Goal: Task Accomplishment & Management: Complete application form

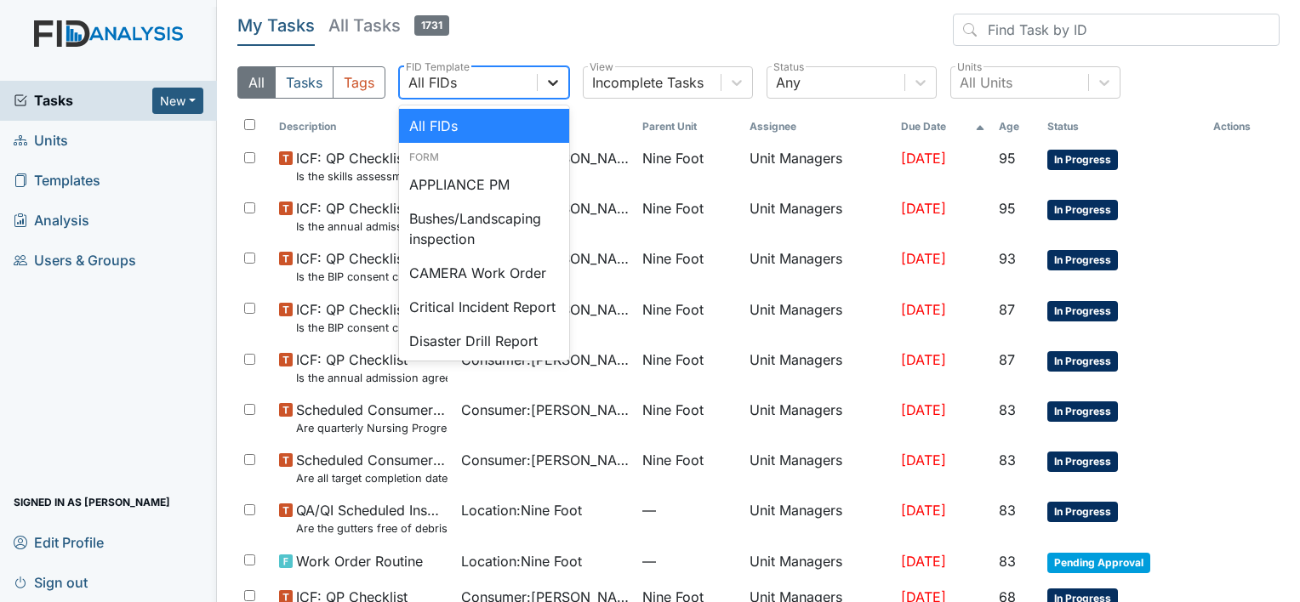
click at [553, 80] on icon at bounding box center [552, 82] width 17 height 17
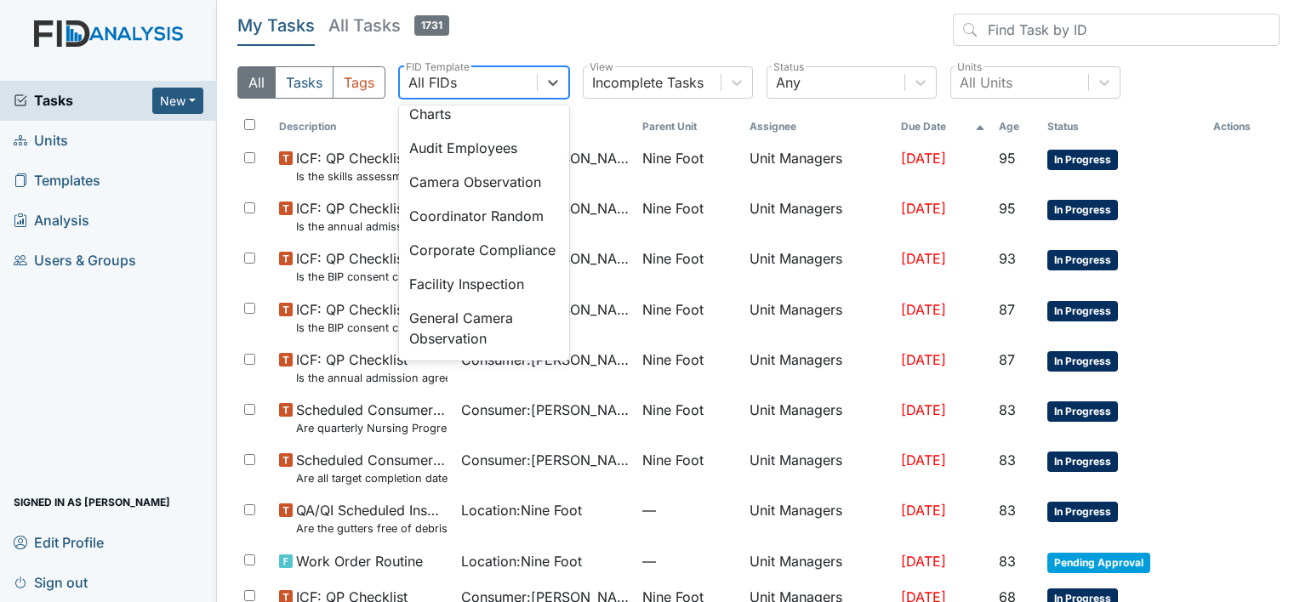
scroll to position [987, 0]
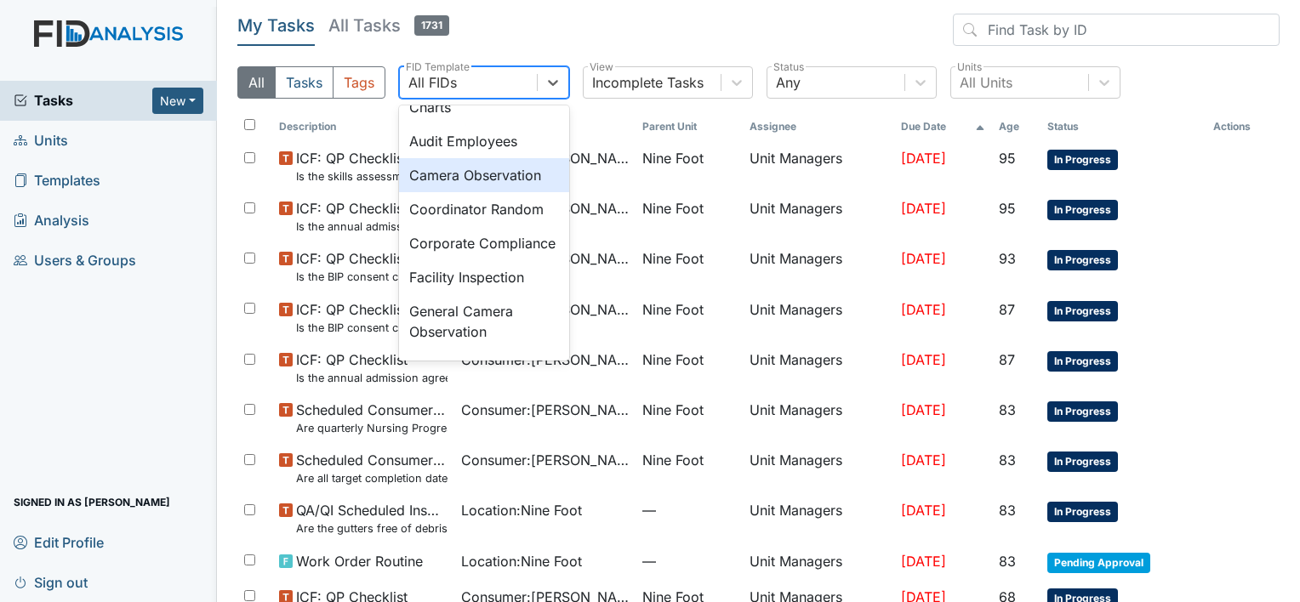
click at [500, 192] on div "Camera Observation" at bounding box center [484, 175] width 170 height 34
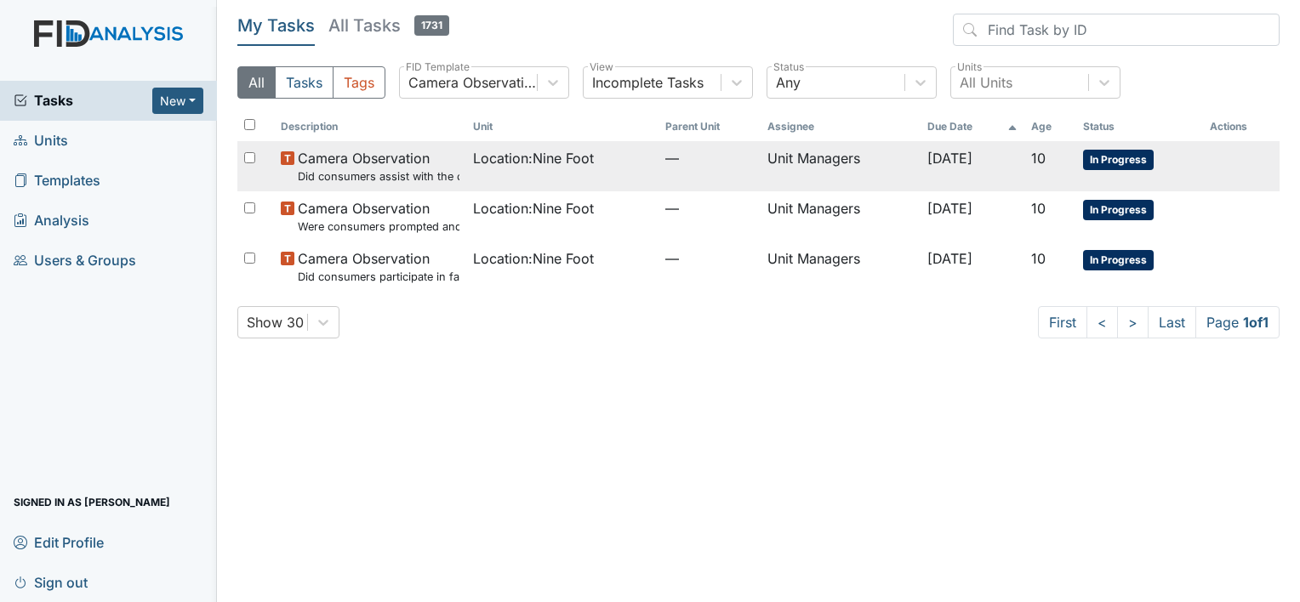
click at [504, 159] on span "Location : Nine Foot" at bounding box center [533, 158] width 121 height 20
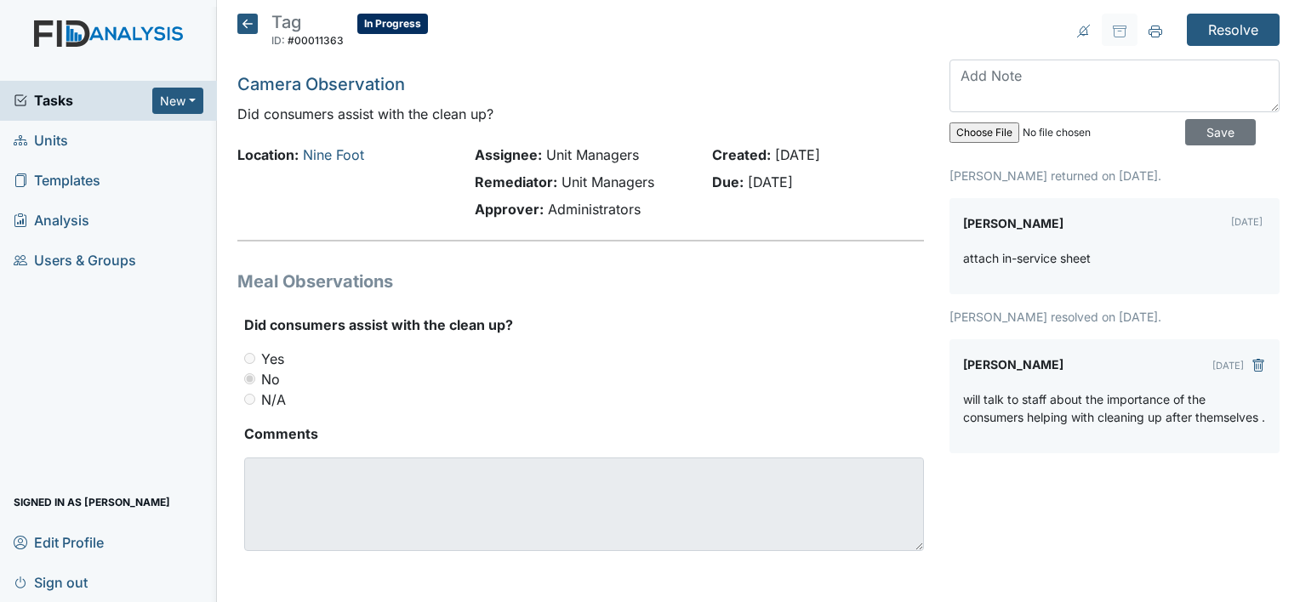
click at [244, 26] on icon at bounding box center [247, 24] width 20 height 20
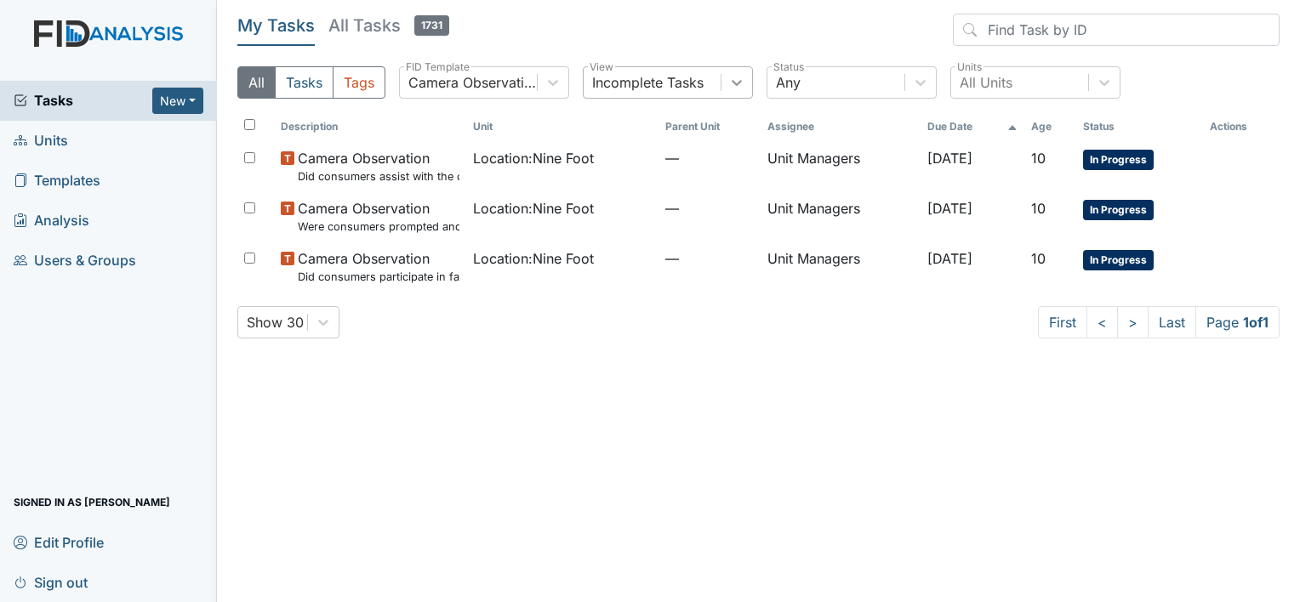
click at [735, 85] on icon at bounding box center [736, 82] width 17 height 17
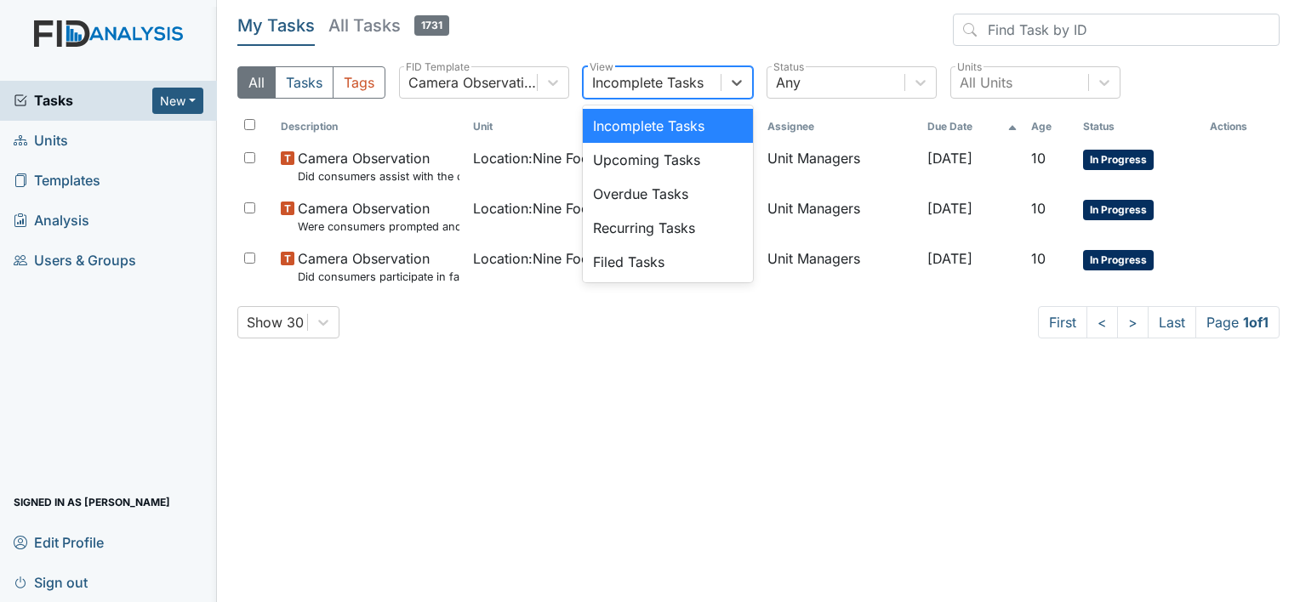
click at [685, 128] on div "Incomplete Tasks" at bounding box center [668, 126] width 170 height 34
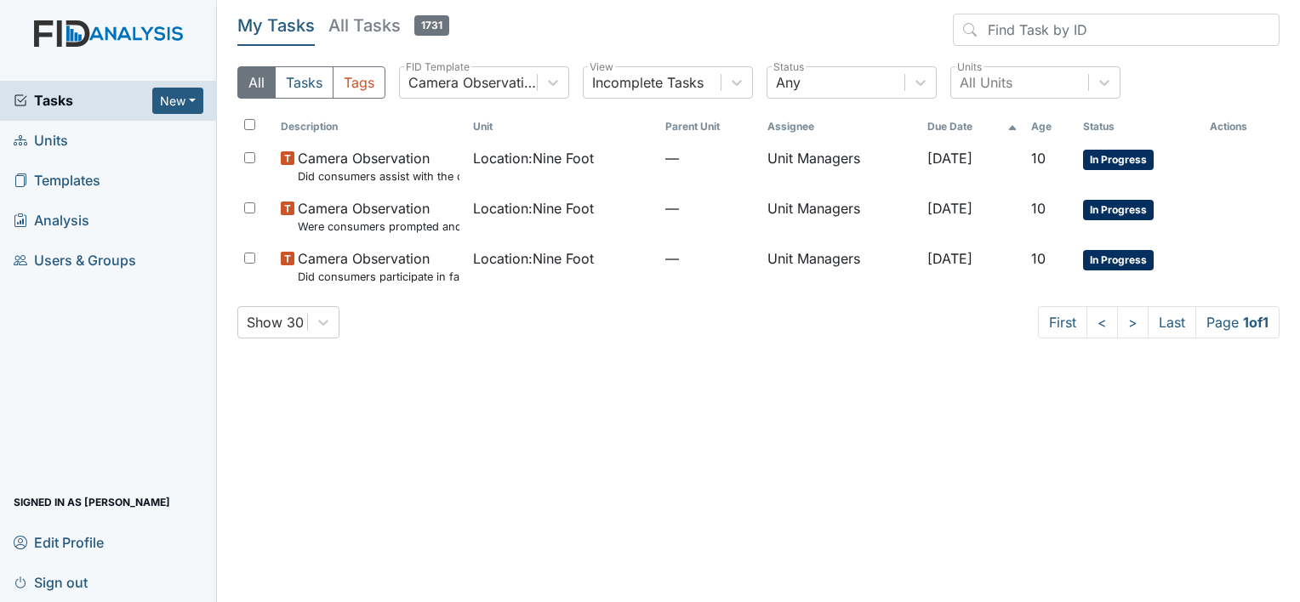
click at [48, 138] on span "Units" at bounding box center [41, 141] width 54 height 26
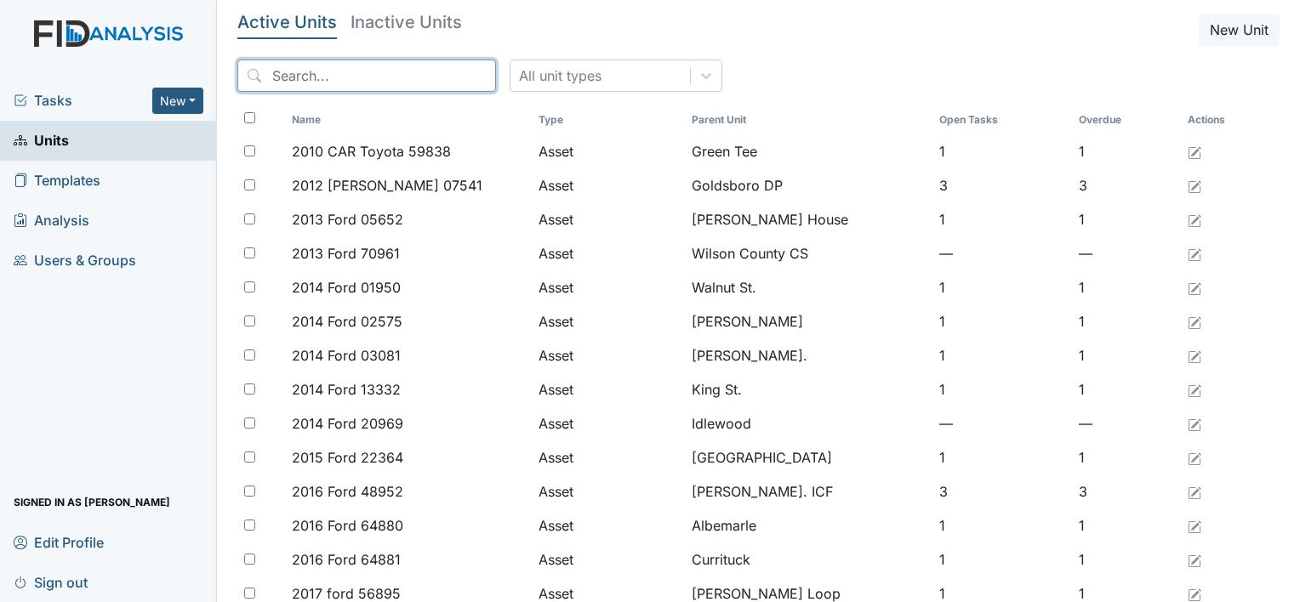
click at [283, 72] on input "search" at bounding box center [366, 76] width 259 height 32
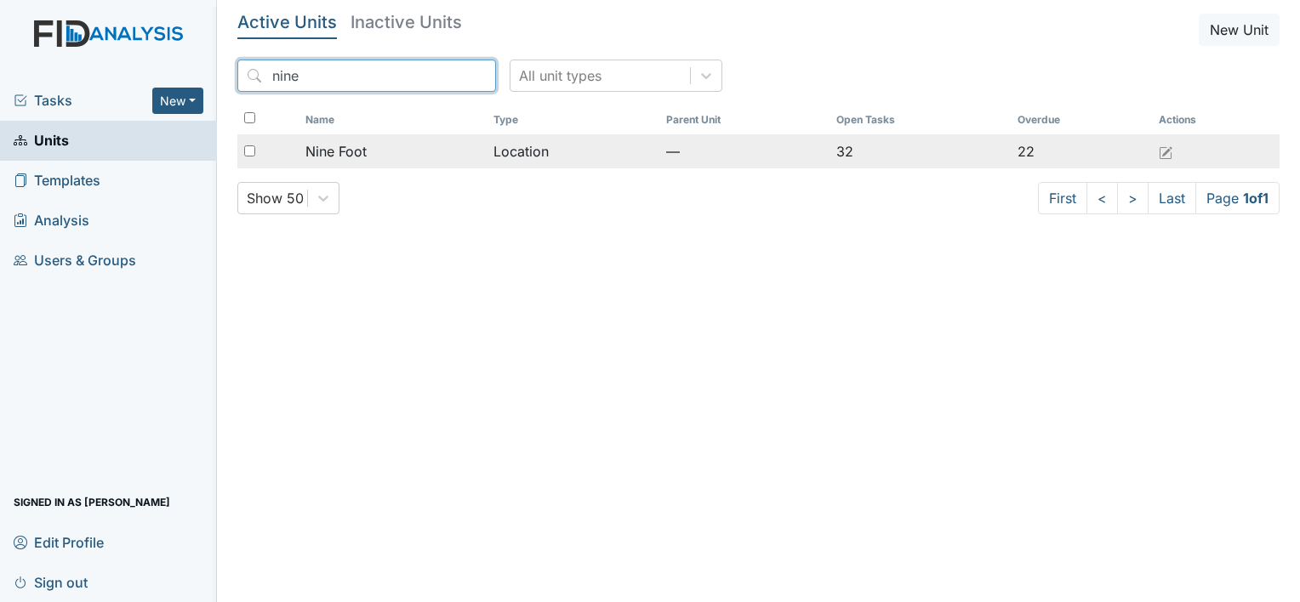
type input "nine"
click at [349, 151] on span "Nine Foot" at bounding box center [335, 151] width 61 height 20
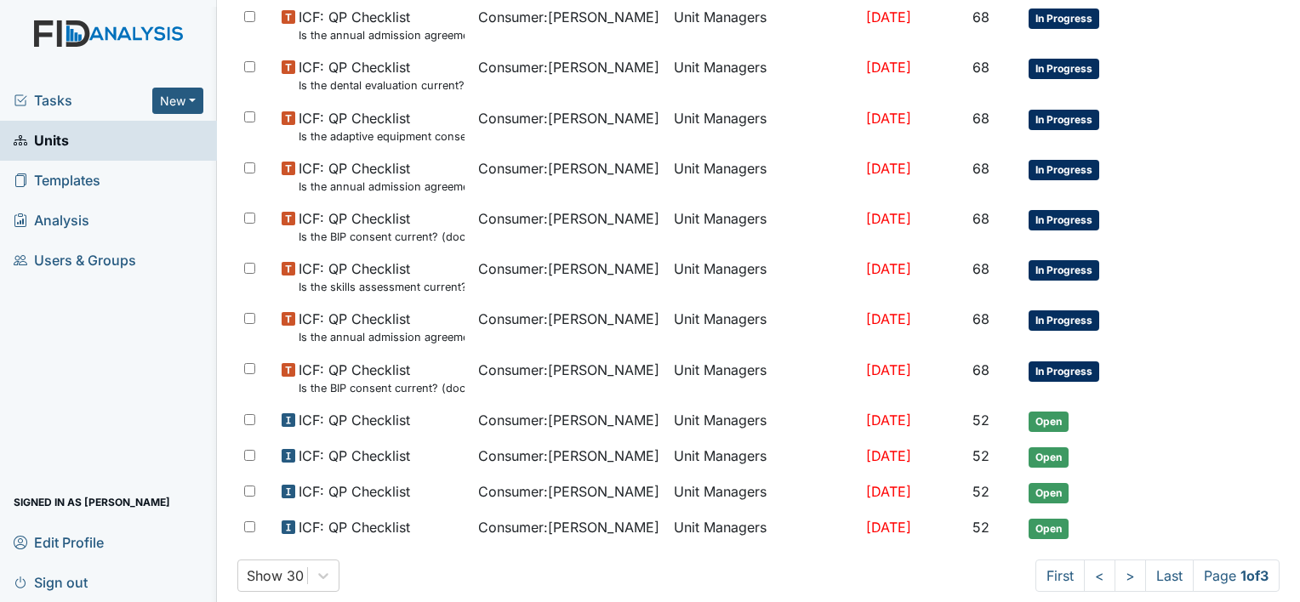
scroll to position [1066, 0]
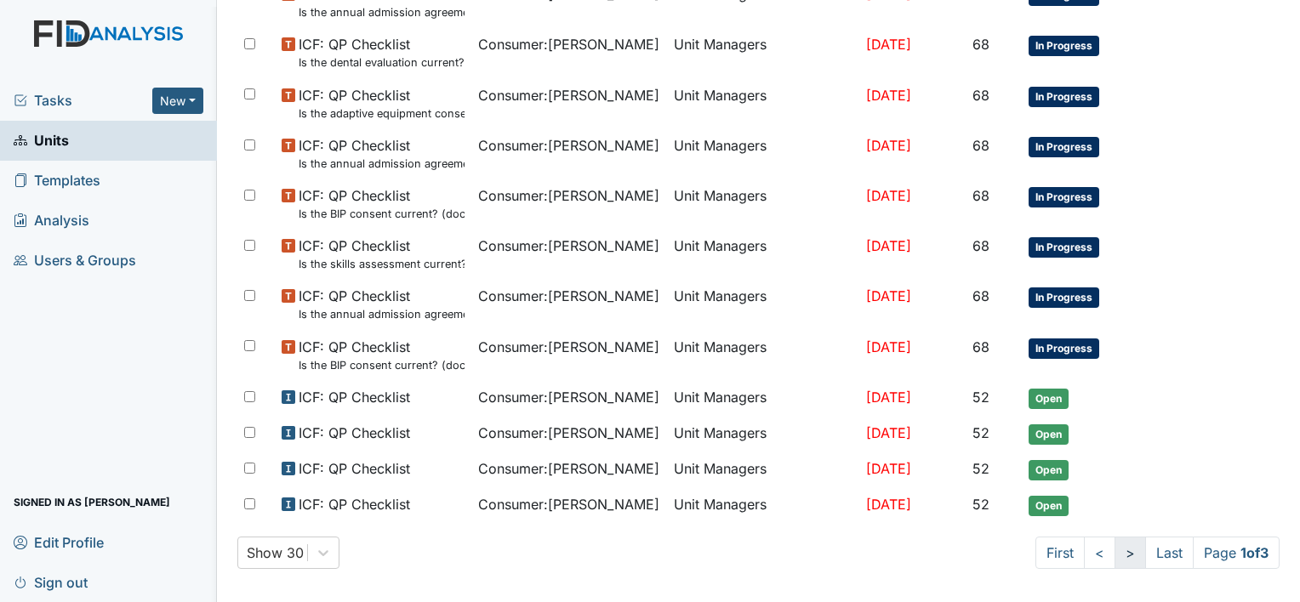
click at [1114, 549] on link ">" at bounding box center [1129, 553] width 31 height 32
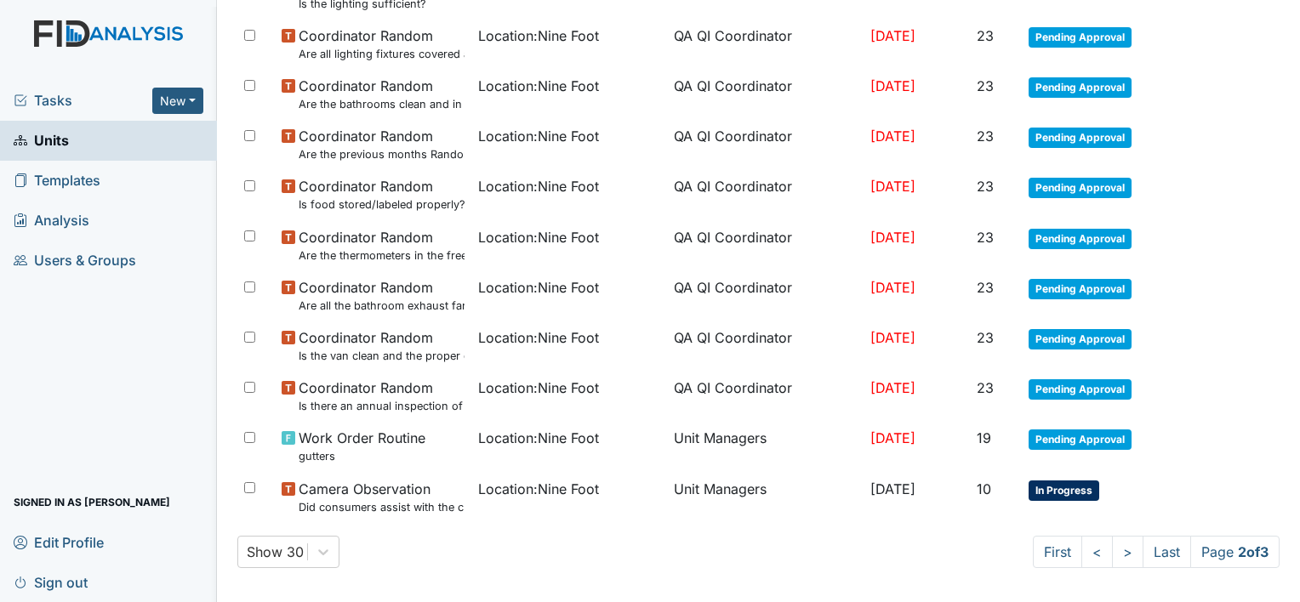
scroll to position [1142, 0]
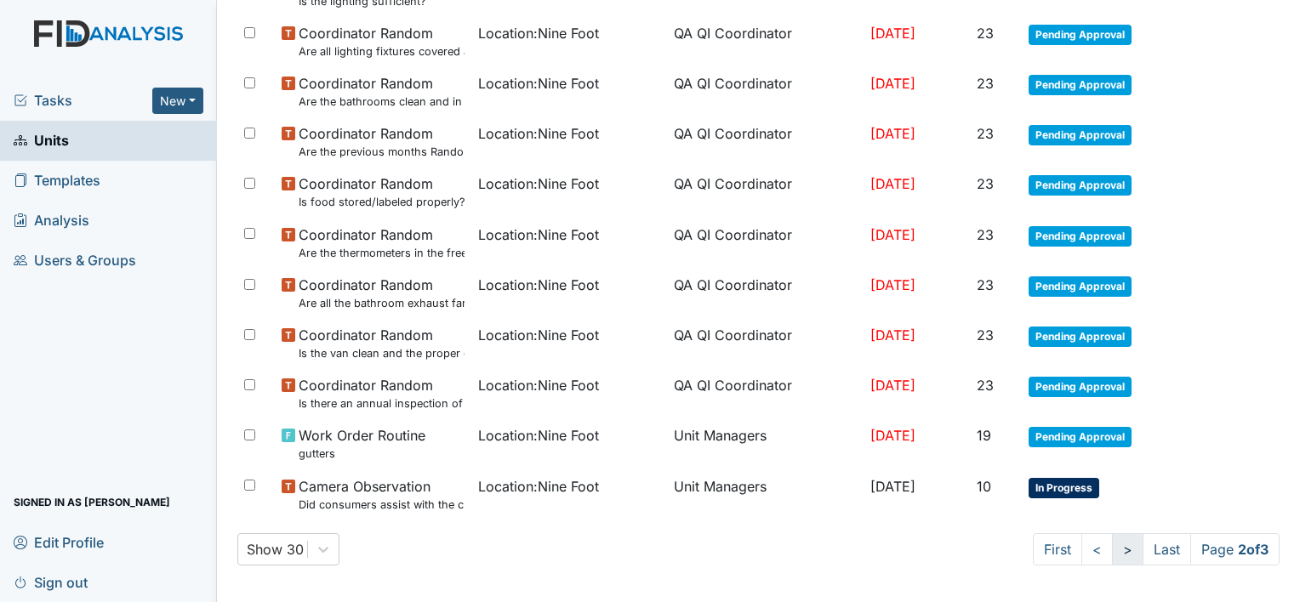
click at [1112, 548] on link ">" at bounding box center [1127, 549] width 31 height 32
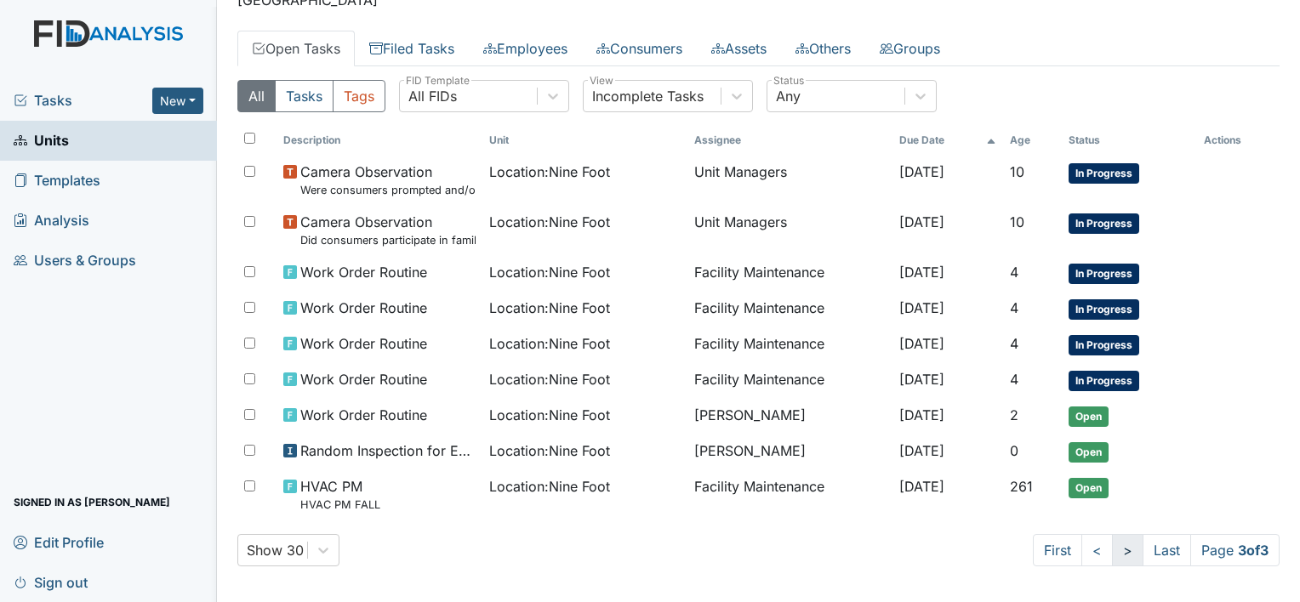
click at [1112, 545] on link ">" at bounding box center [1127, 550] width 31 height 32
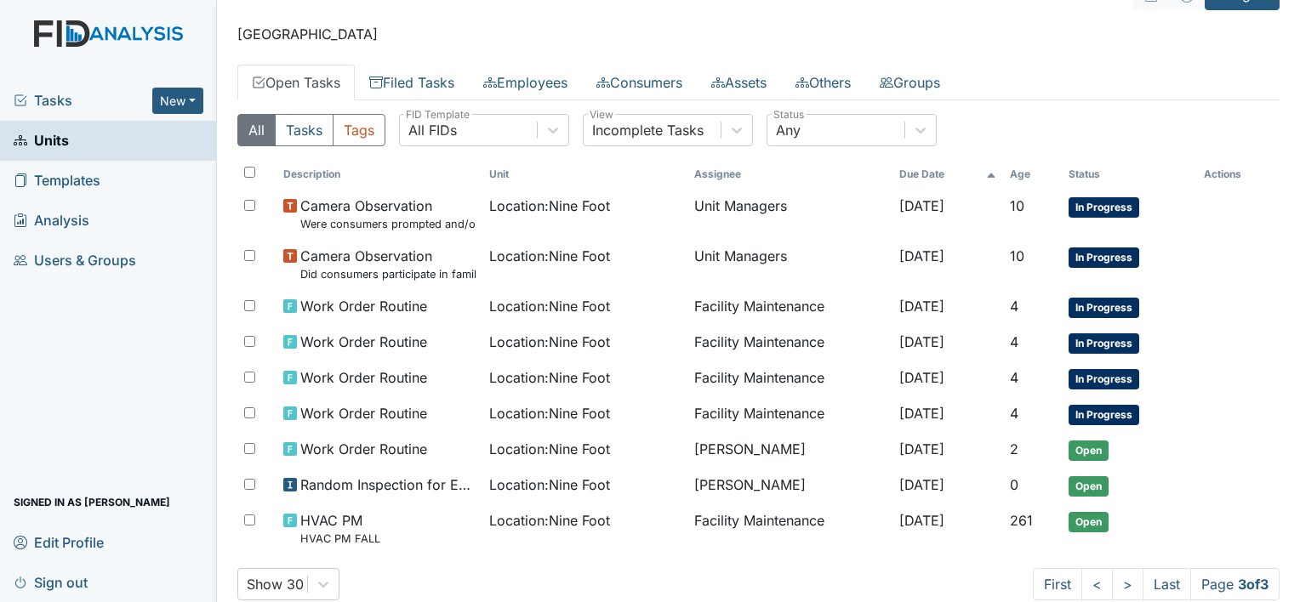
scroll to position [2, 0]
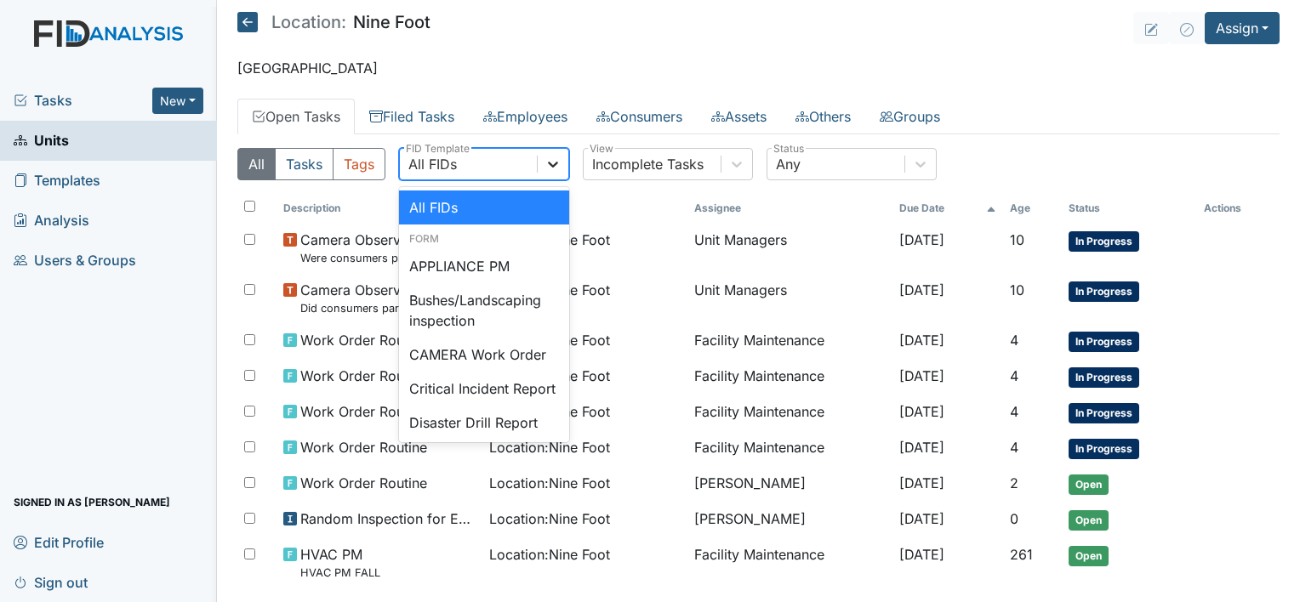
click at [551, 164] on icon at bounding box center [553, 165] width 10 height 6
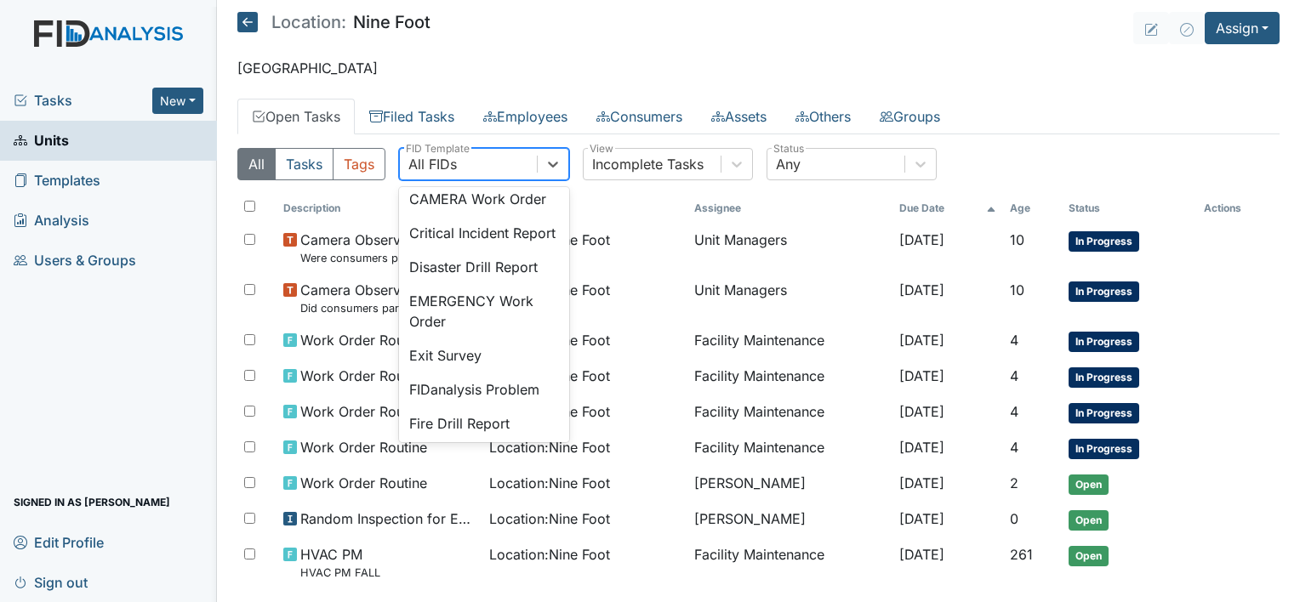
scroll to position [158, 0]
click at [509, 282] on div "Disaster Drill Report" at bounding box center [484, 264] width 170 height 34
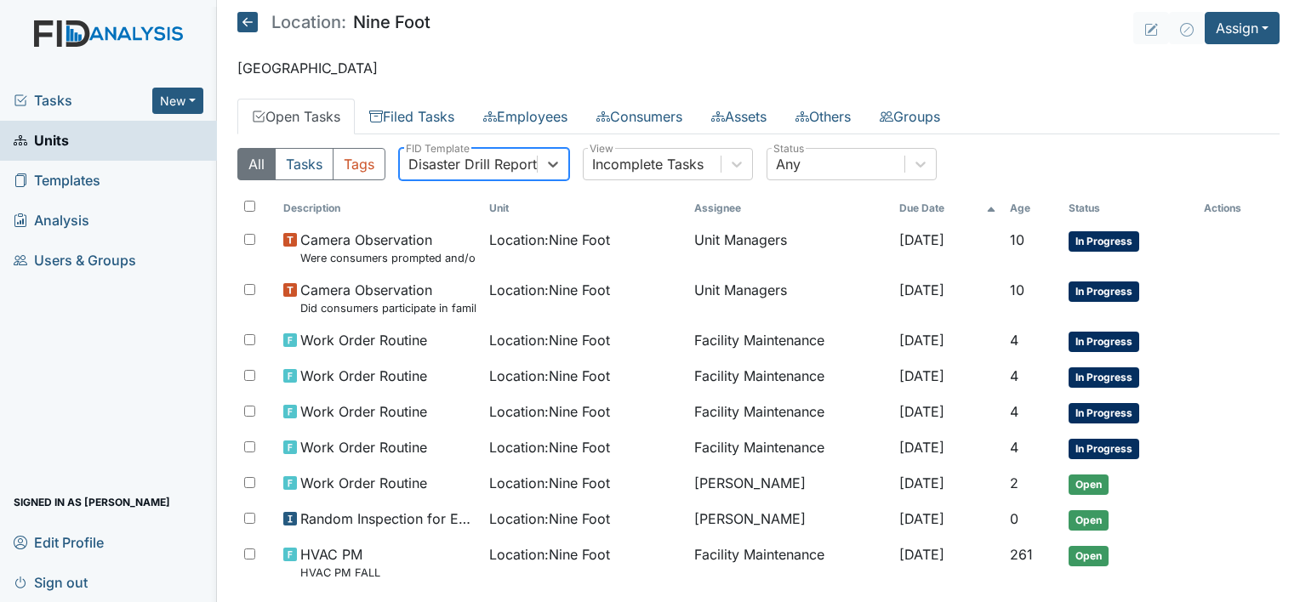
scroll to position [0, 0]
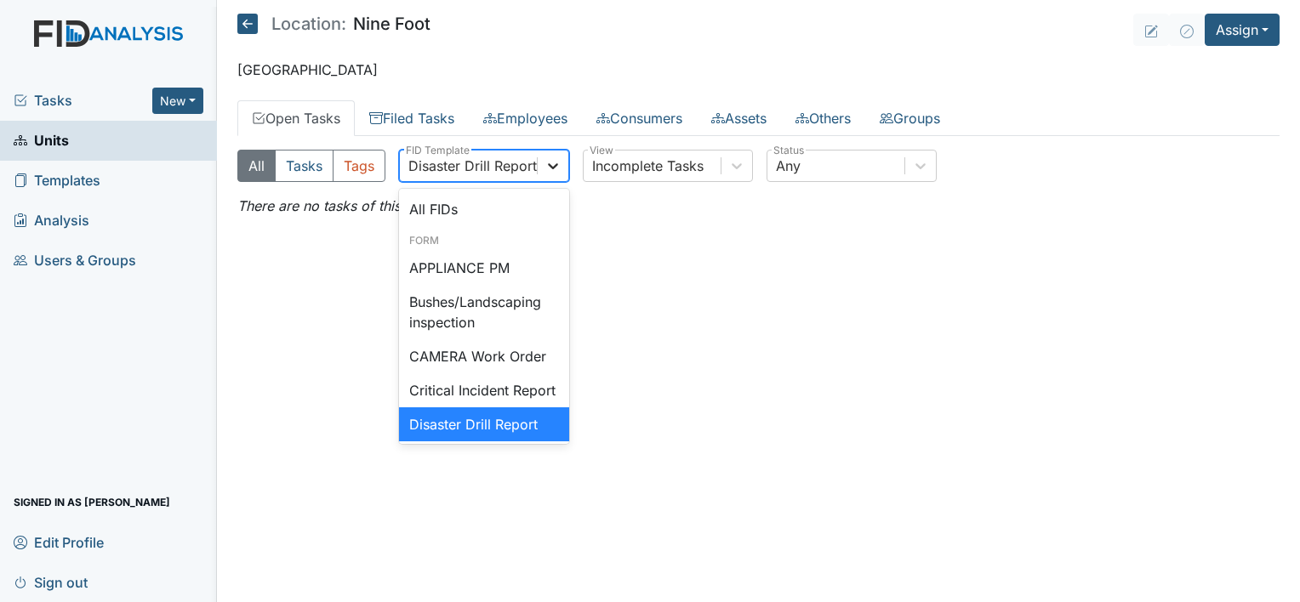
click at [550, 163] on icon at bounding box center [552, 165] width 17 height 17
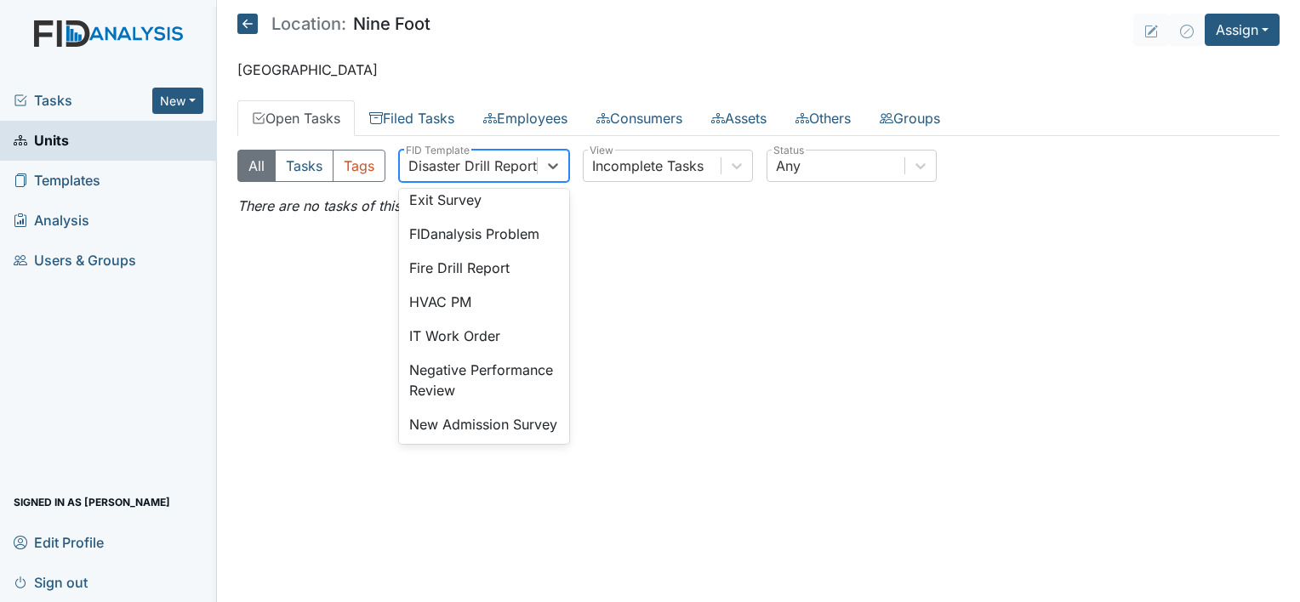
scroll to position [323, 0]
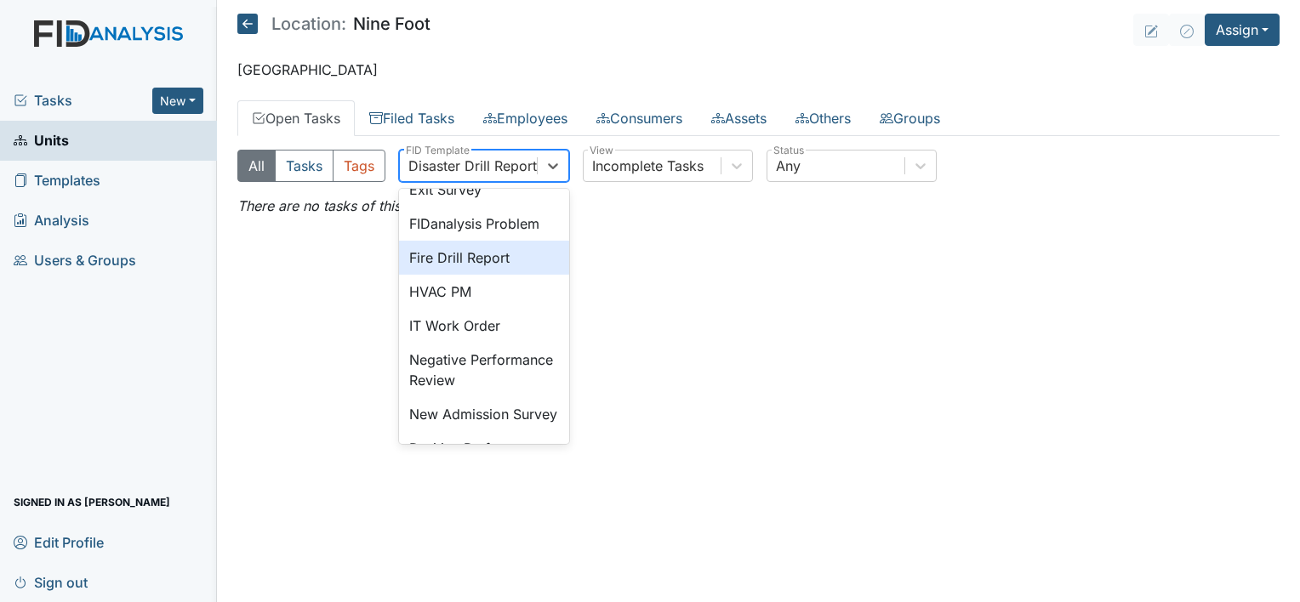
click at [503, 275] on div "Fire Drill Report" at bounding box center [484, 258] width 170 height 34
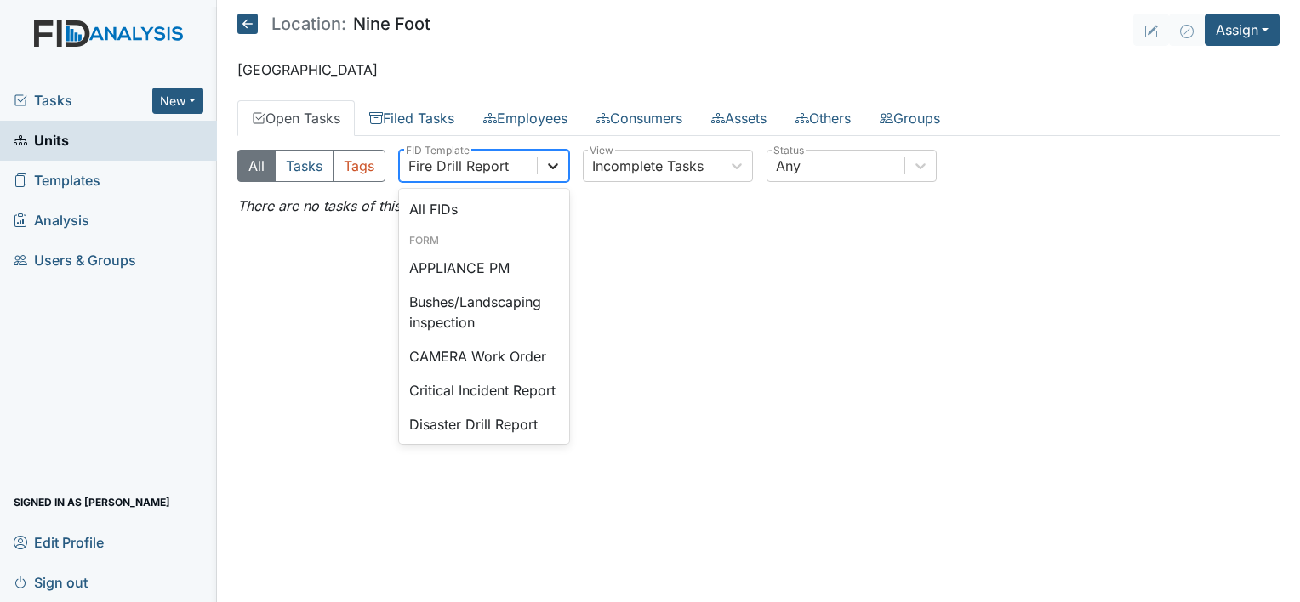
scroll to position [185, 0]
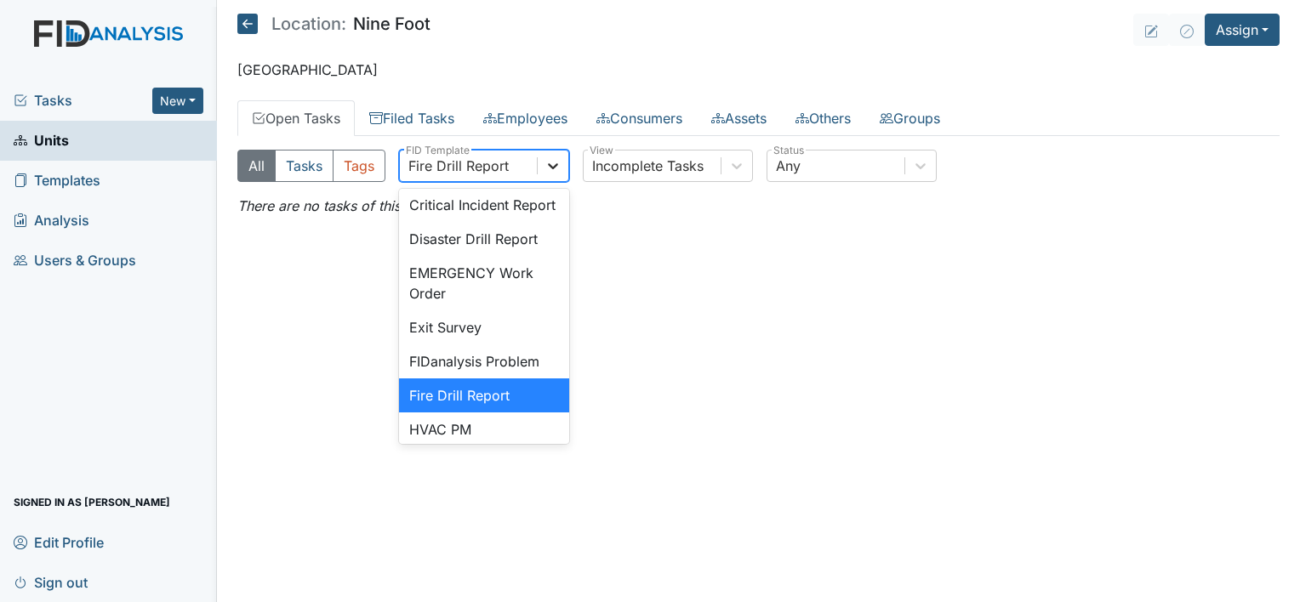
click at [553, 163] on icon at bounding box center [552, 165] width 17 height 17
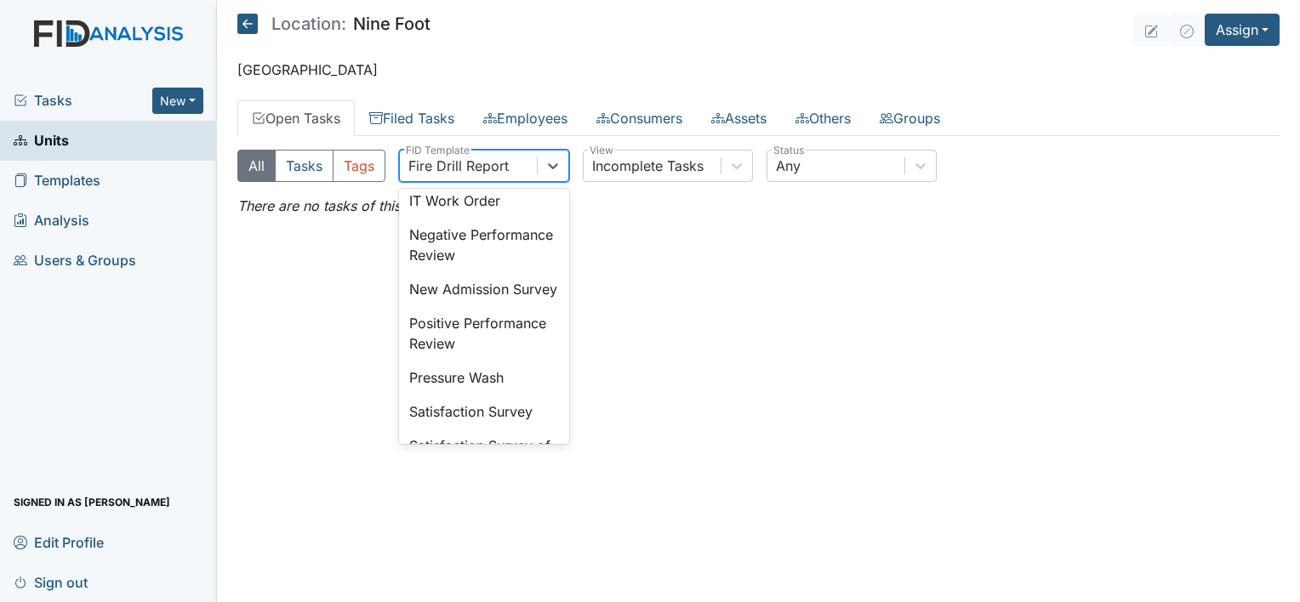
scroll to position [458, 0]
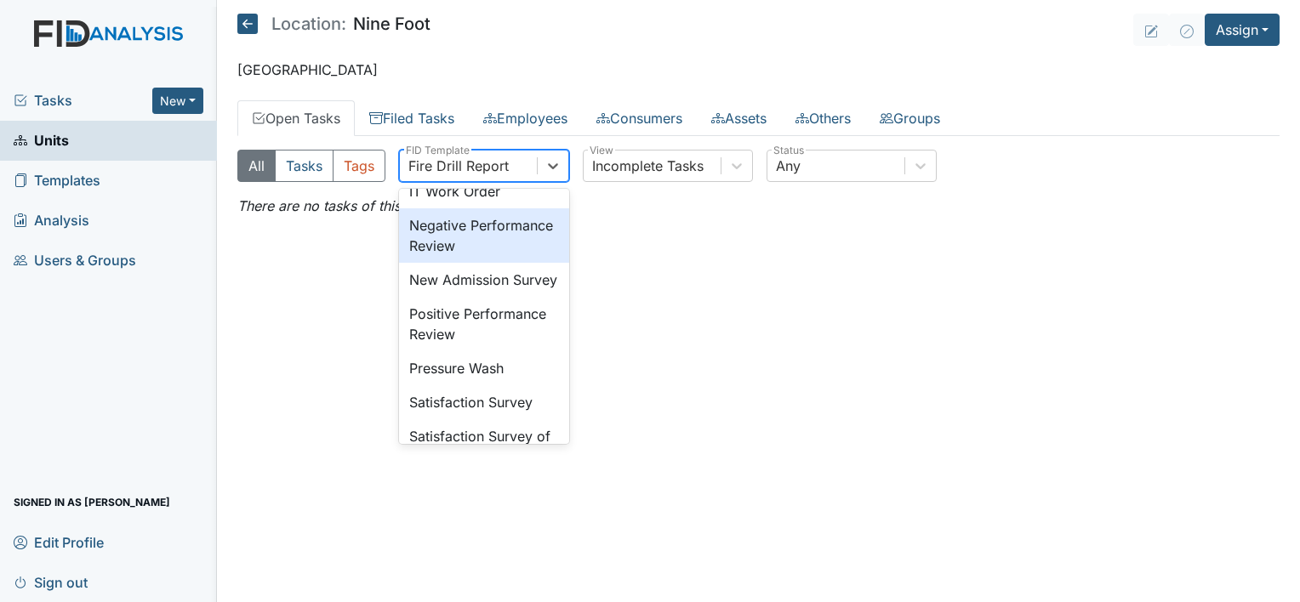
click at [503, 263] on div "Negative Performance Review" at bounding box center [484, 235] width 170 height 54
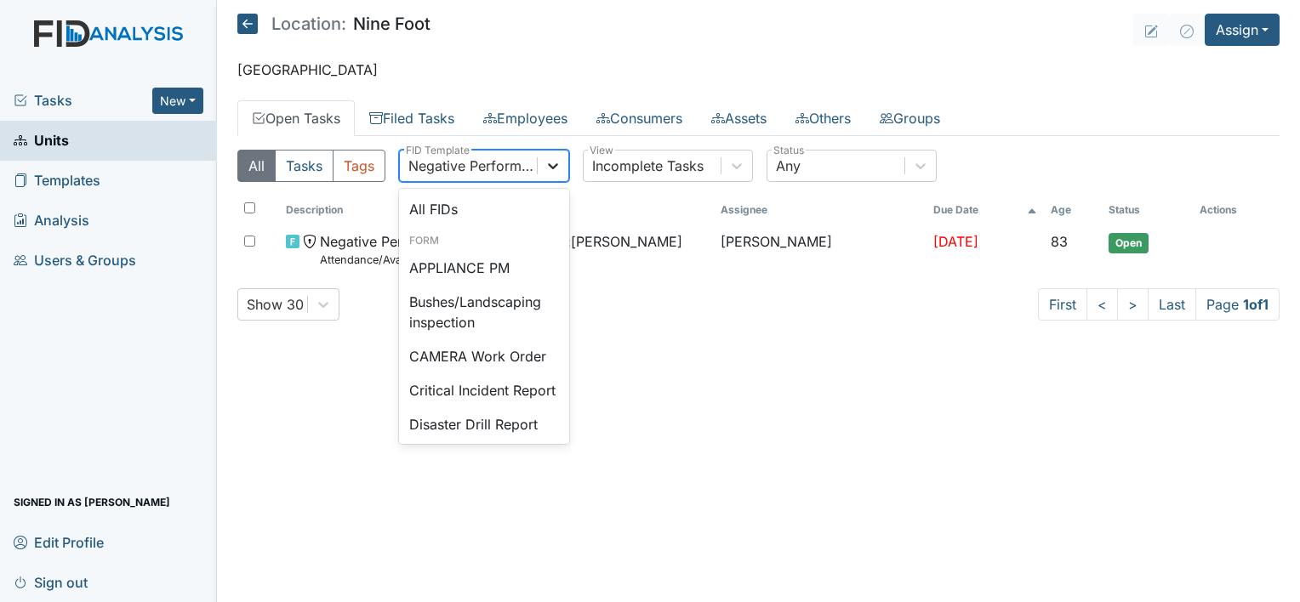
click at [555, 166] on icon at bounding box center [553, 166] width 10 height 6
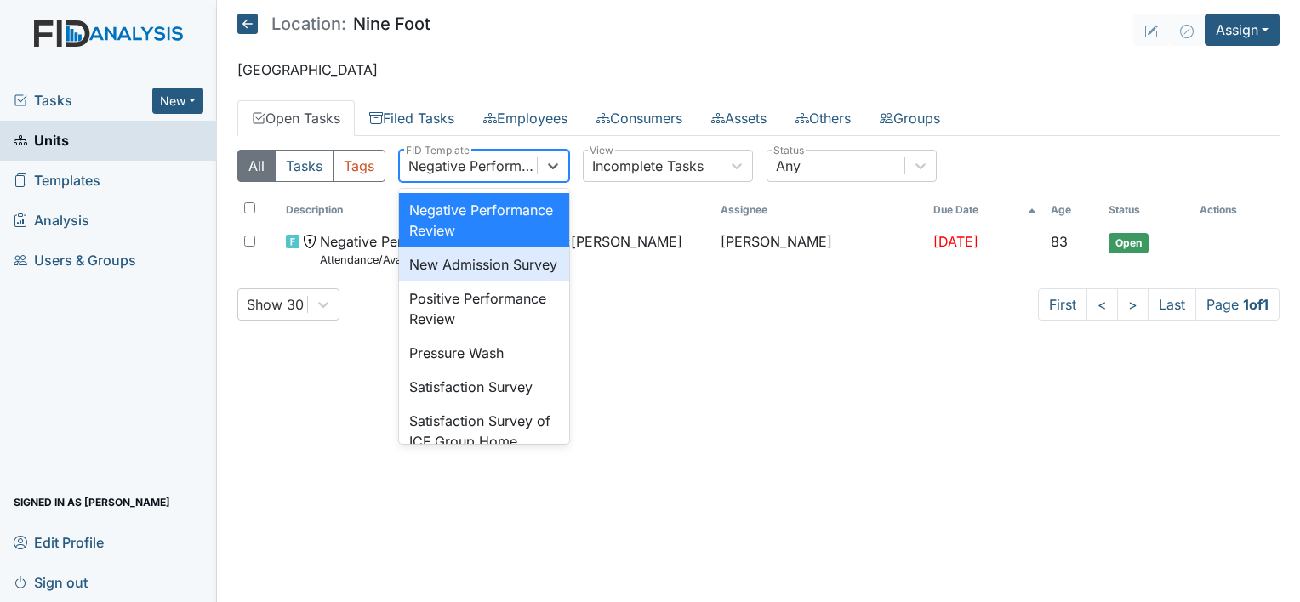
scroll to position [485, 0]
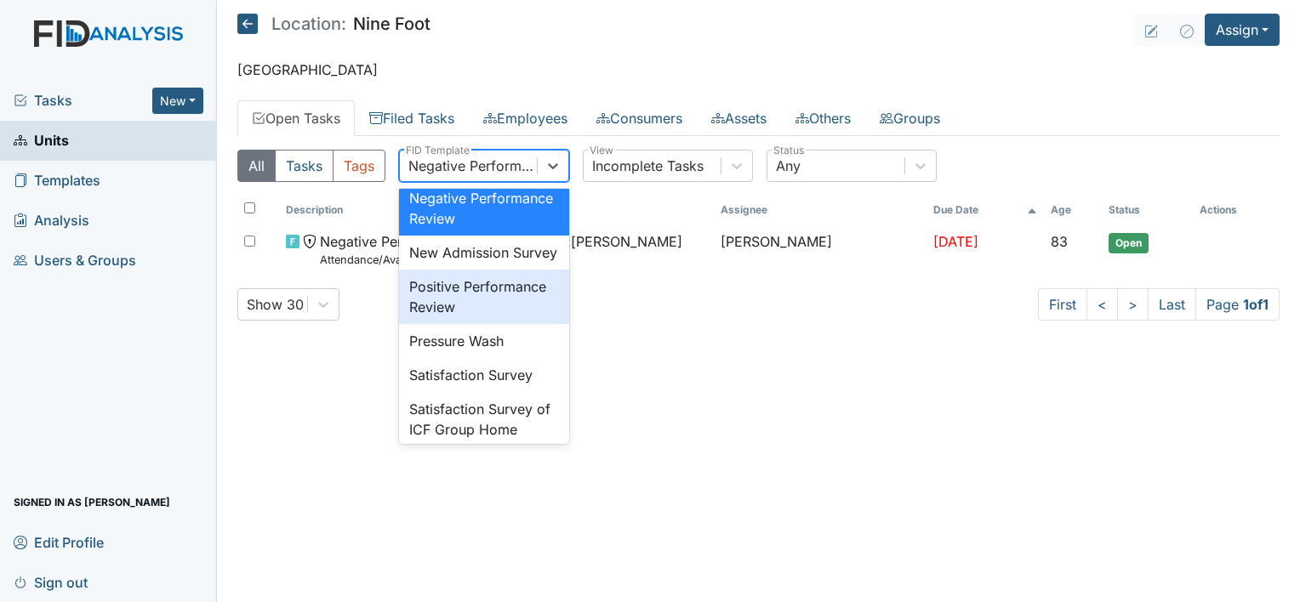
click at [512, 324] on div "Positive Performance Review" at bounding box center [484, 297] width 170 height 54
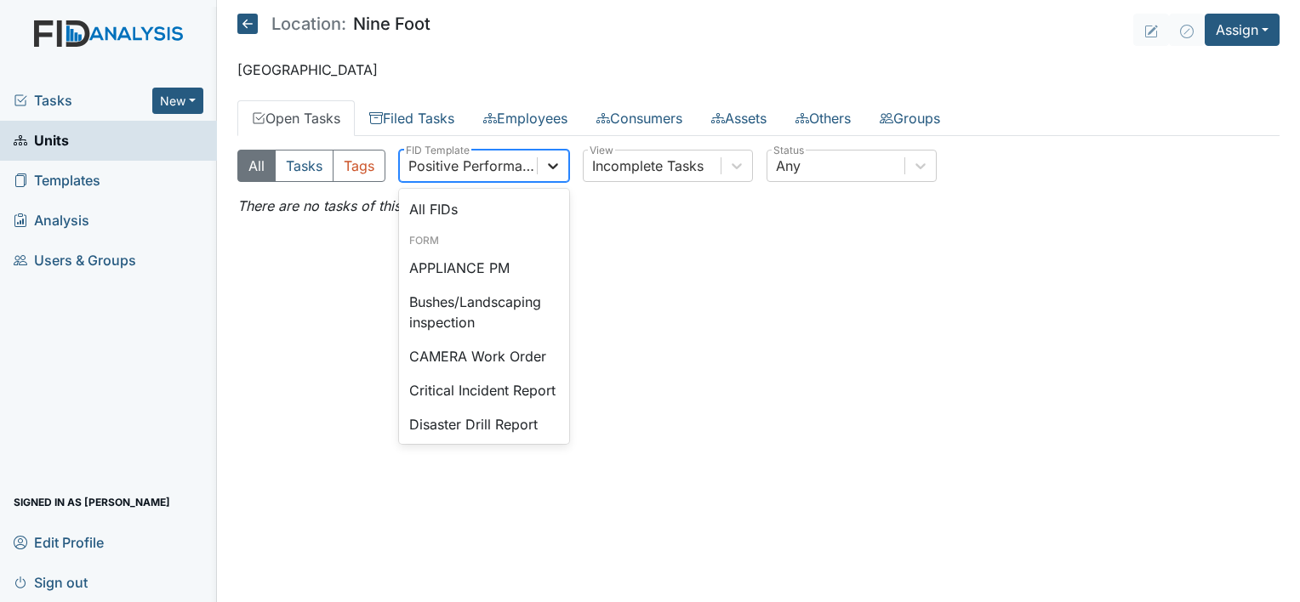
scroll to position [424, 0]
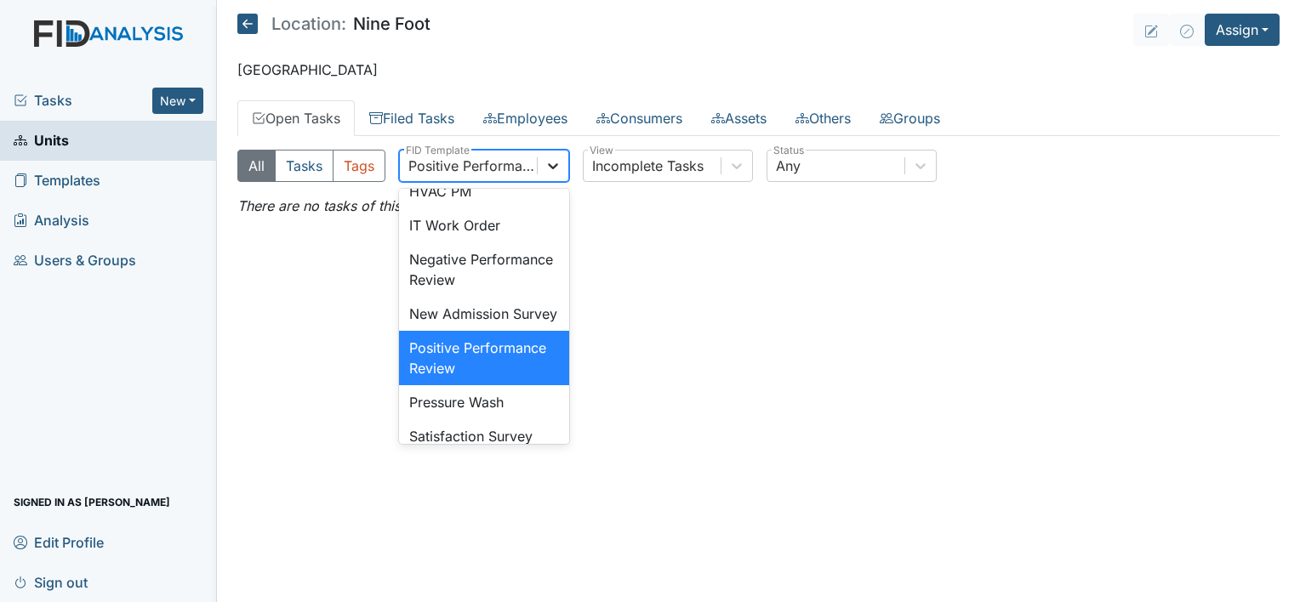
click at [549, 167] on icon at bounding box center [552, 165] width 17 height 17
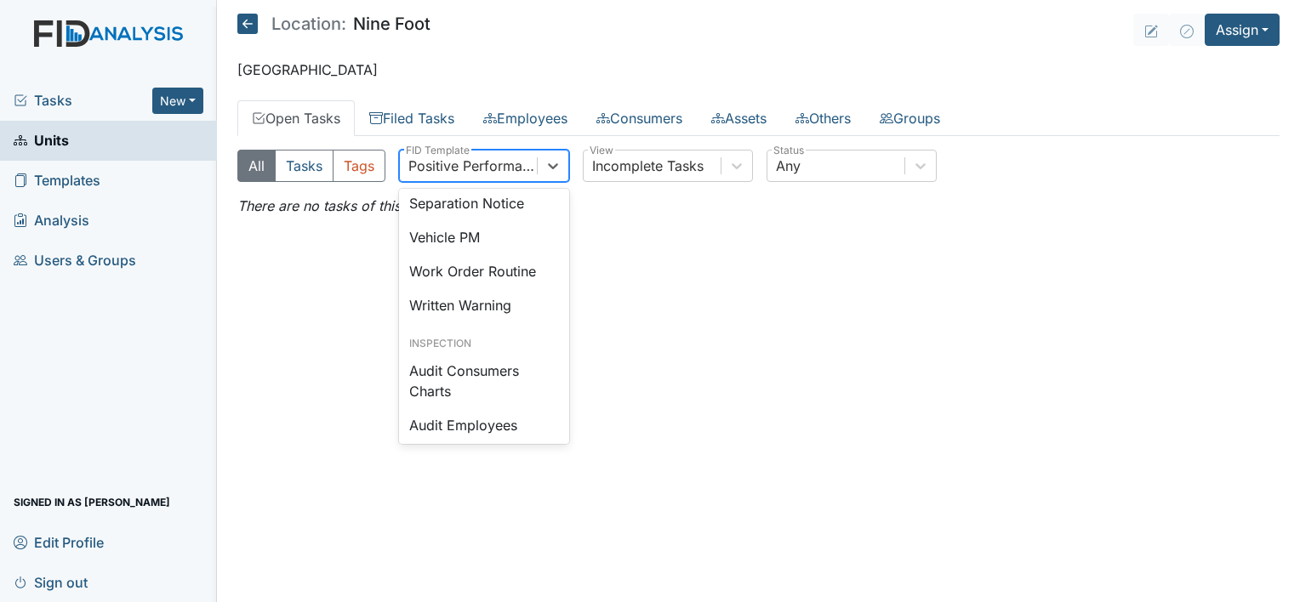
scroll to position [798, 0]
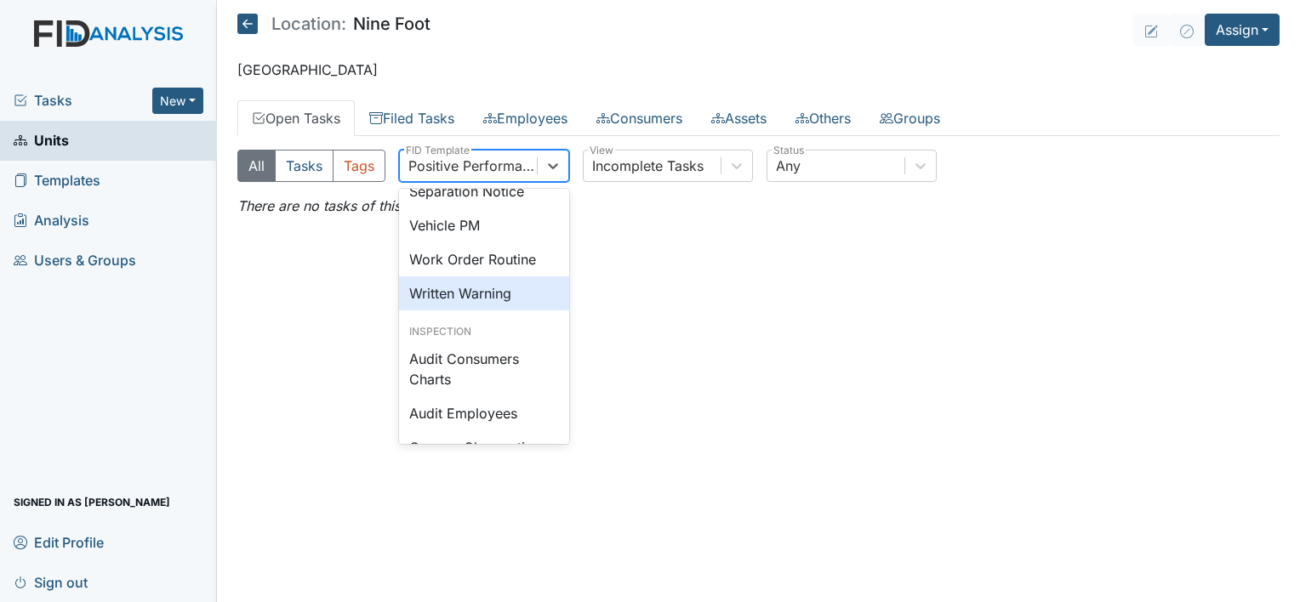
click at [500, 310] on div "Written Warning" at bounding box center [484, 293] width 170 height 34
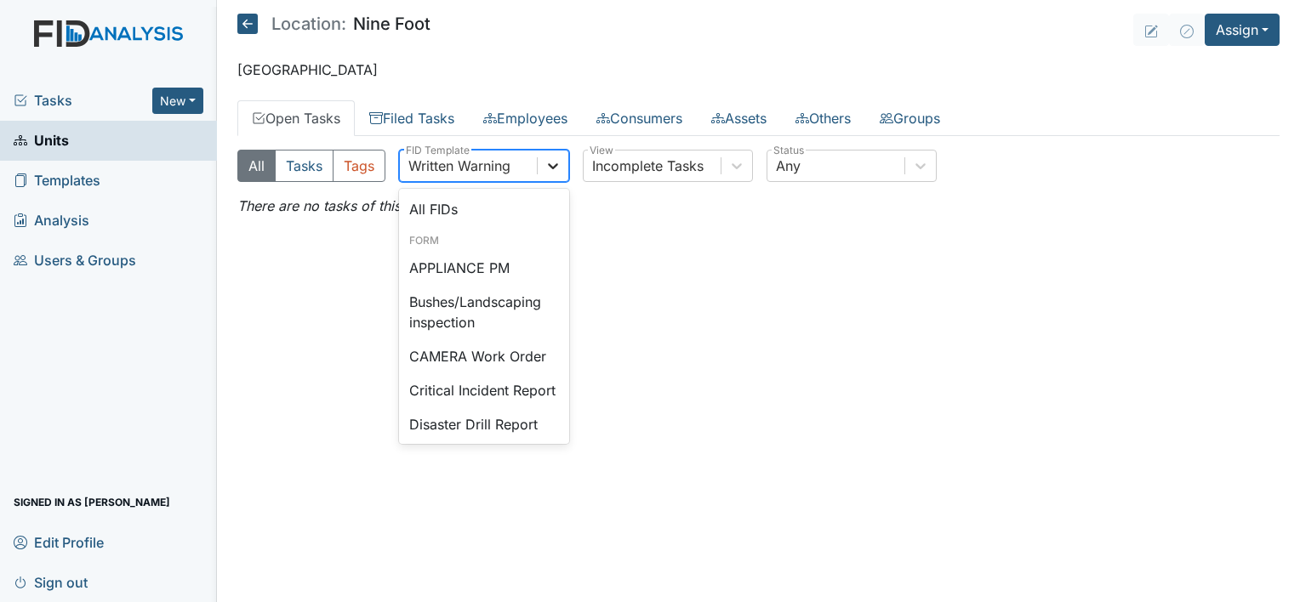
scroll to position [716, 0]
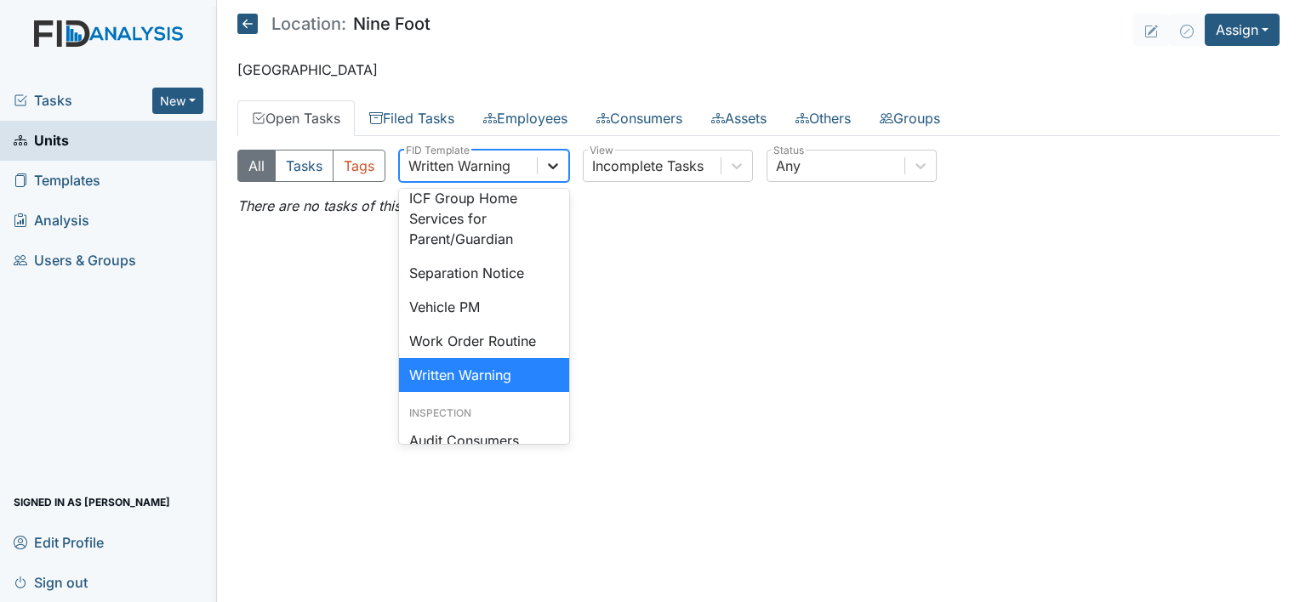
click at [549, 167] on icon at bounding box center [552, 165] width 17 height 17
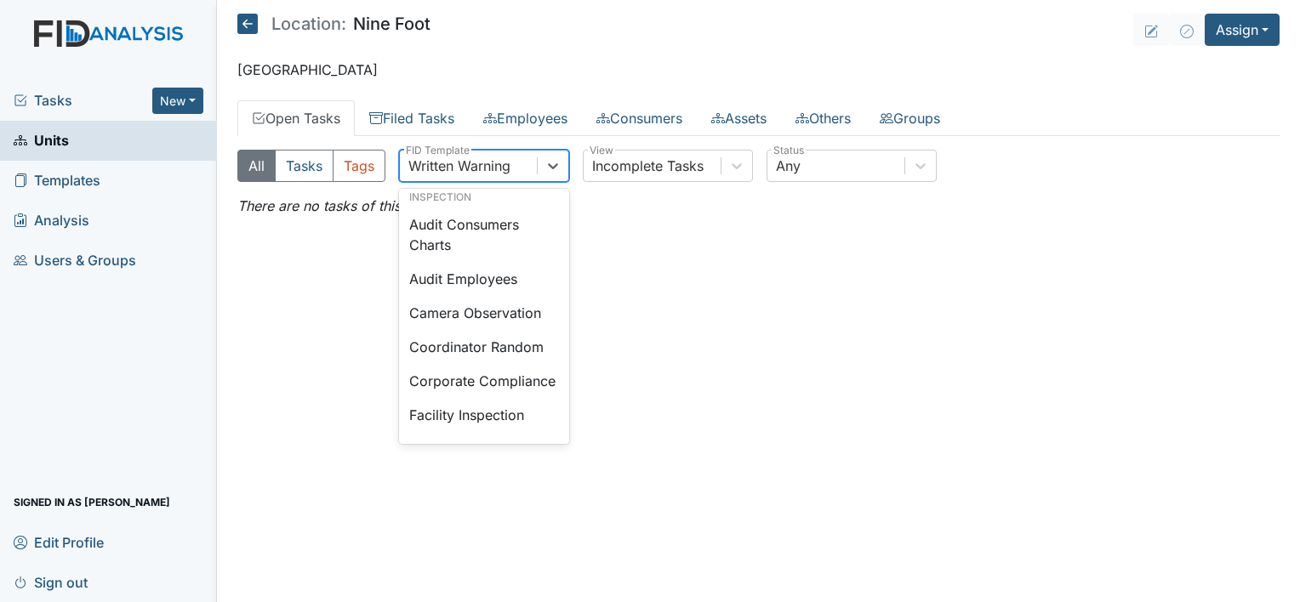
scroll to position [966, 0]
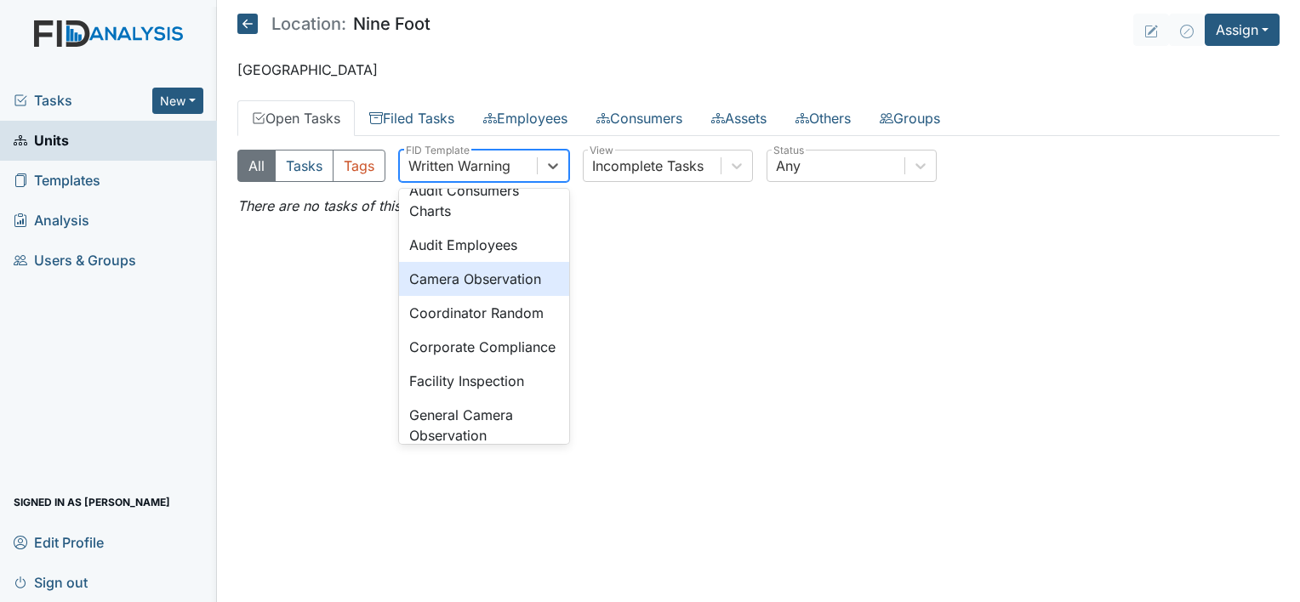
click at [512, 296] on div "Camera Observation" at bounding box center [484, 279] width 170 height 34
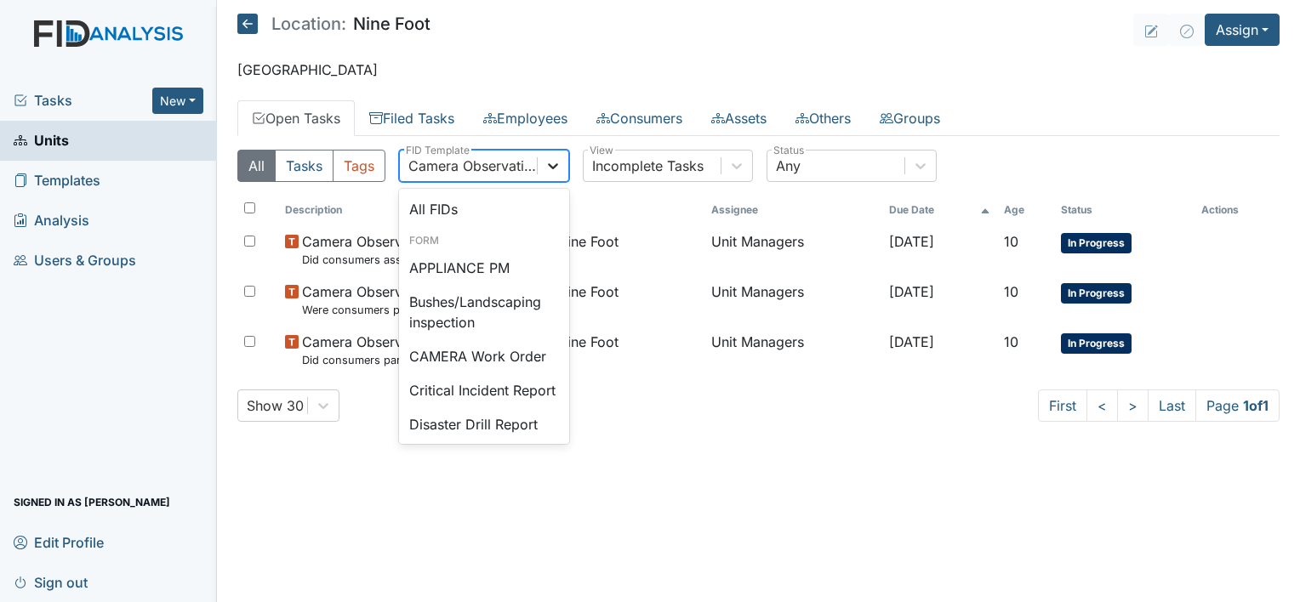
click at [552, 167] on icon at bounding box center [553, 166] width 10 height 6
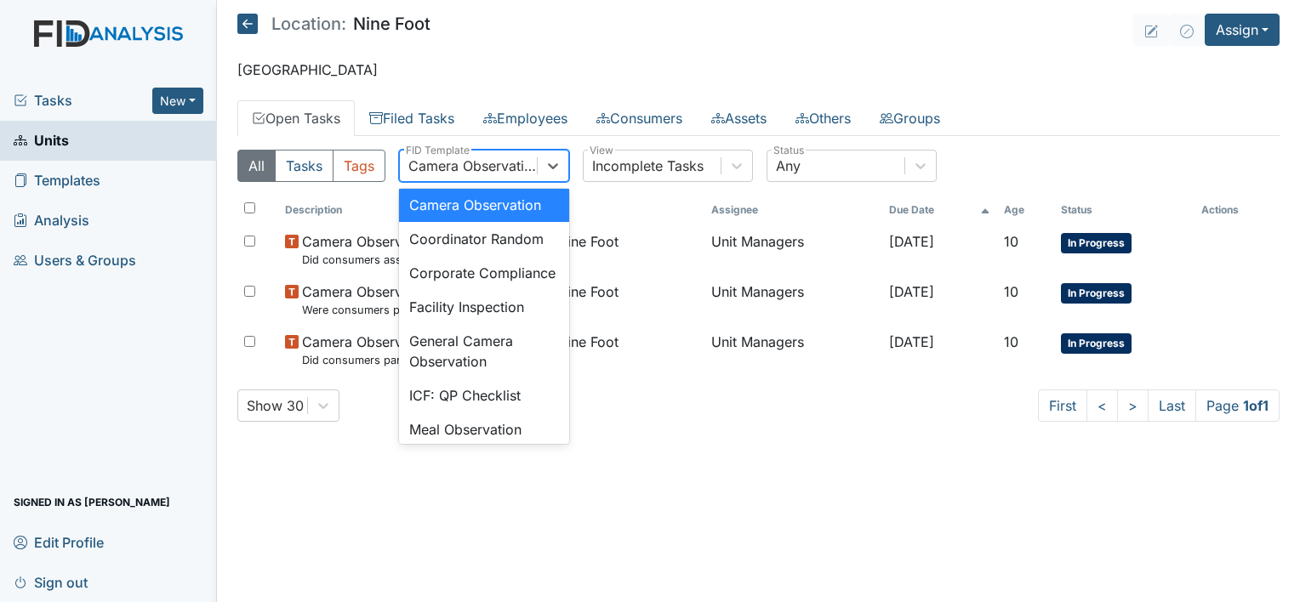
scroll to position [1074, 0]
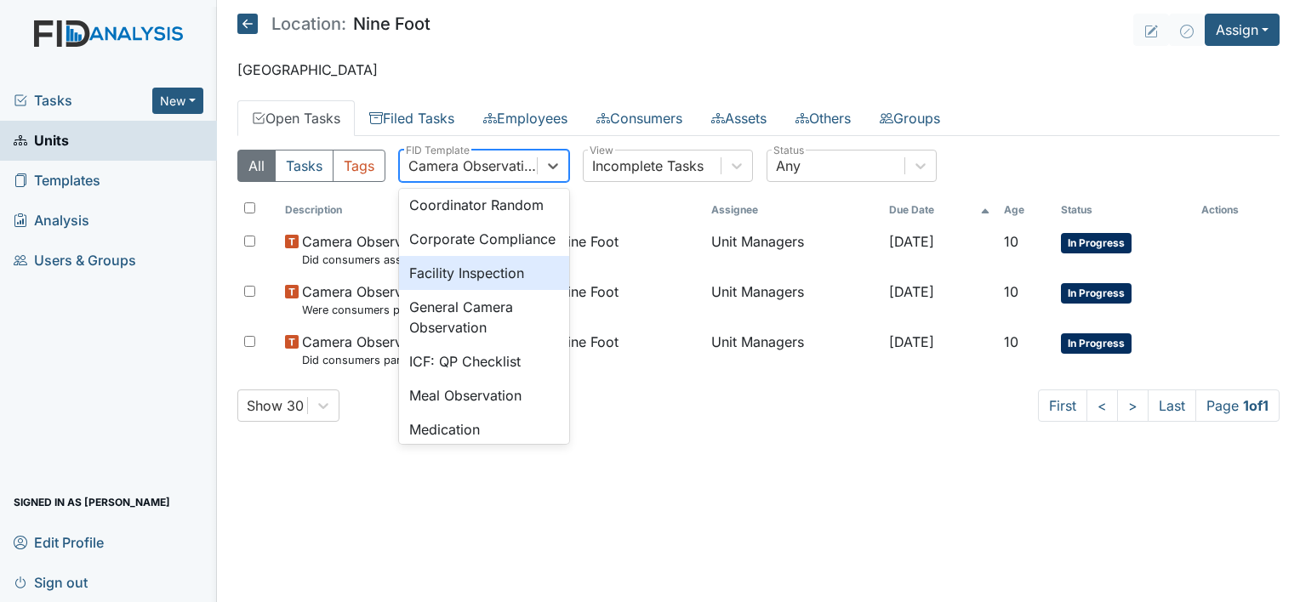
click at [509, 290] on div "Facility Inspection" at bounding box center [484, 273] width 170 height 34
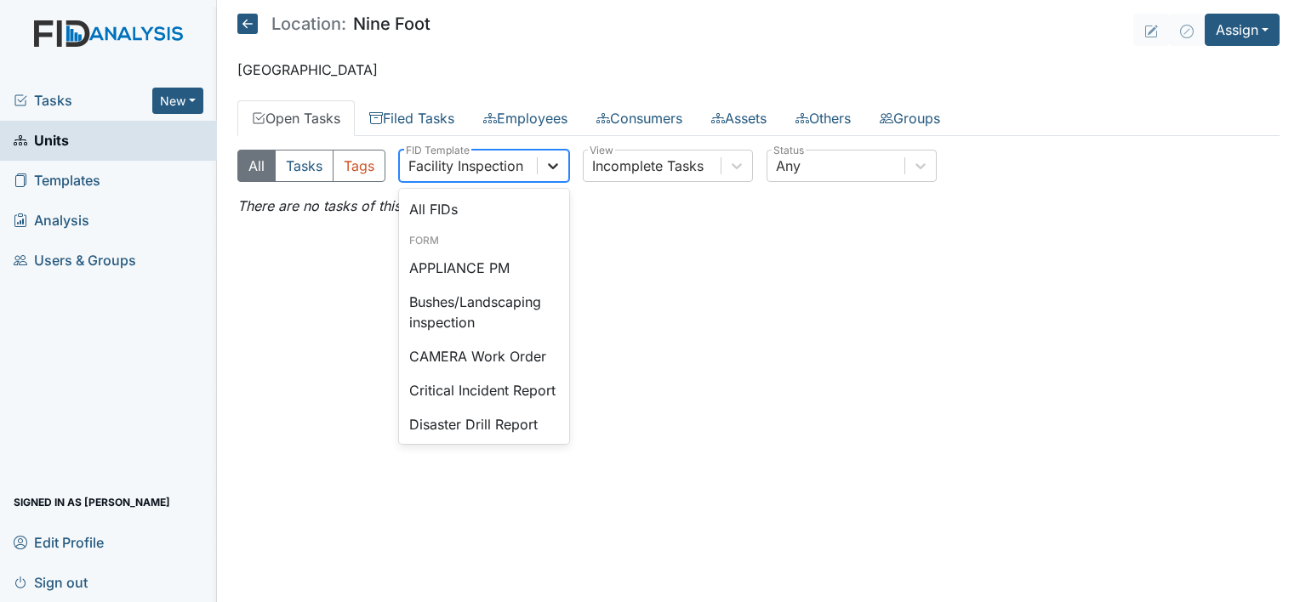
scroll to position [993, 0]
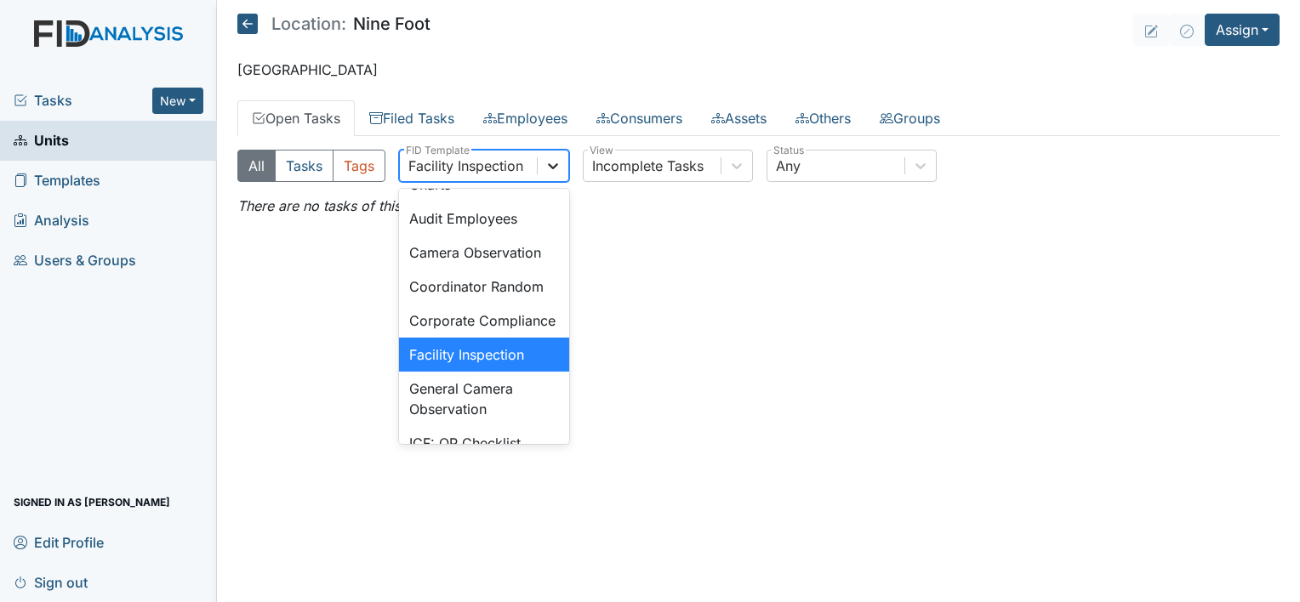
click at [549, 164] on icon at bounding box center [553, 166] width 10 height 6
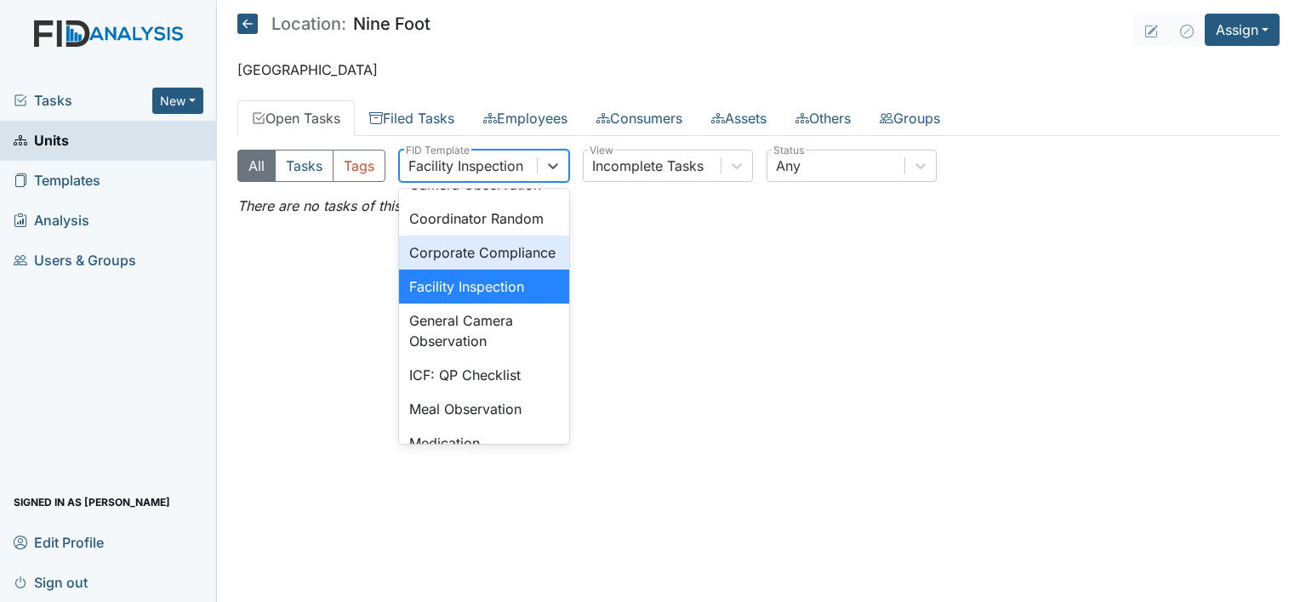
scroll to position [1095, 0]
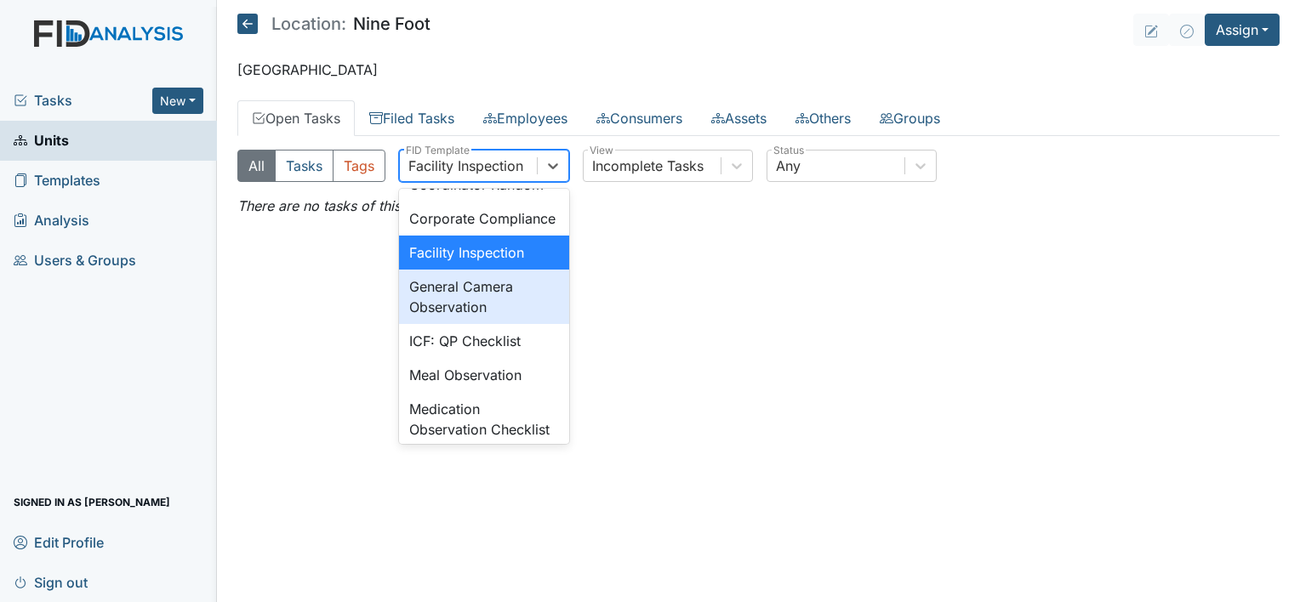
click at [497, 324] on div "General Camera Observation" at bounding box center [484, 297] width 170 height 54
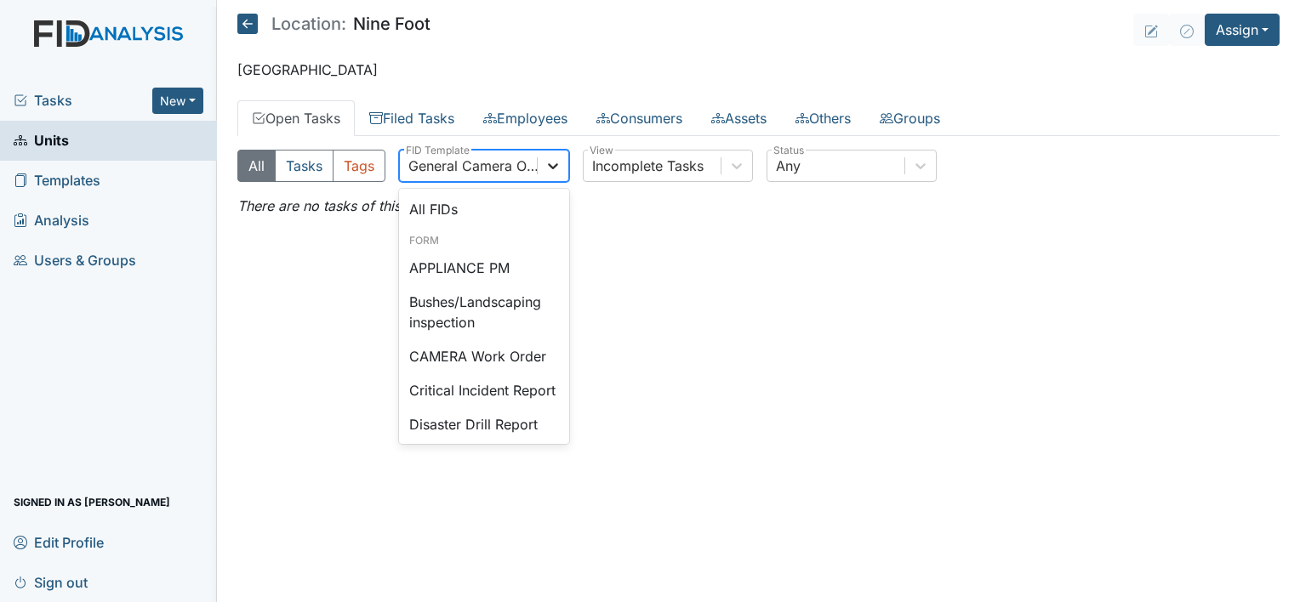
click at [551, 167] on icon at bounding box center [553, 166] width 10 height 6
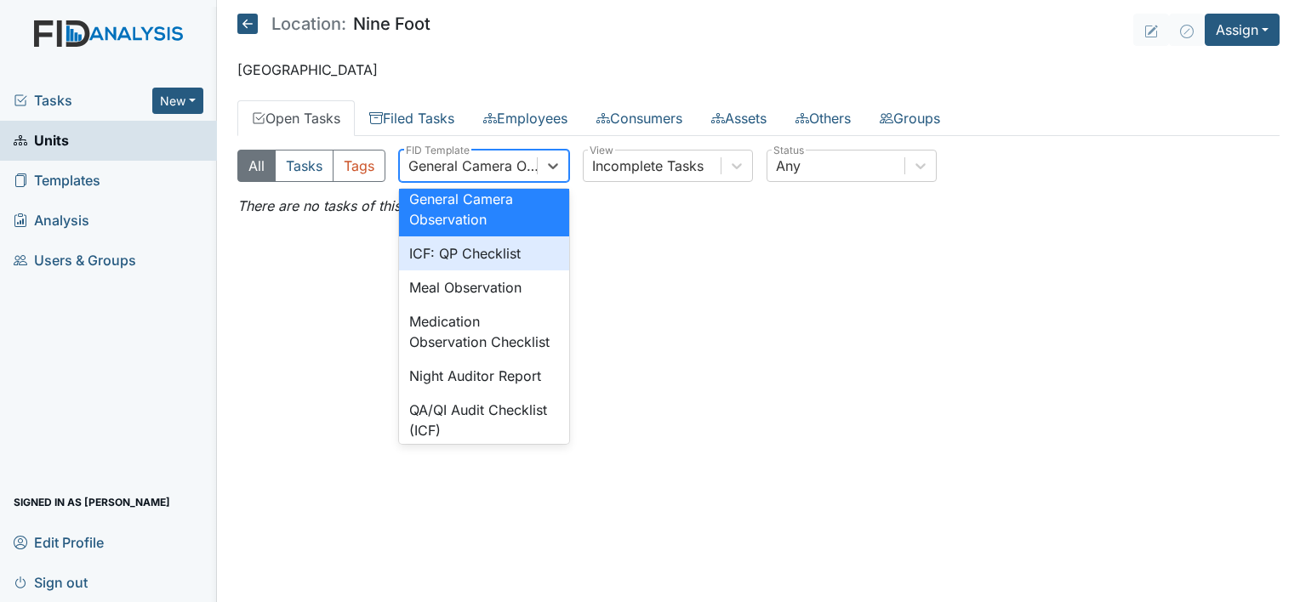
scroll to position [1190, 0]
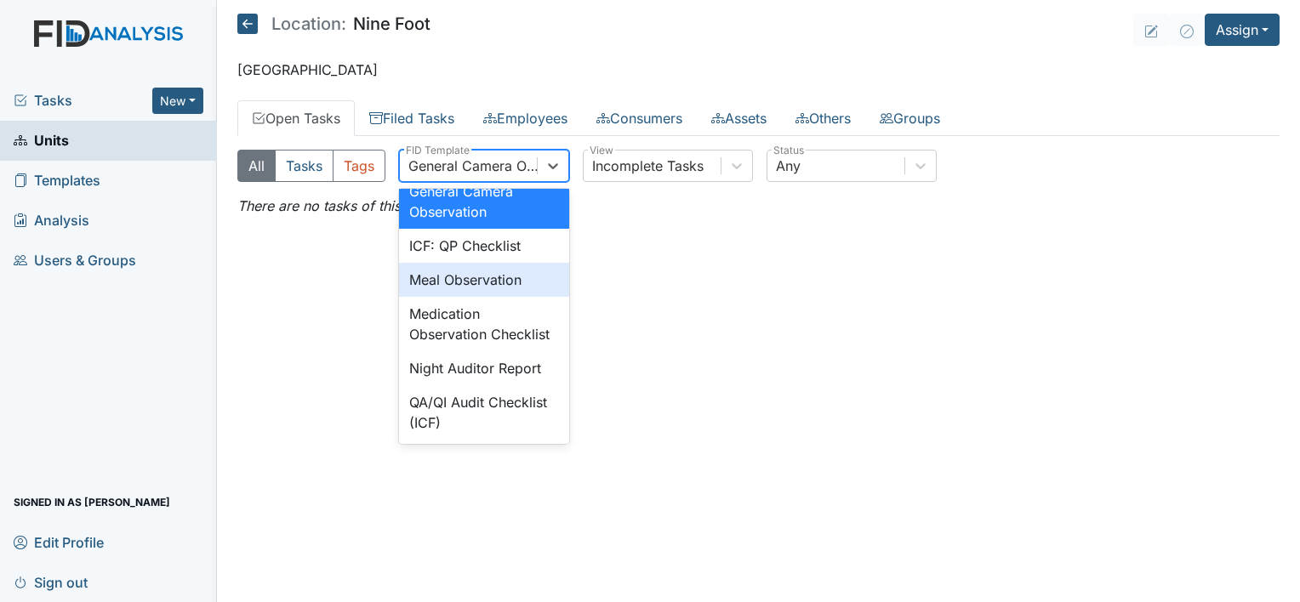
click at [509, 297] on div "Meal Observation" at bounding box center [484, 280] width 170 height 34
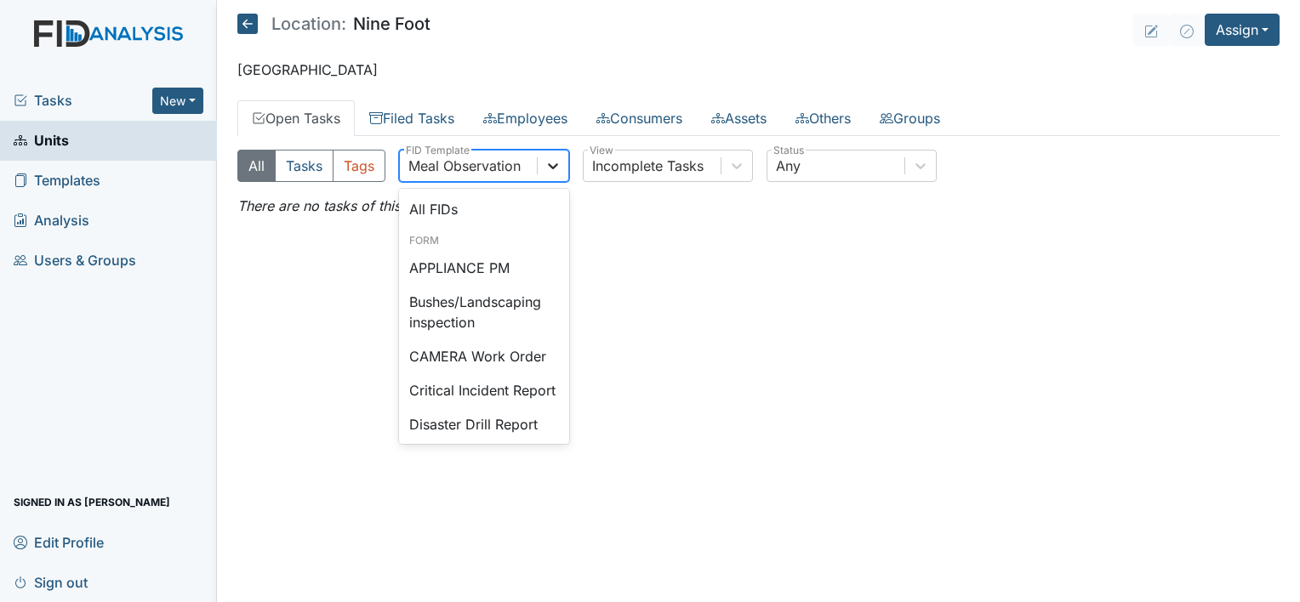
scroll to position [1115, 0]
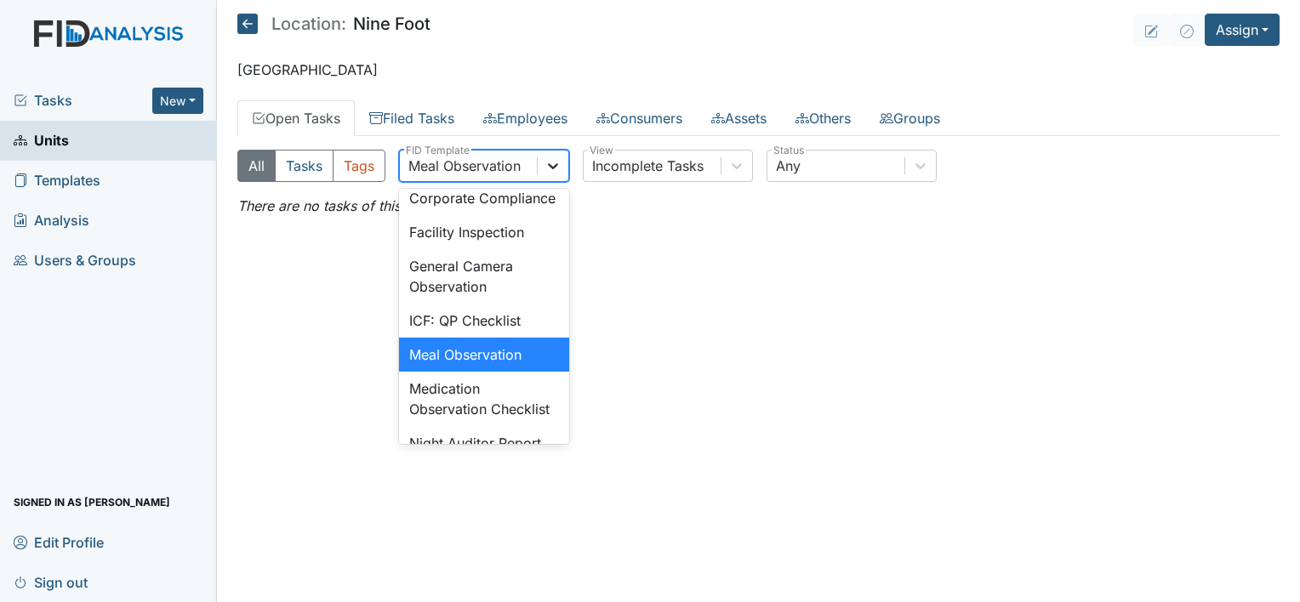
click at [550, 167] on icon at bounding box center [553, 166] width 10 height 6
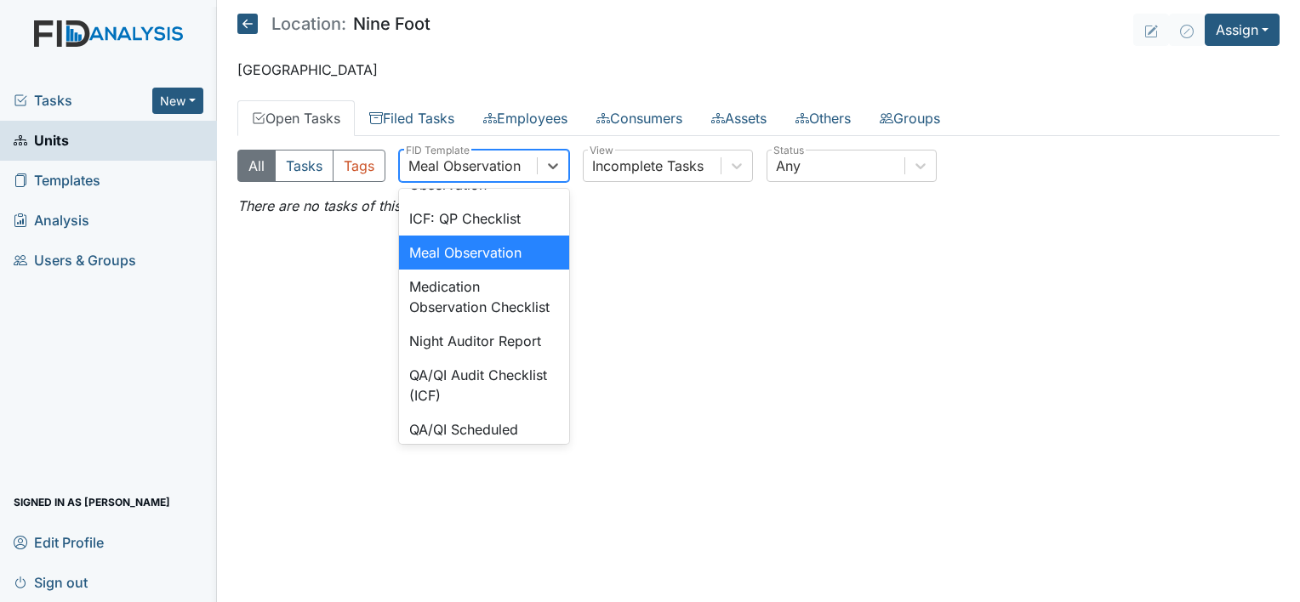
scroll to position [1251, 0]
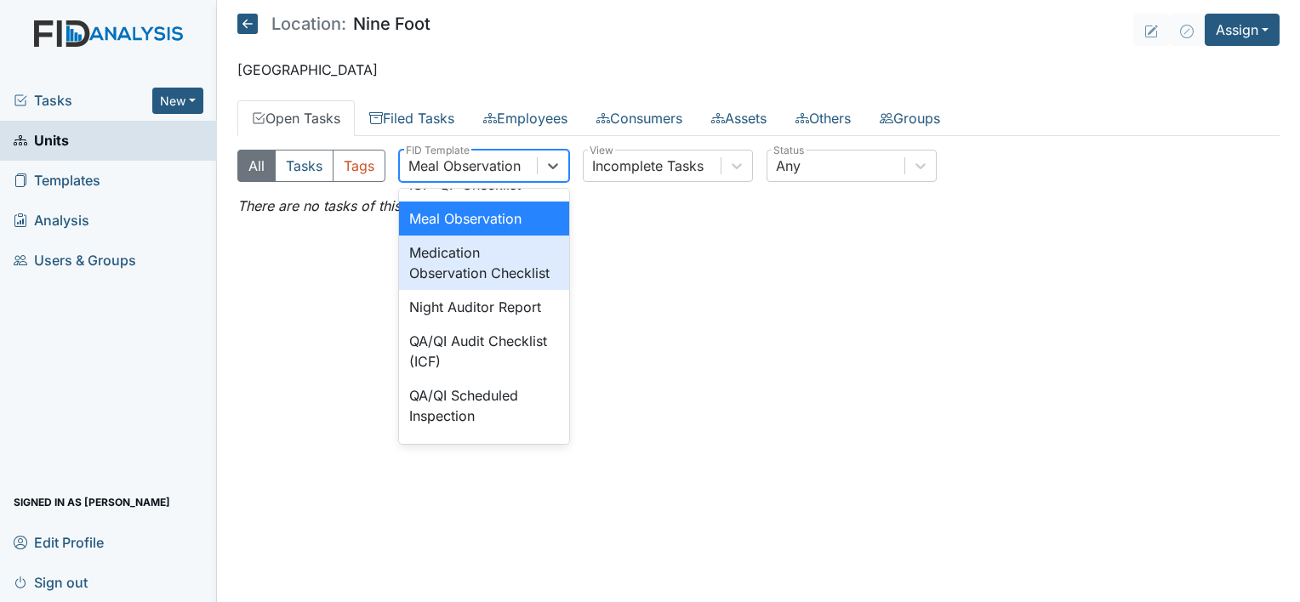
click at [452, 290] on div "Medication Observation Checklist" at bounding box center [484, 263] width 170 height 54
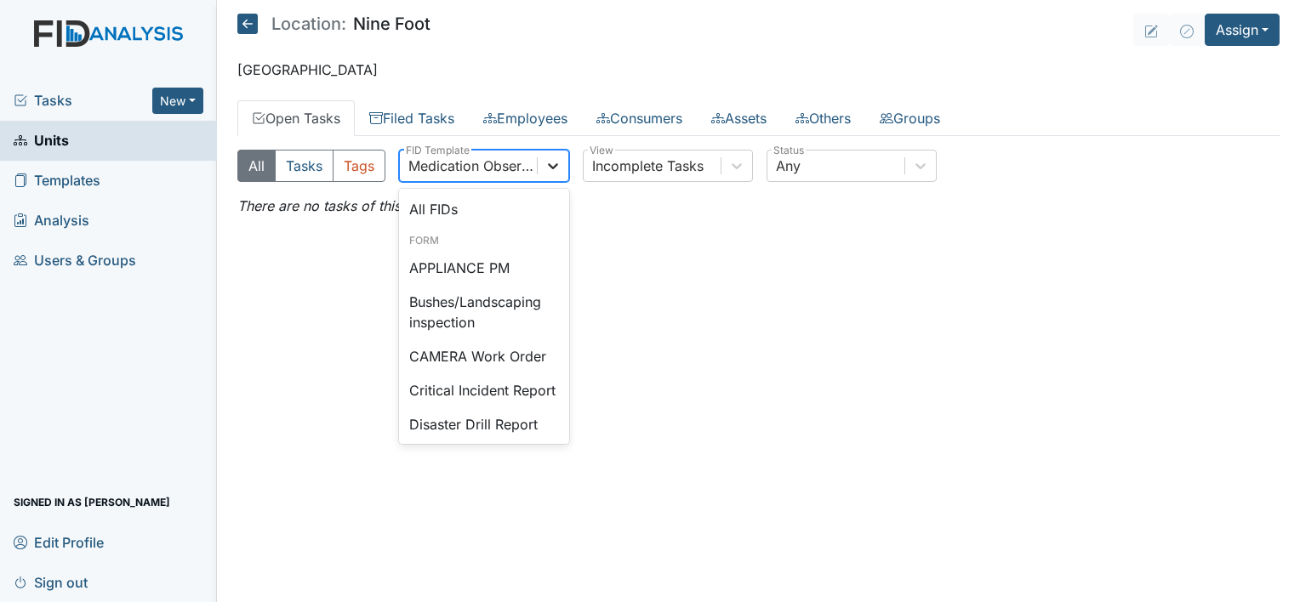
click at [556, 160] on icon at bounding box center [552, 165] width 17 height 17
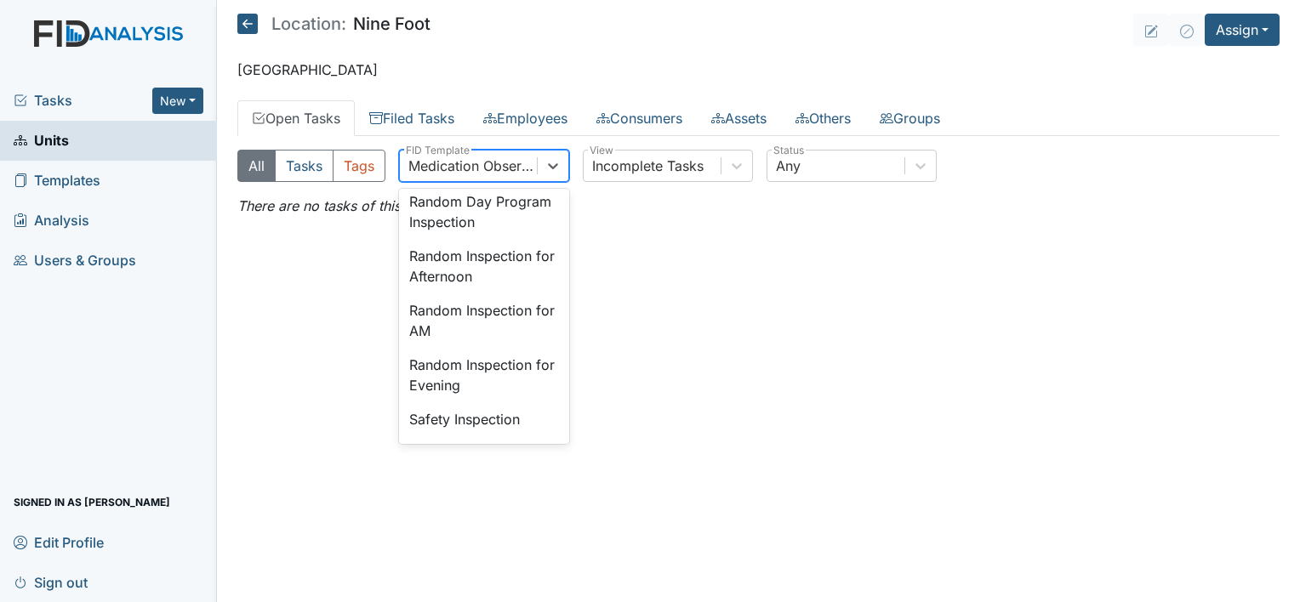
scroll to position [1510, 0]
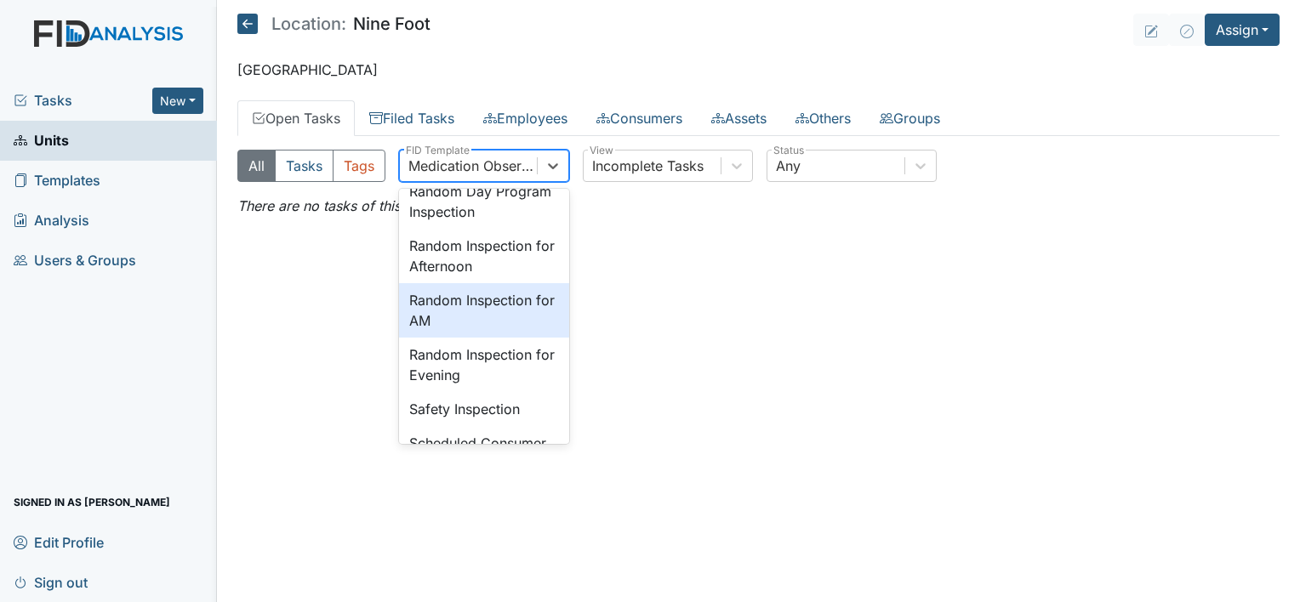
click at [503, 338] on div "Random Inspection for AM" at bounding box center [484, 310] width 170 height 54
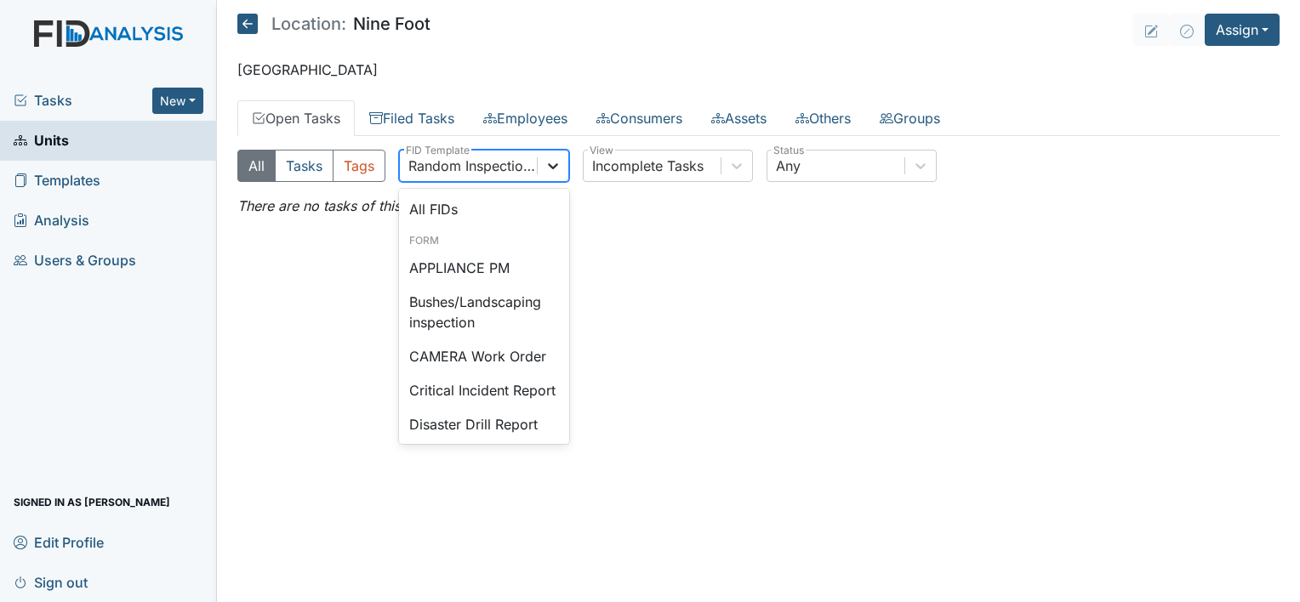
scroll to position [1503, 0]
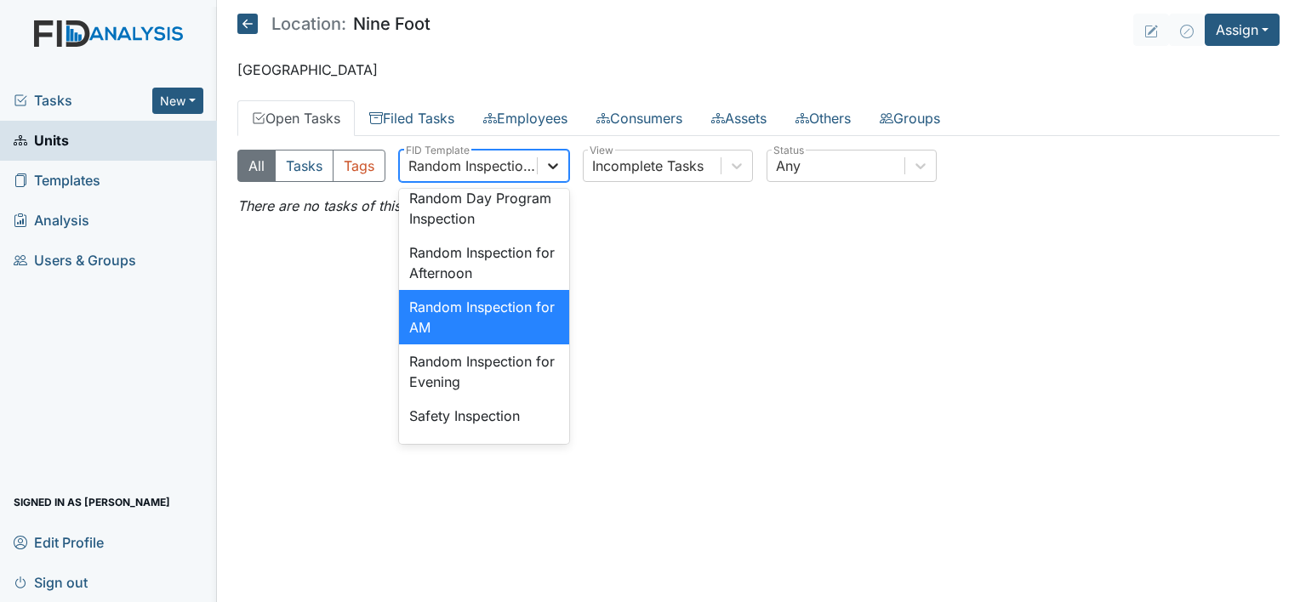
click at [553, 168] on icon at bounding box center [552, 165] width 17 height 17
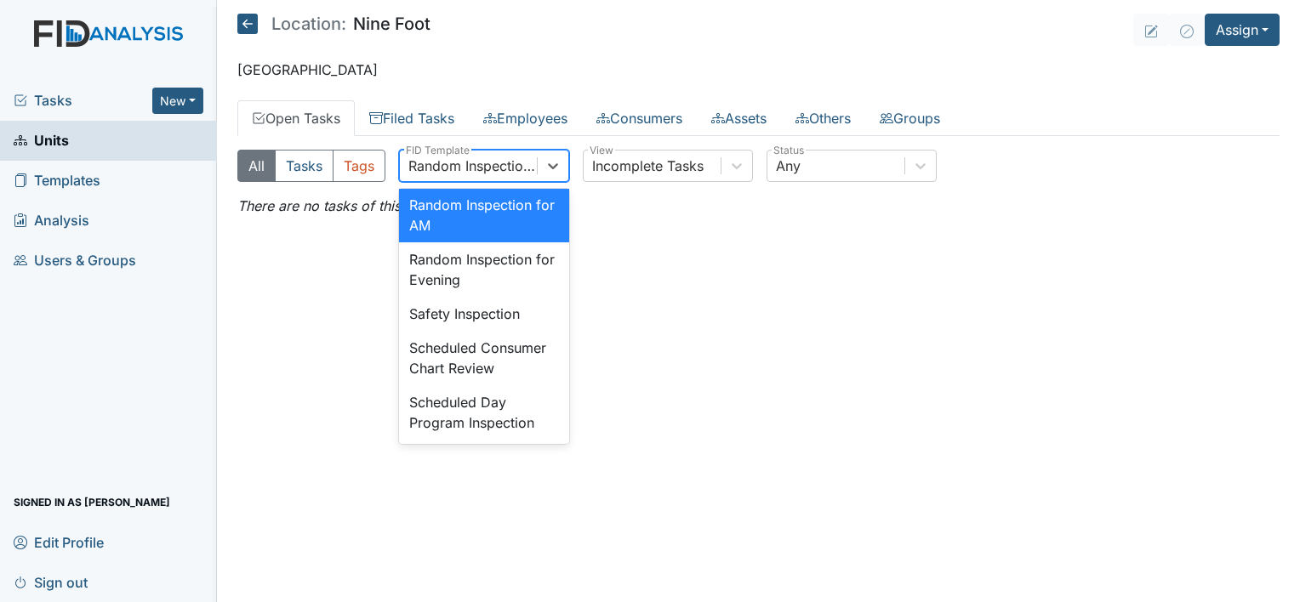
scroll to position [1639, 0]
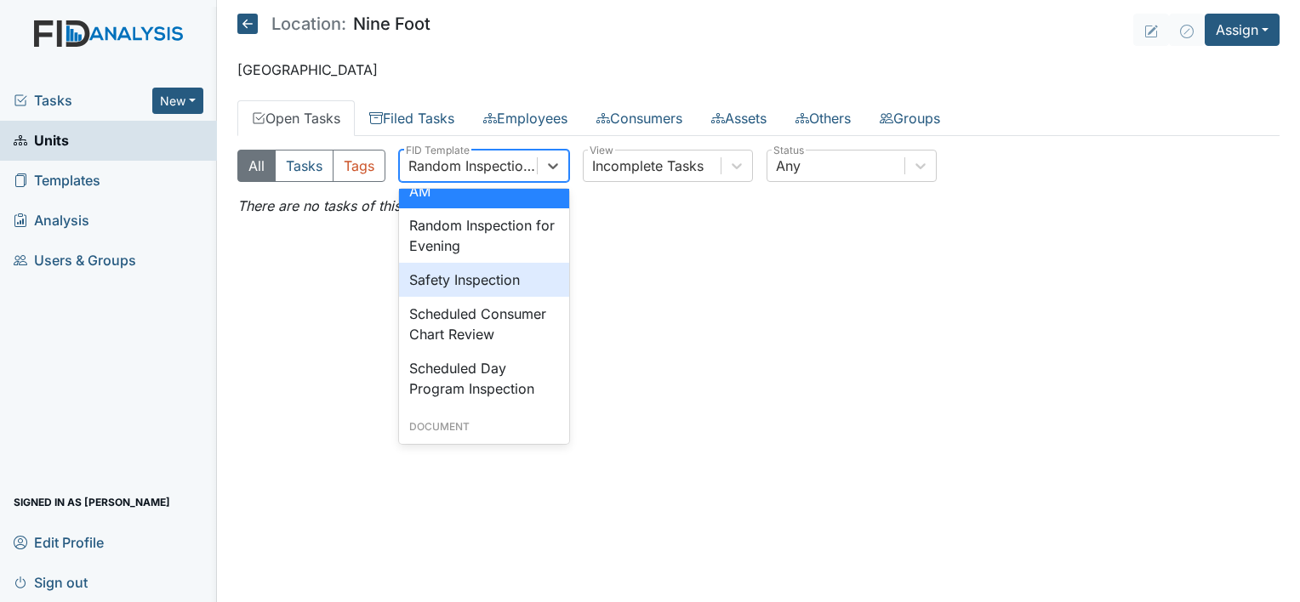
click at [506, 297] on div "Safety Inspection" at bounding box center [484, 280] width 170 height 34
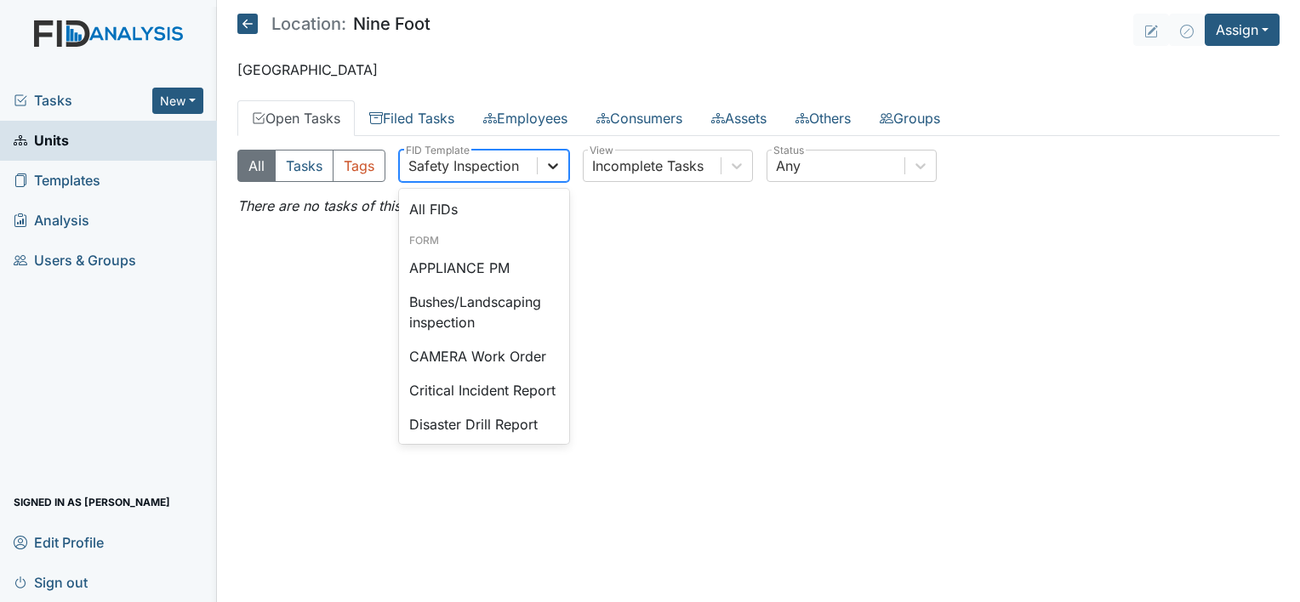
click at [549, 165] on icon at bounding box center [553, 166] width 10 height 6
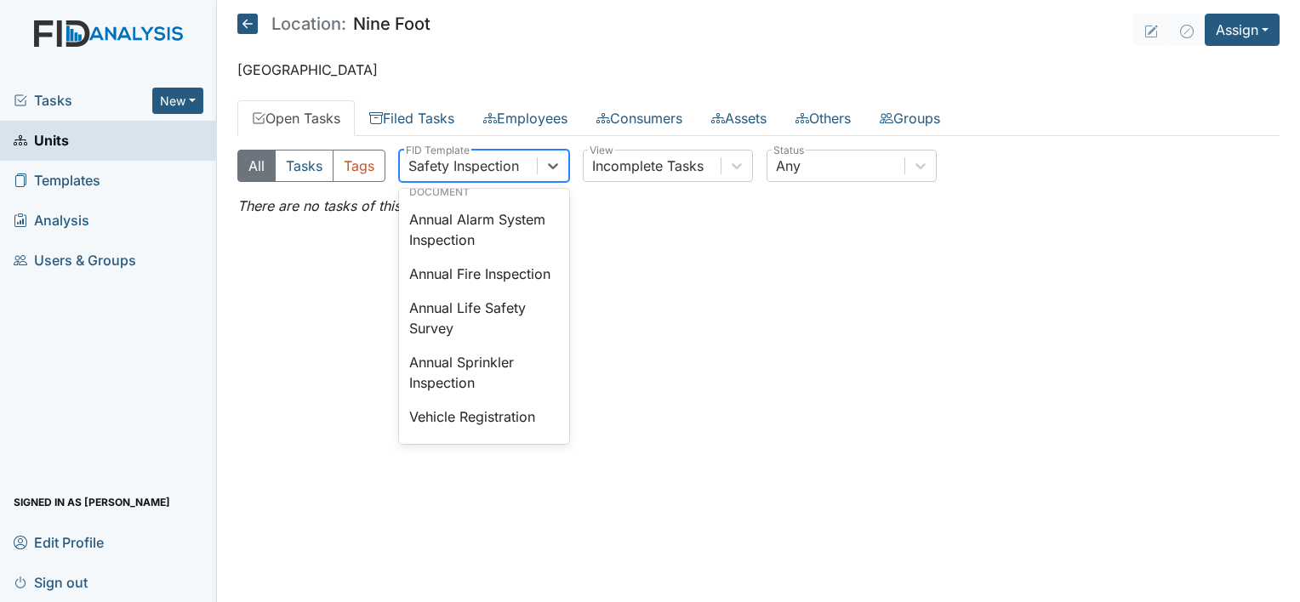
scroll to position [1925, 0]
click at [461, 291] on div "Annual Fire Inspection" at bounding box center [484, 274] width 170 height 34
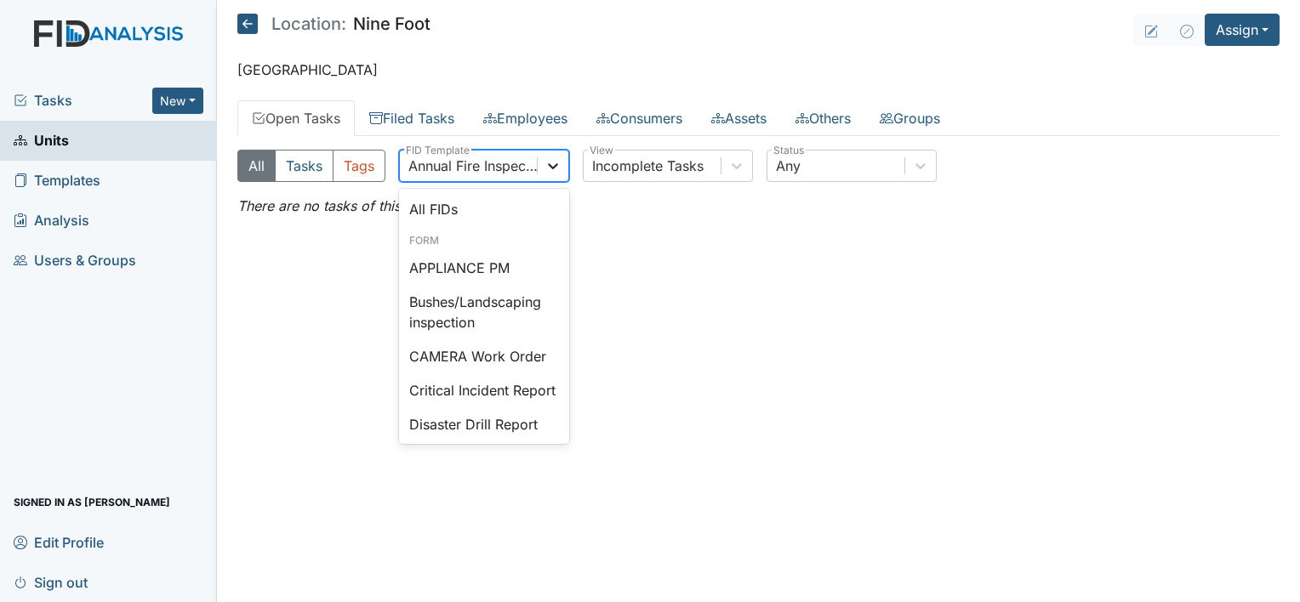
scroll to position [1861, 0]
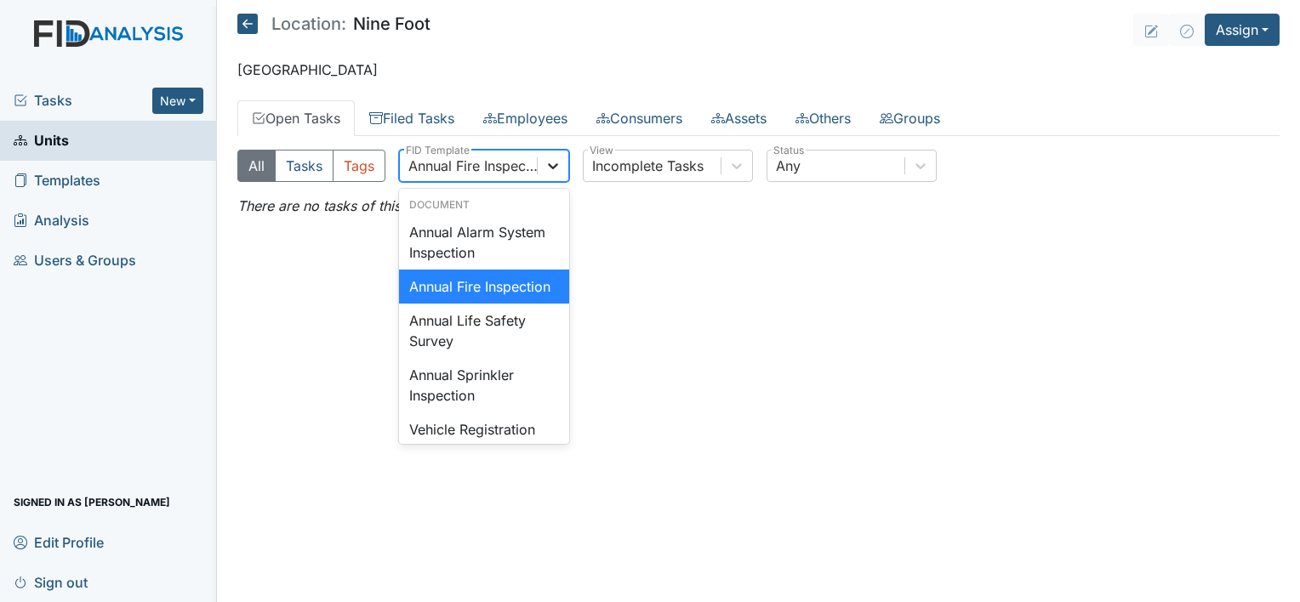
click at [551, 162] on icon at bounding box center [552, 165] width 17 height 17
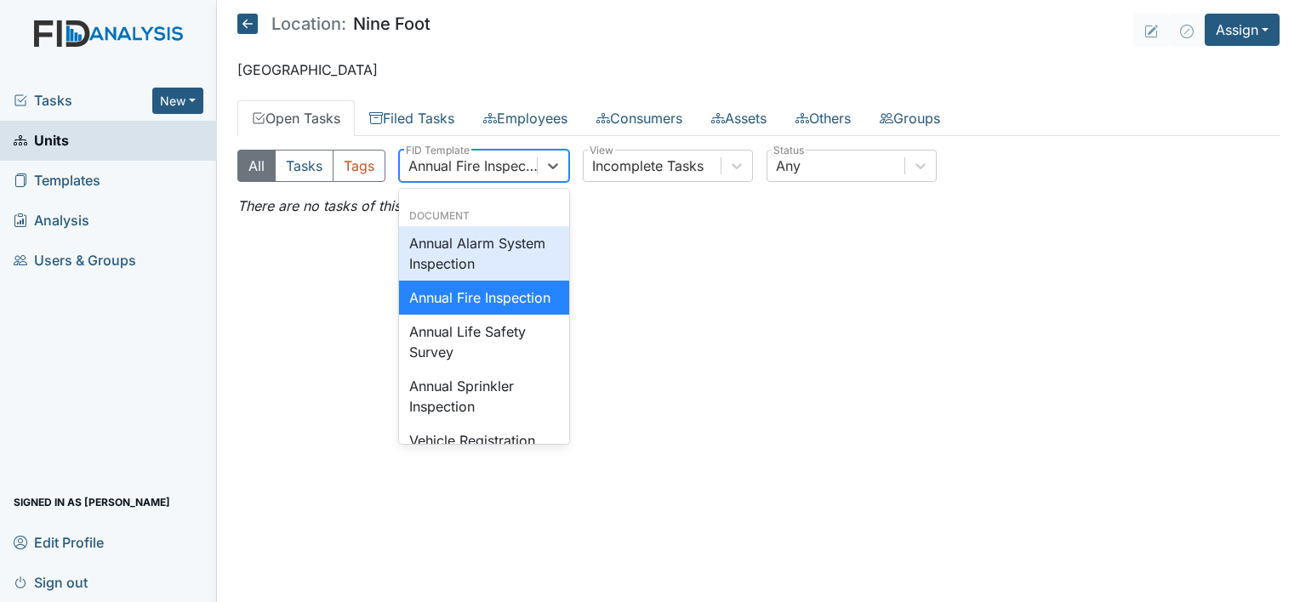
scroll to position [1849, 0]
click at [733, 163] on icon at bounding box center [736, 165] width 17 height 17
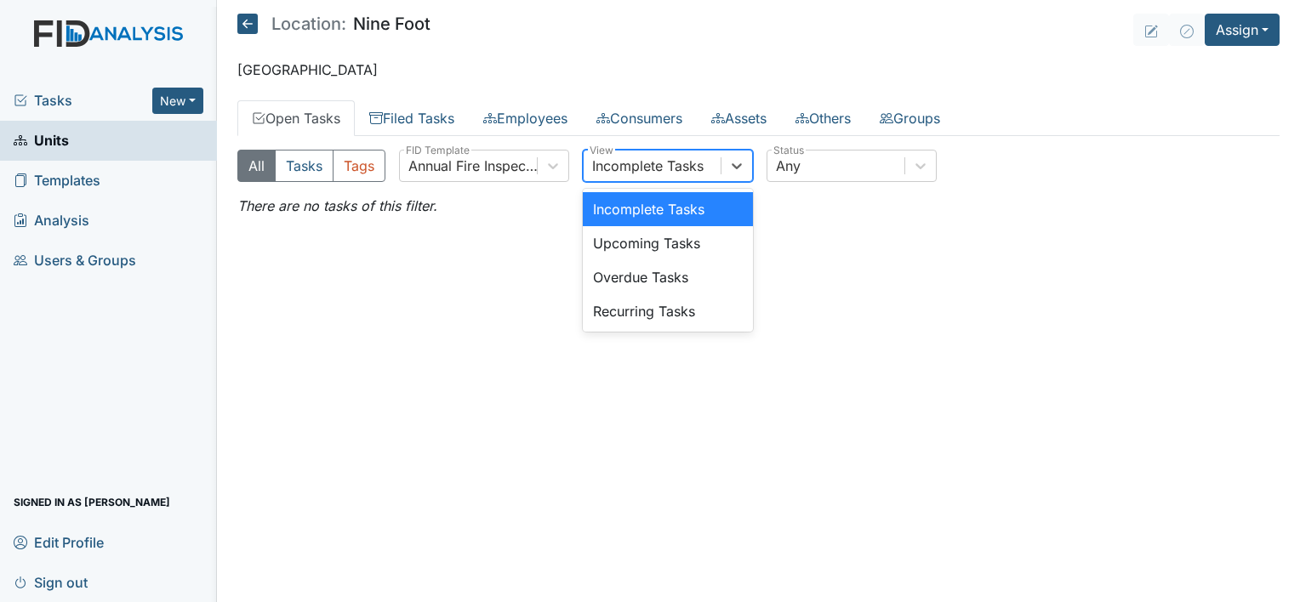
click at [677, 203] on div "Incomplete Tasks" at bounding box center [668, 209] width 170 height 34
click at [735, 163] on icon at bounding box center [736, 165] width 17 height 17
click at [666, 276] on div "Overdue Tasks" at bounding box center [668, 277] width 170 height 34
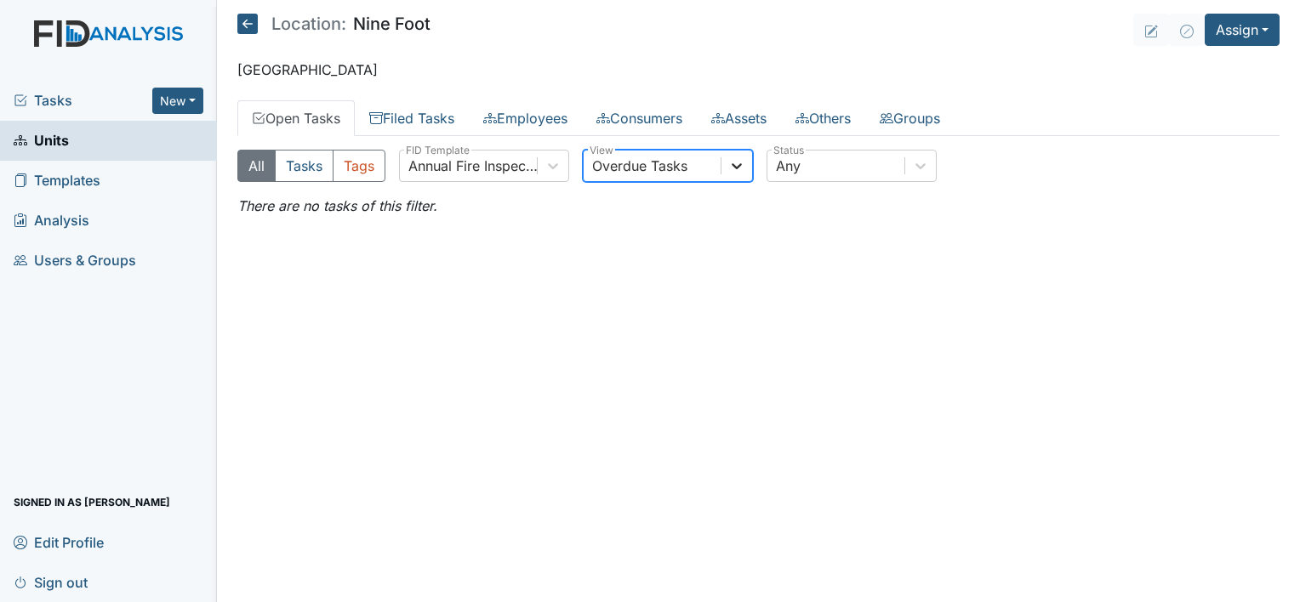
click at [738, 163] on icon at bounding box center [736, 165] width 17 height 17
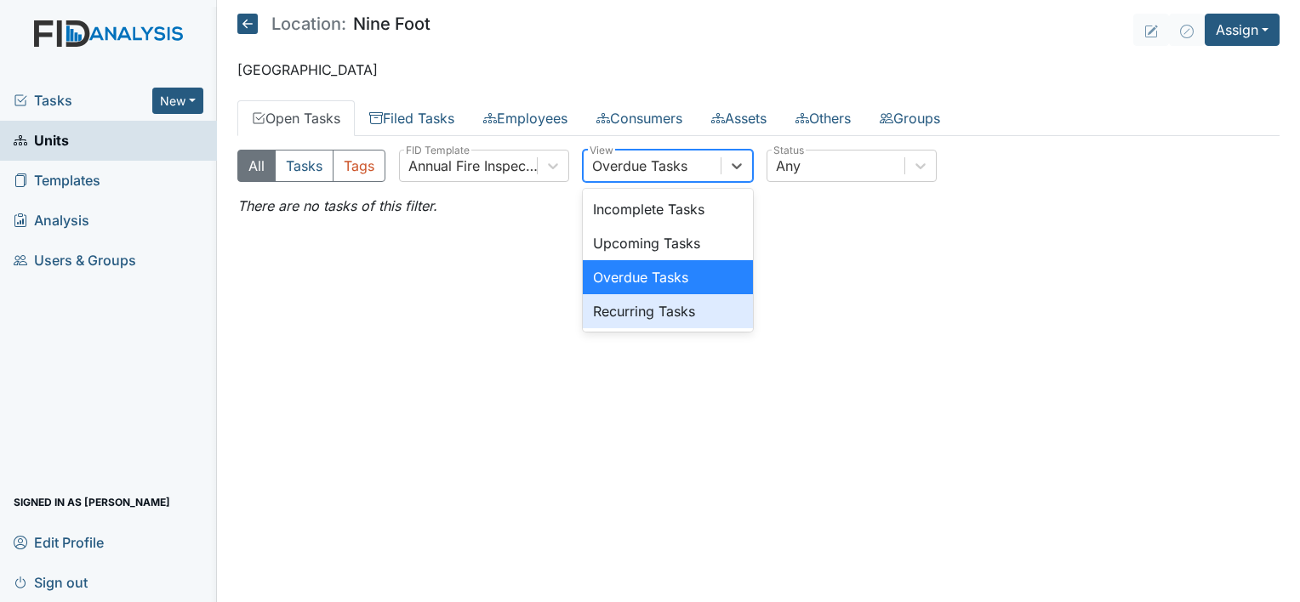
click at [674, 310] on div "Recurring Tasks" at bounding box center [668, 311] width 170 height 34
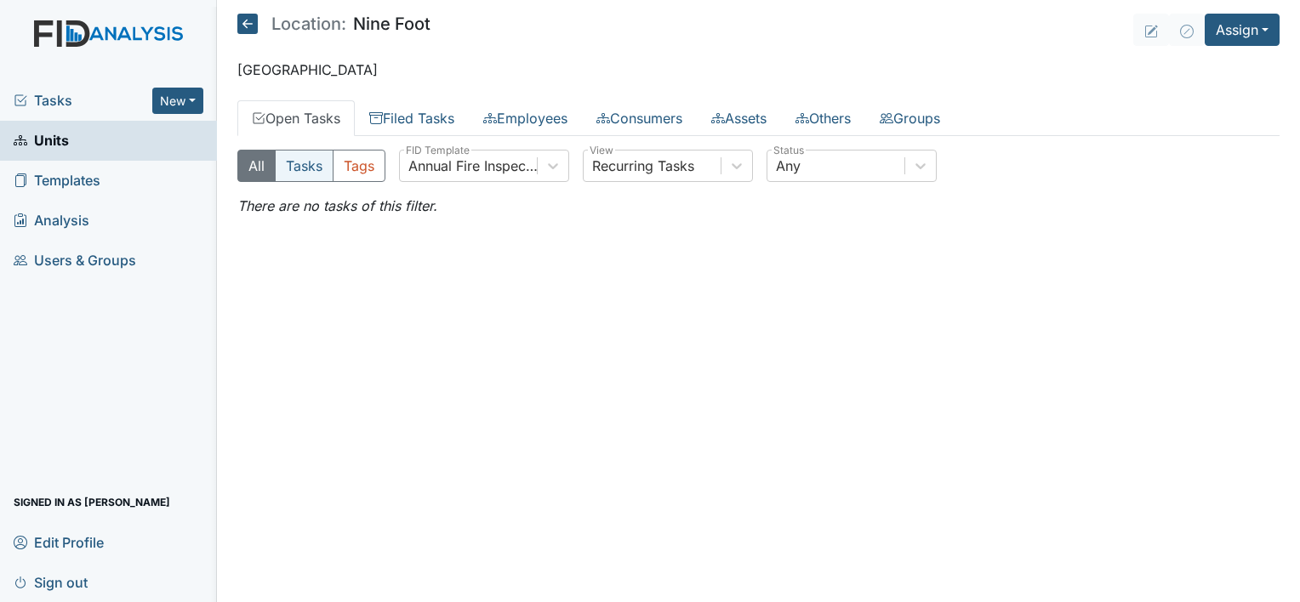
click at [301, 163] on button "Tasks" at bounding box center [304, 166] width 59 height 32
click at [317, 114] on link "Open Tasks" at bounding box center [295, 118] width 117 height 36
click at [304, 162] on button "Tasks" at bounding box center [304, 166] width 59 height 32
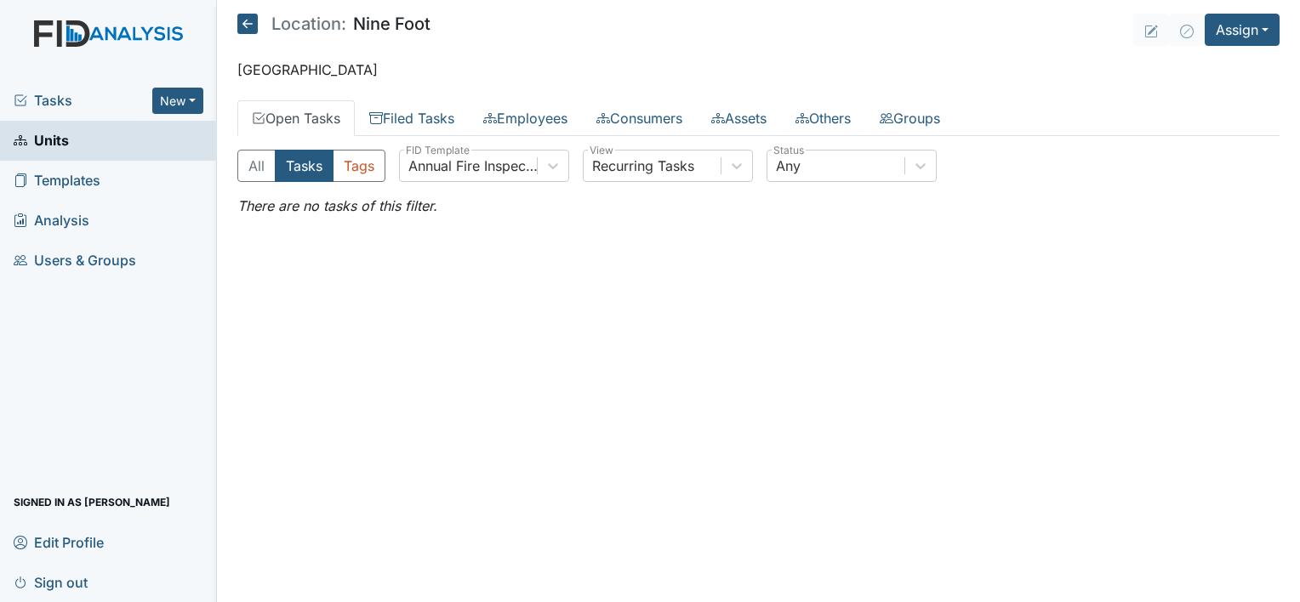
click at [51, 101] on span "Tasks" at bounding box center [83, 100] width 139 height 20
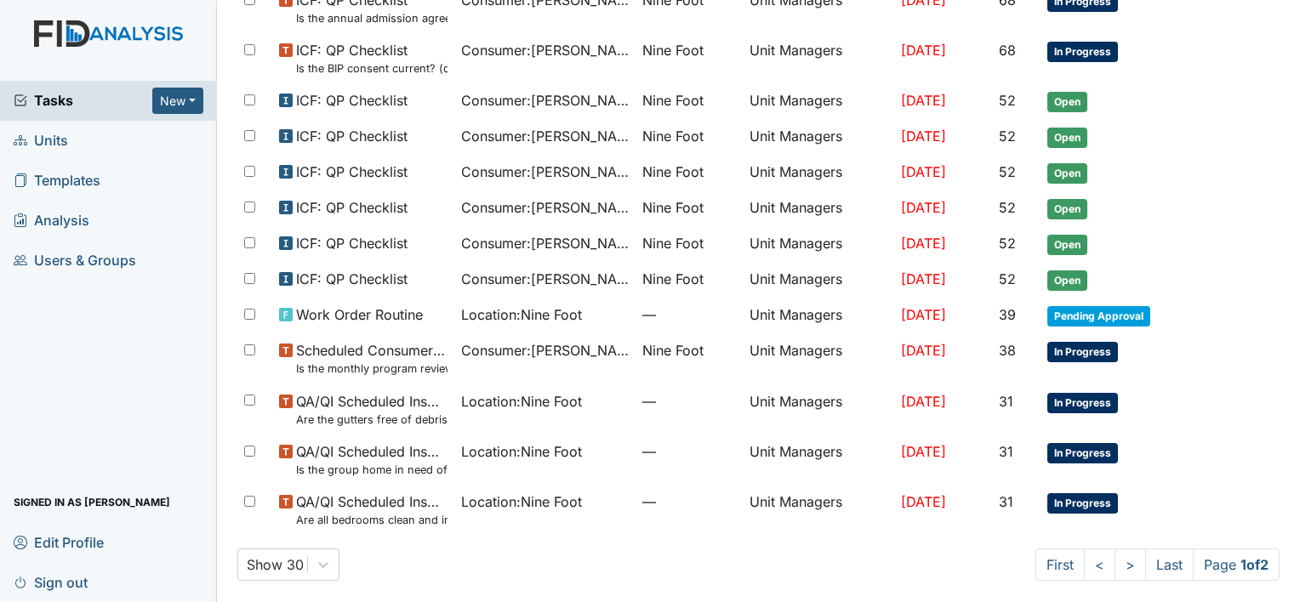
scroll to position [1000, 0]
click at [1114, 556] on link ">" at bounding box center [1129, 564] width 31 height 32
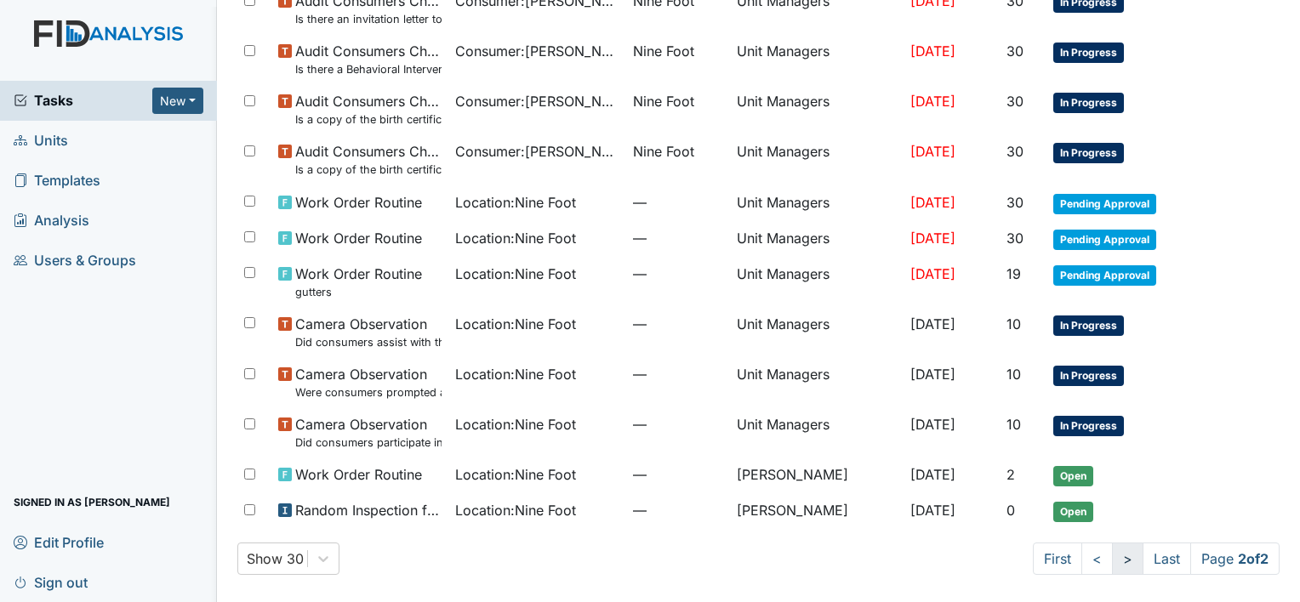
scroll to position [356, 0]
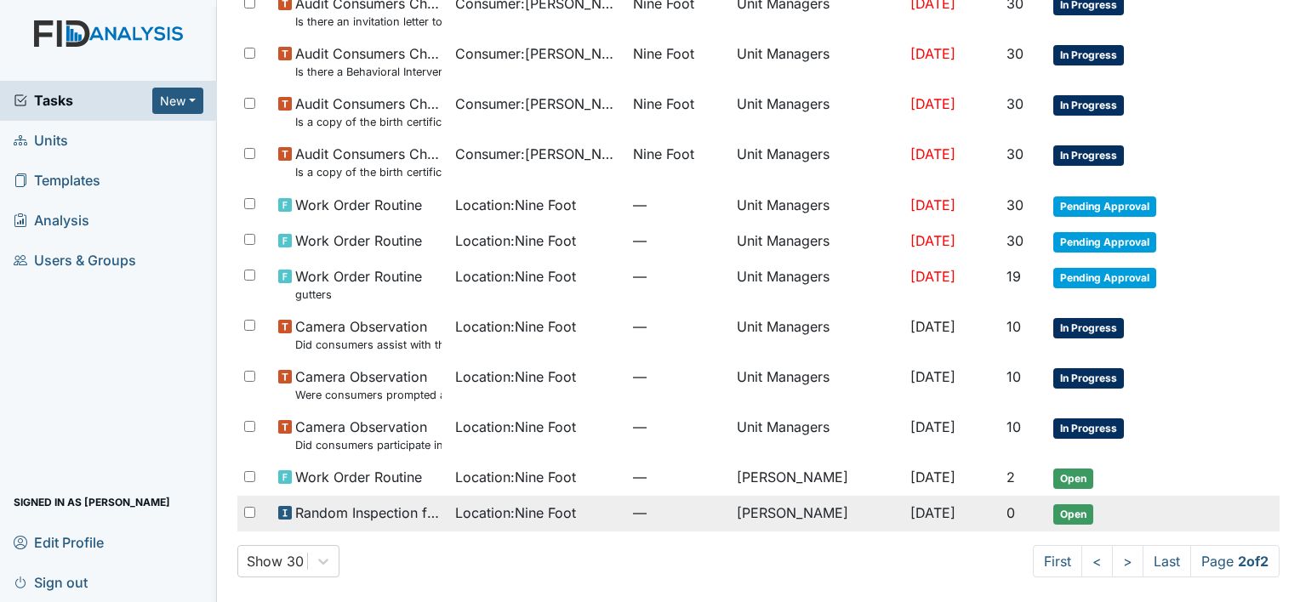
click at [553, 508] on span "Location : Nine Foot" at bounding box center [515, 513] width 121 height 20
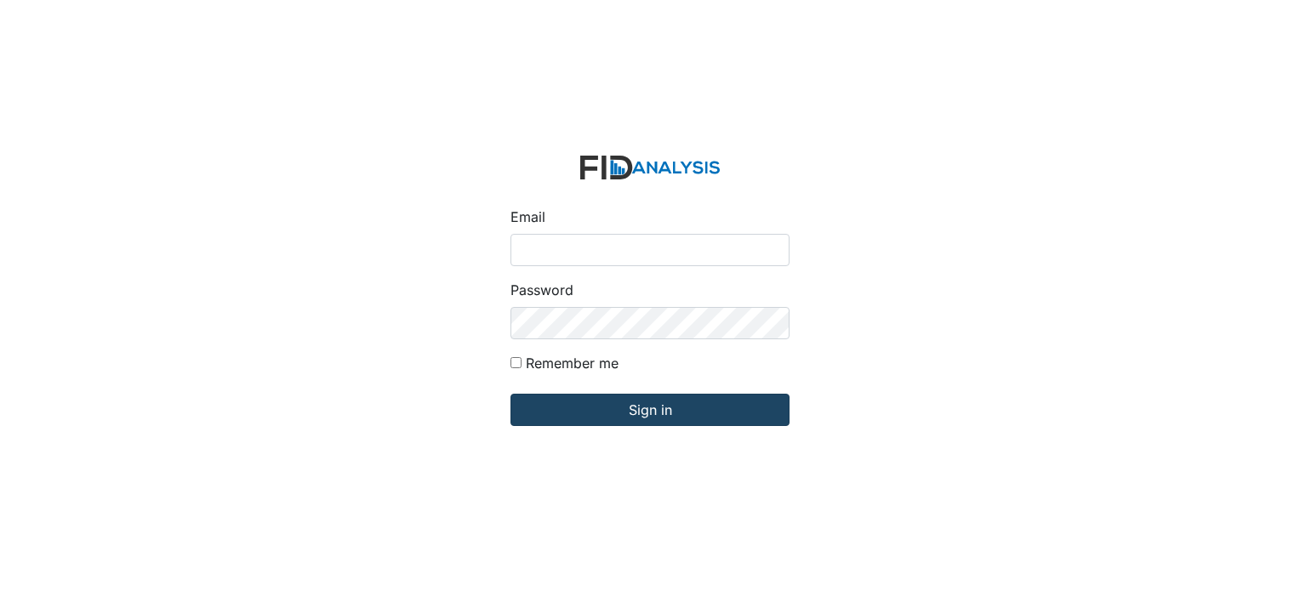
type input "[PERSON_NAME][EMAIL_ADDRESS][DOMAIN_NAME]"
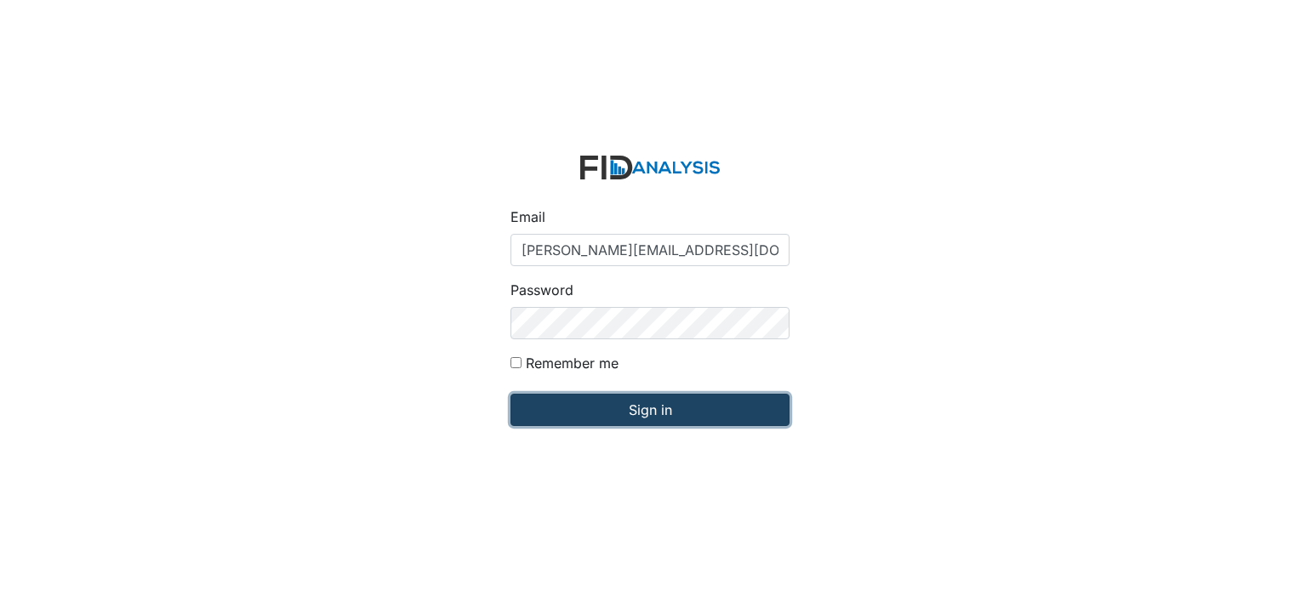
click at [634, 406] on input "Sign in" at bounding box center [649, 410] width 279 height 32
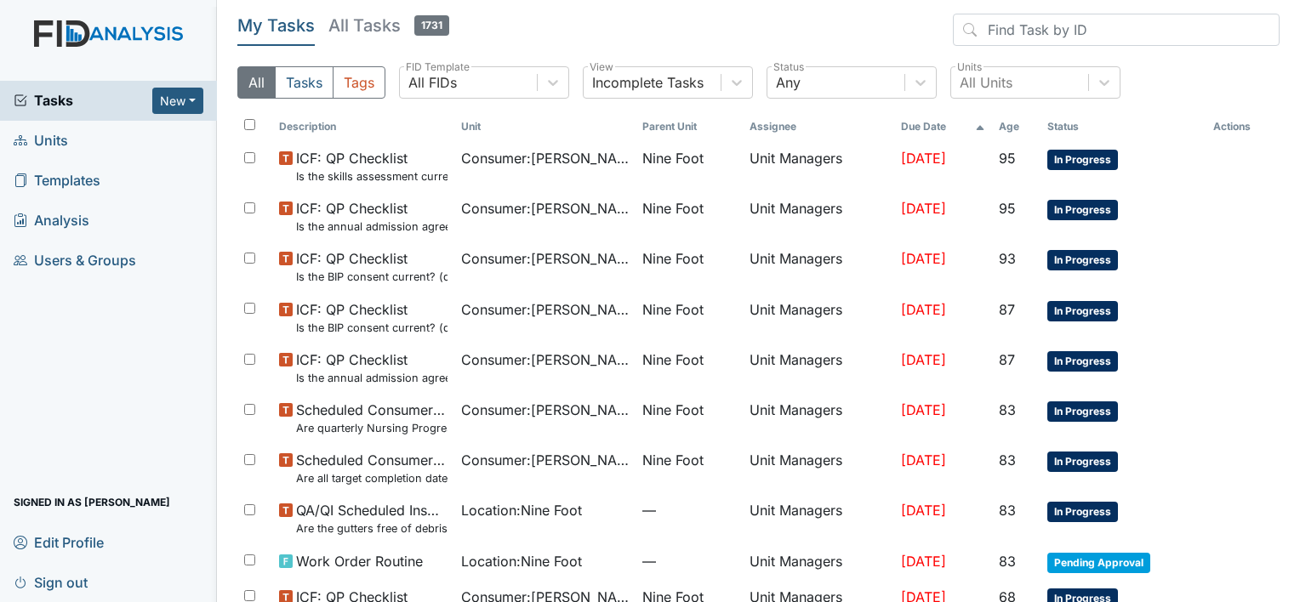
click at [58, 139] on span "Units" at bounding box center [41, 141] width 54 height 26
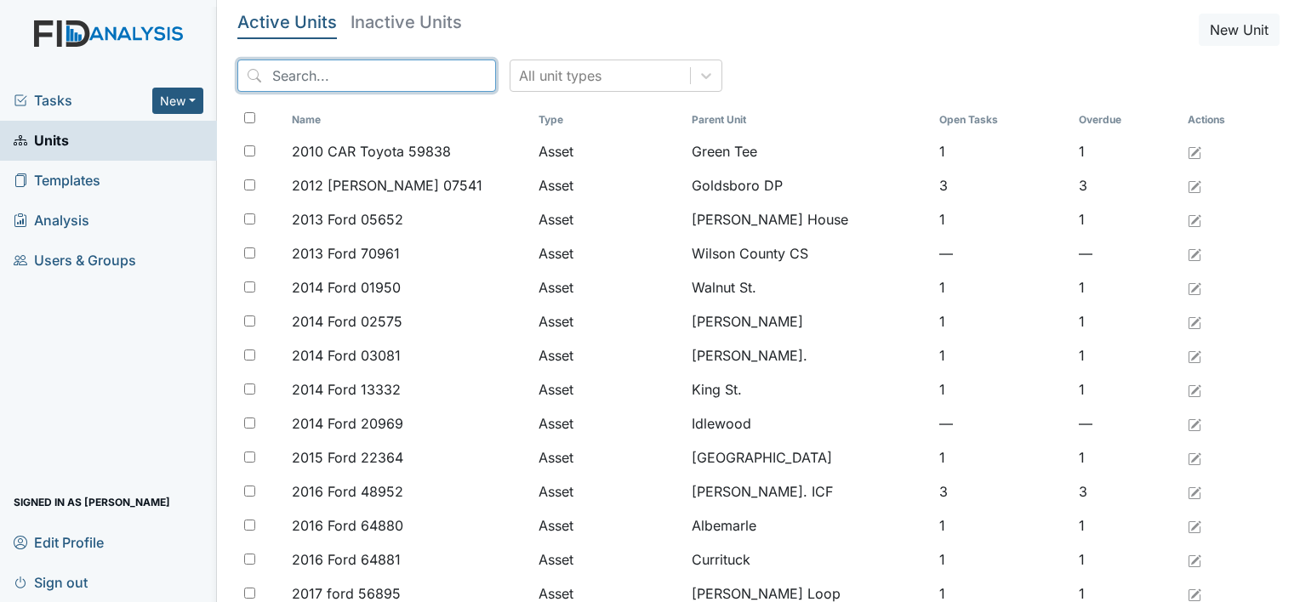
click at [286, 71] on input "search" at bounding box center [366, 76] width 259 height 32
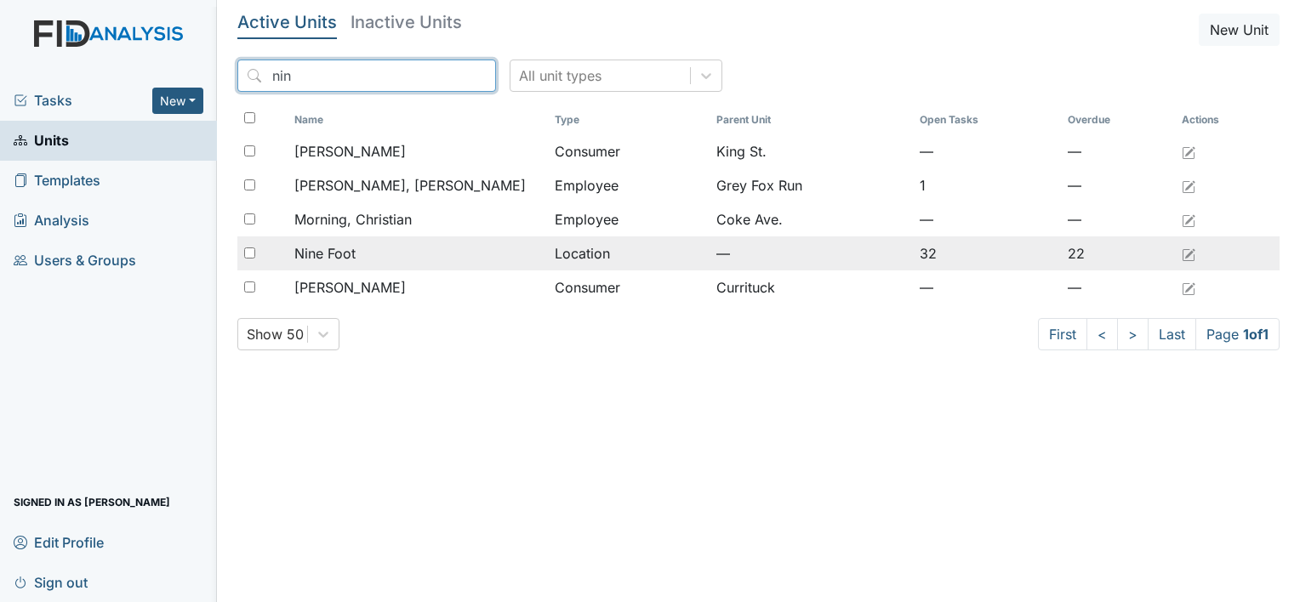
type input "nin"
click at [328, 254] on span "Nine Foot" at bounding box center [324, 253] width 61 height 20
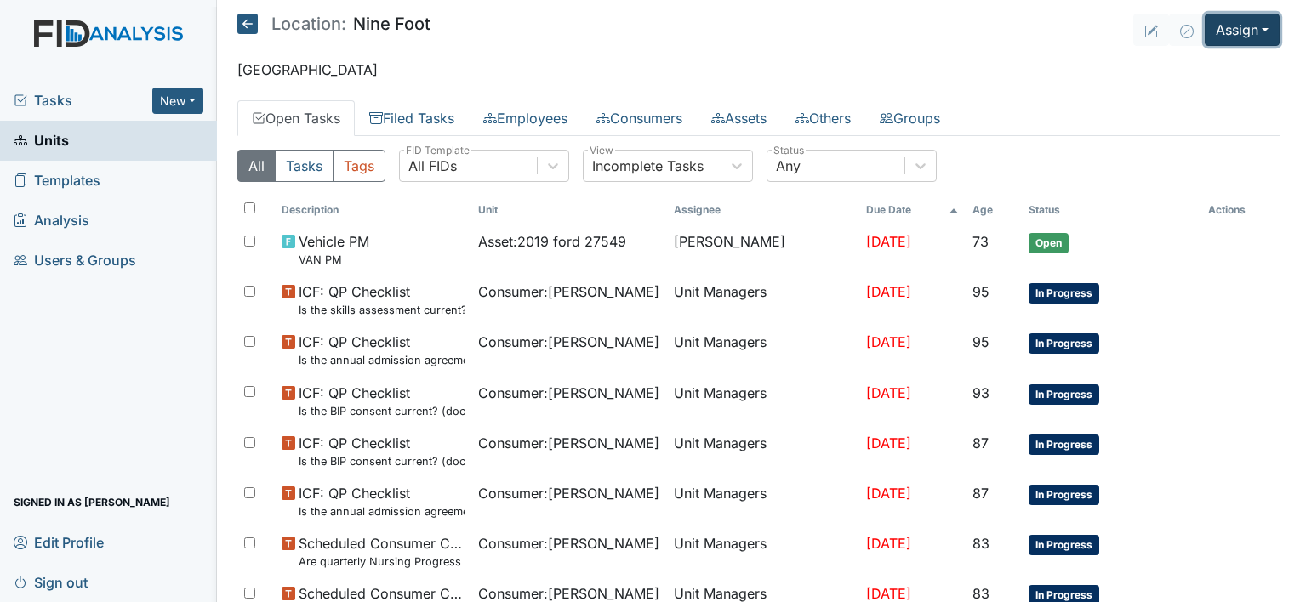
click at [1220, 31] on button "Assign" at bounding box center [1241, 30] width 75 height 32
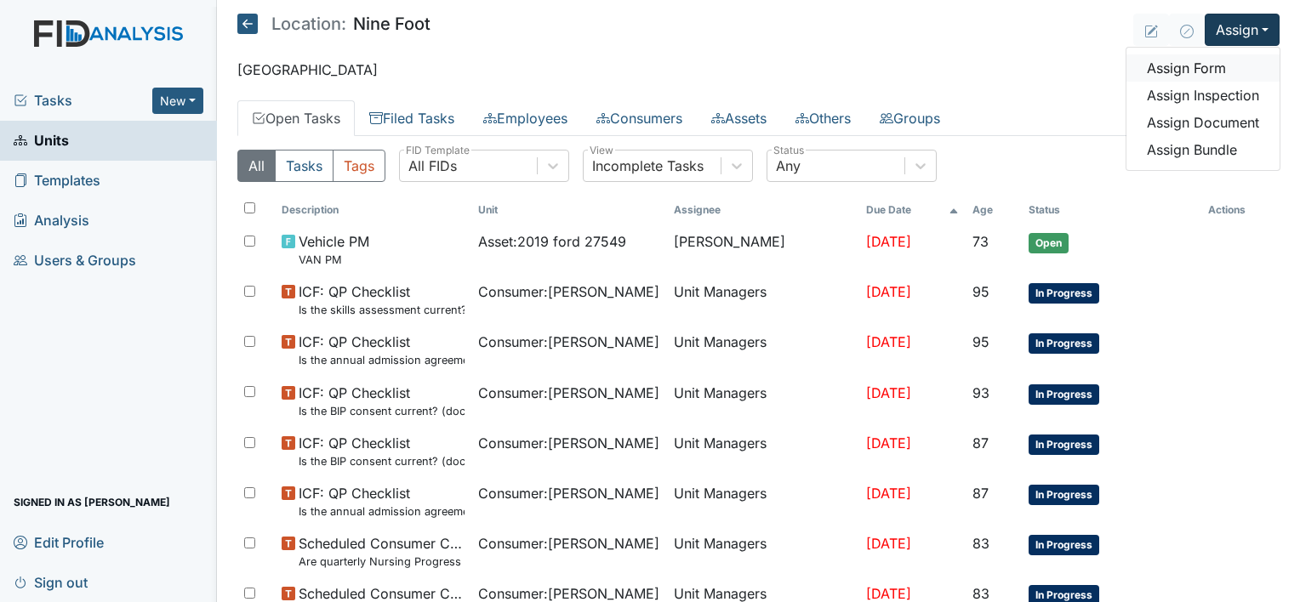
click at [1197, 71] on link "Assign Form" at bounding box center [1202, 67] width 153 height 27
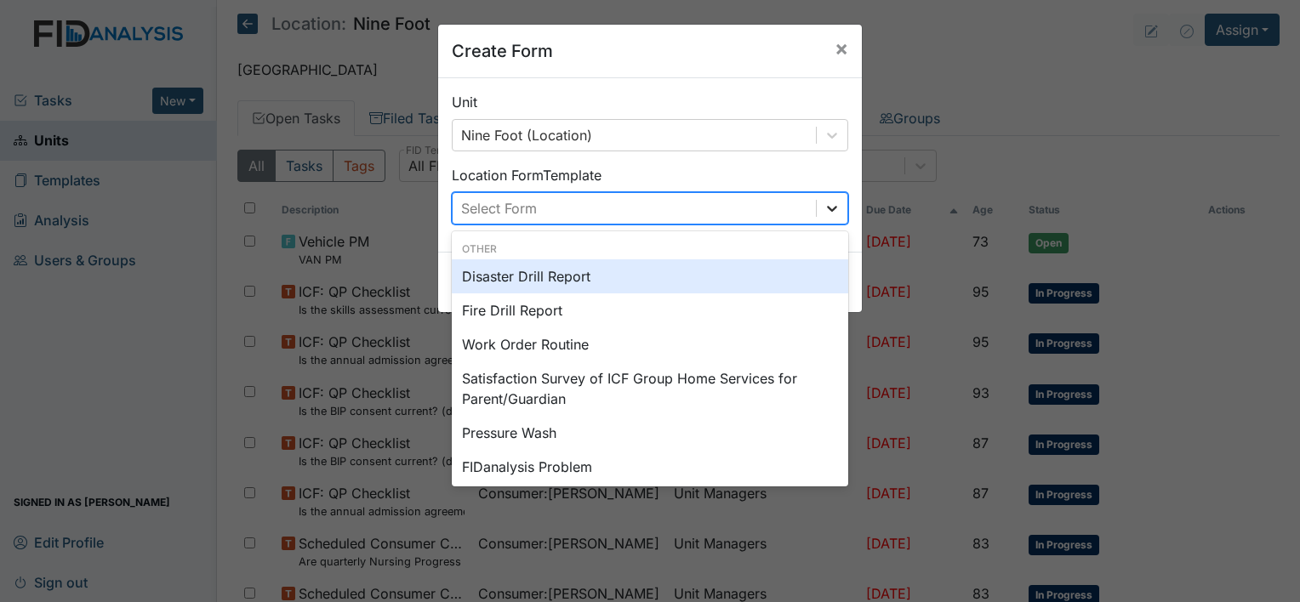
click at [827, 208] on icon at bounding box center [832, 209] width 10 height 6
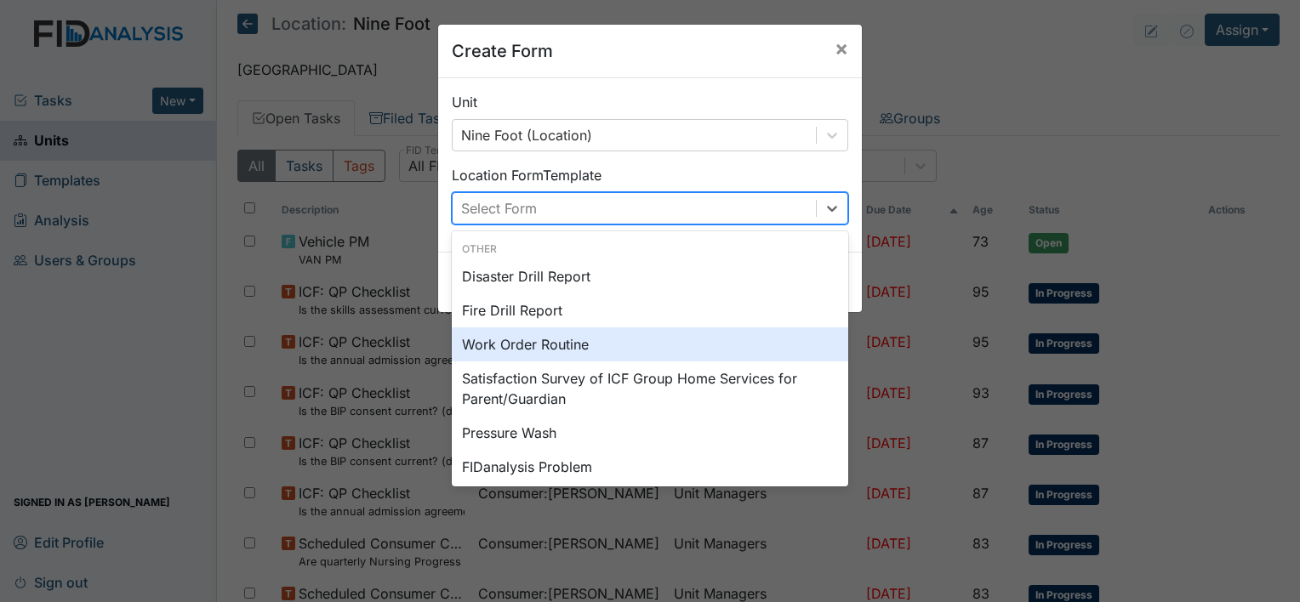
click at [555, 346] on div "Work Order Routine" at bounding box center [650, 344] width 396 height 34
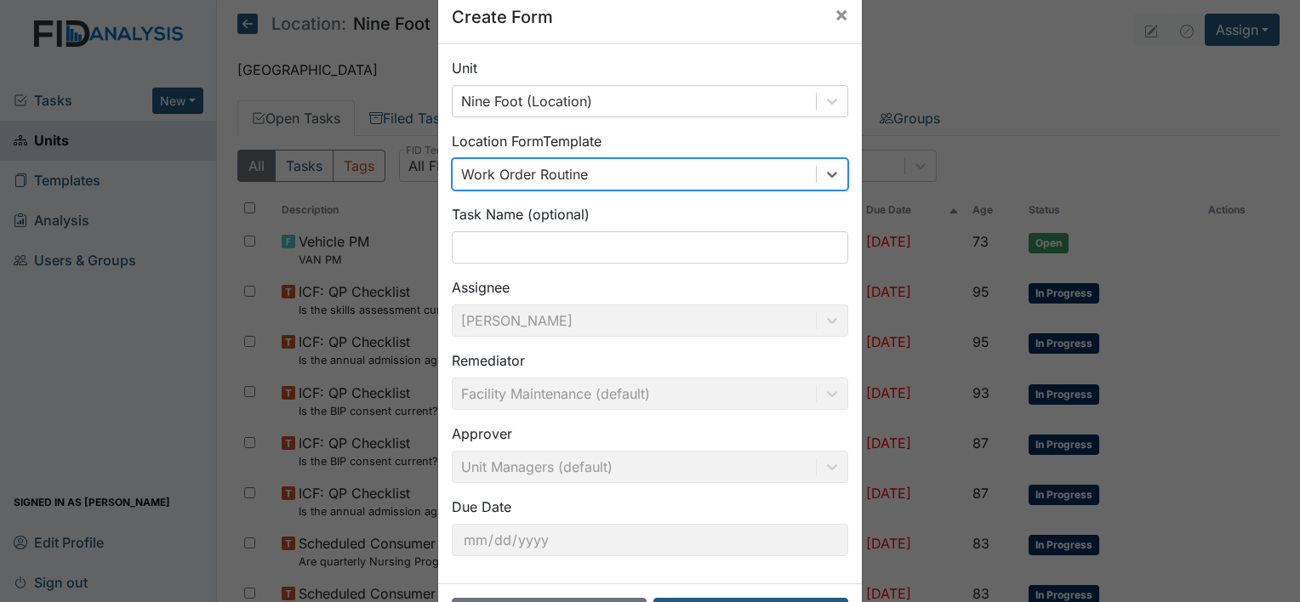
scroll to position [99, 0]
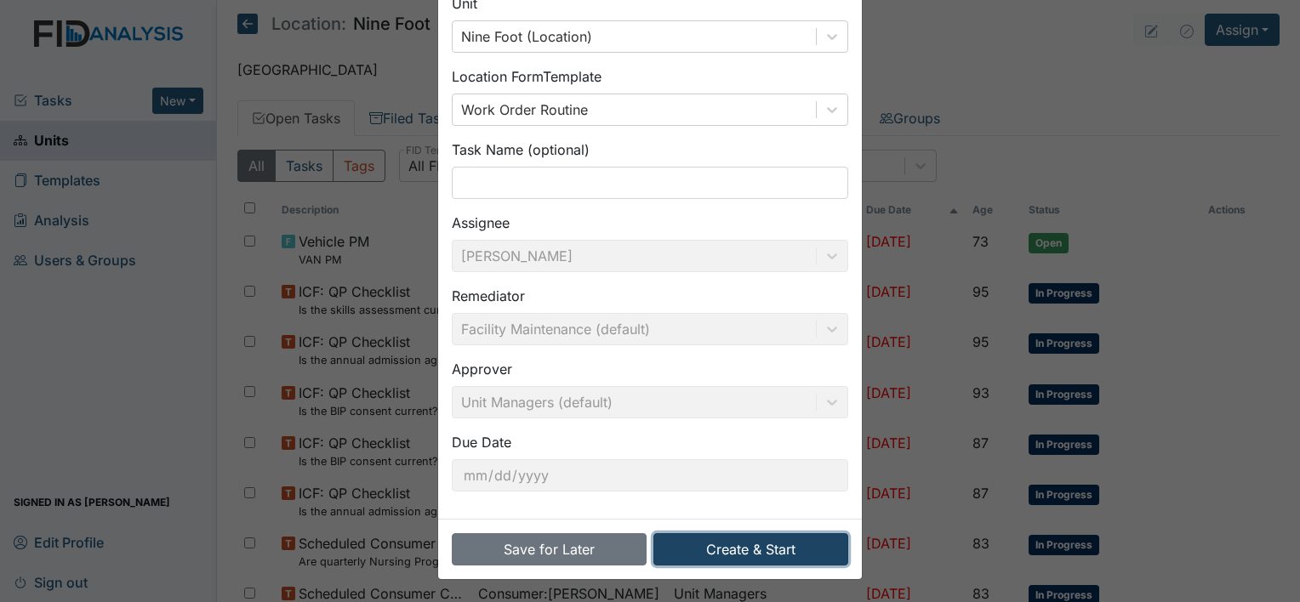
click at [793, 554] on button "Create & Start" at bounding box center [750, 549] width 195 height 32
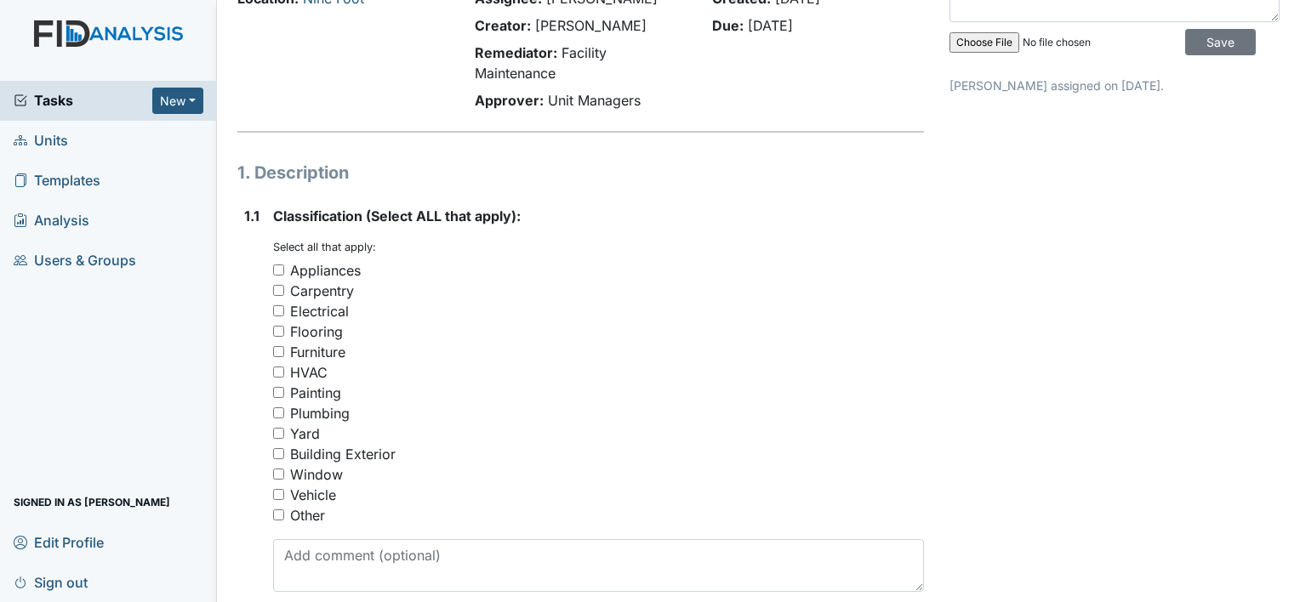
scroll to position [102, 0]
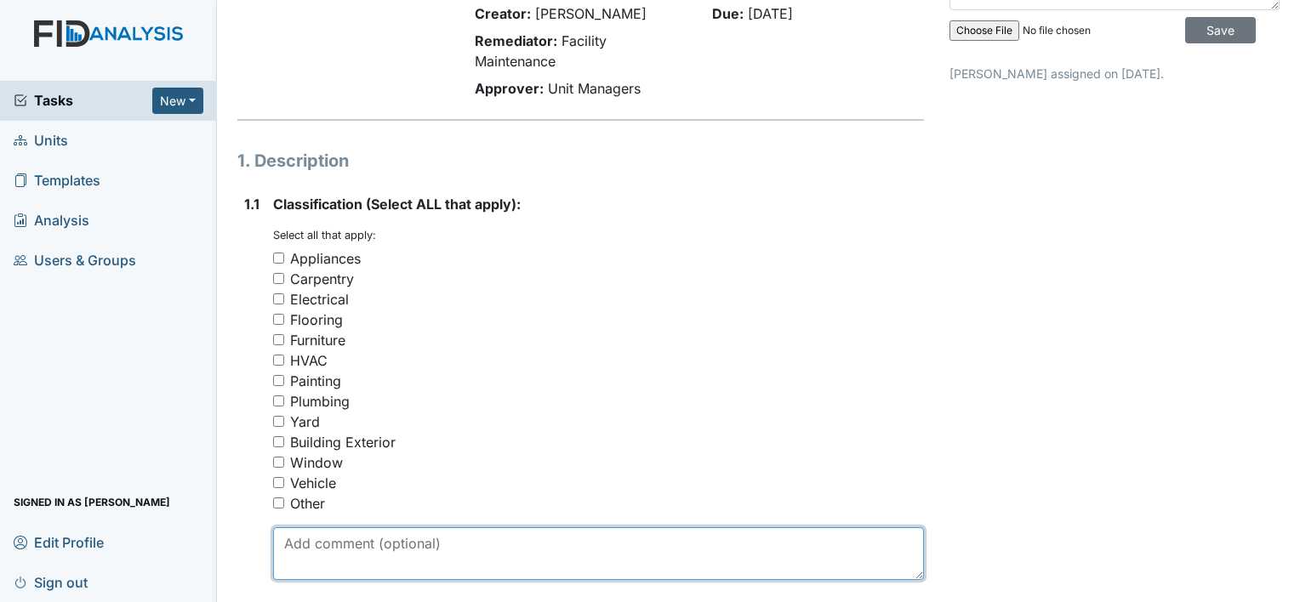
click at [294, 541] on textarea at bounding box center [598, 553] width 651 height 53
click at [286, 541] on textarea "tissue holder in staff bathroom" at bounding box center [598, 553] width 651 height 53
click at [497, 539] on textarea "Tissue holder in staff bathroom" at bounding box center [598, 553] width 651 height 53
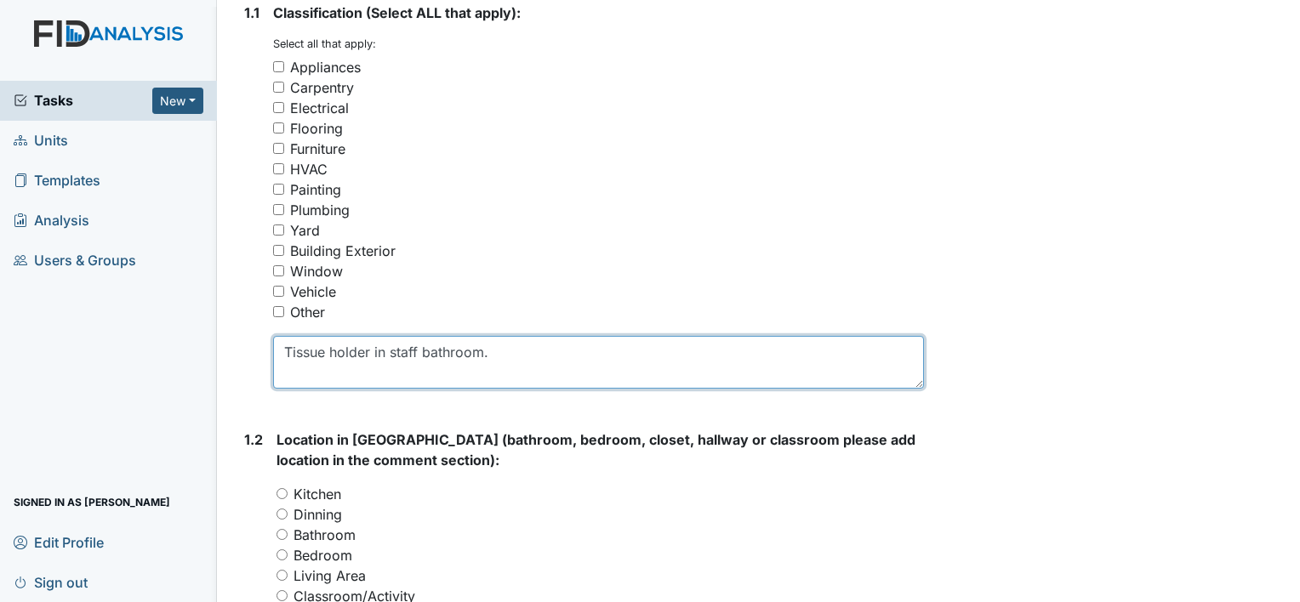
scroll to position [294, 0]
type textarea "Tissue holder in staff bathroom."
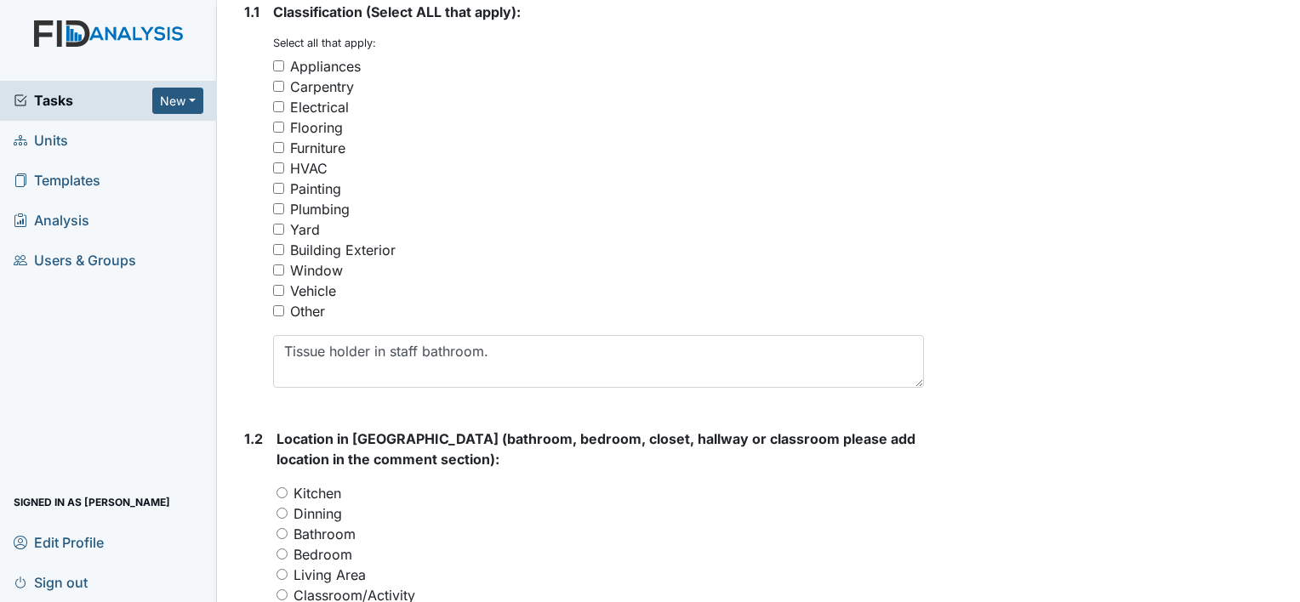
click at [276, 307] on input "Other" at bounding box center [278, 310] width 11 height 11
checkbox input "true"
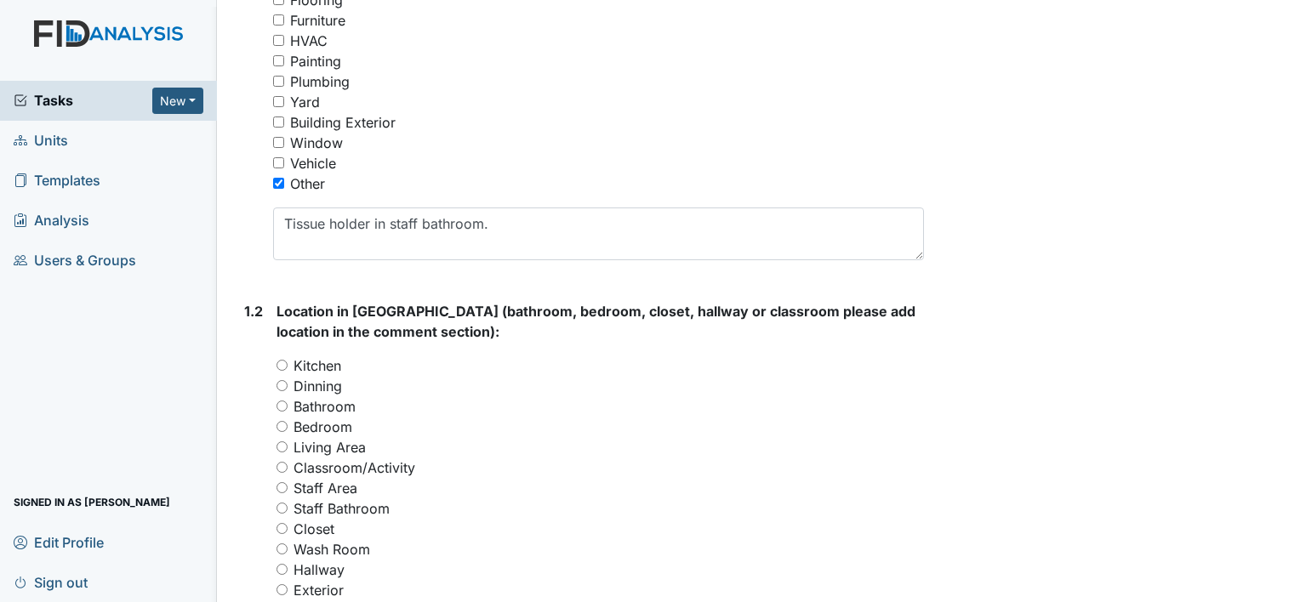
scroll to position [442, 0]
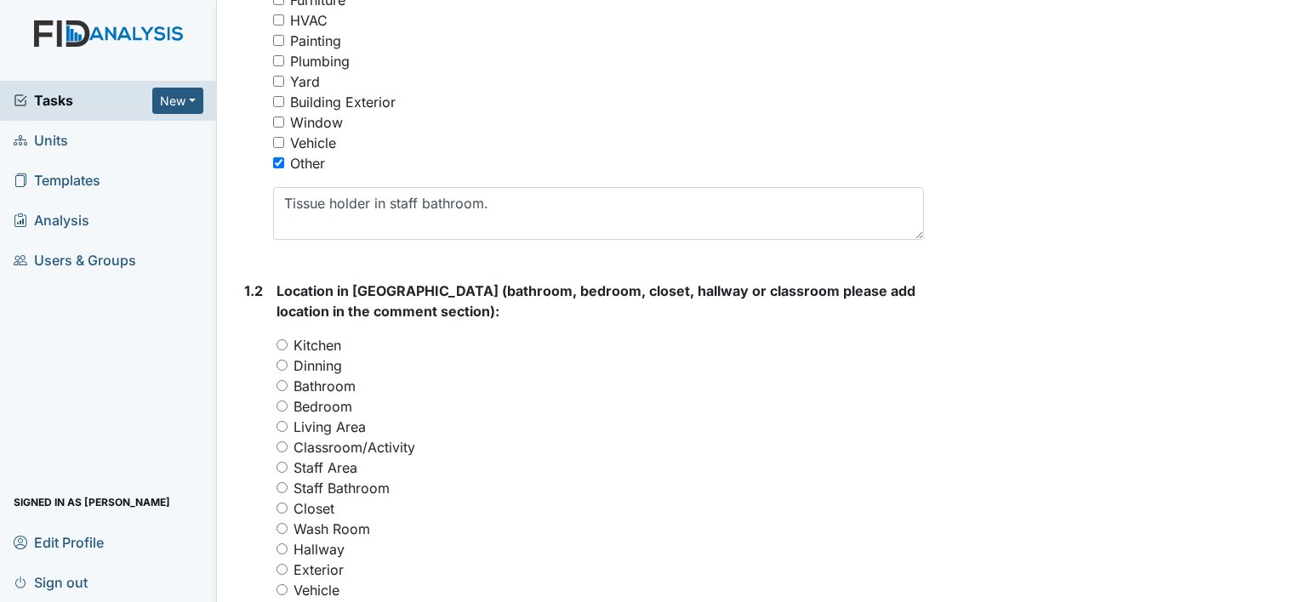
click at [282, 384] on input "Bathroom" at bounding box center [281, 385] width 11 height 11
radio input "true"
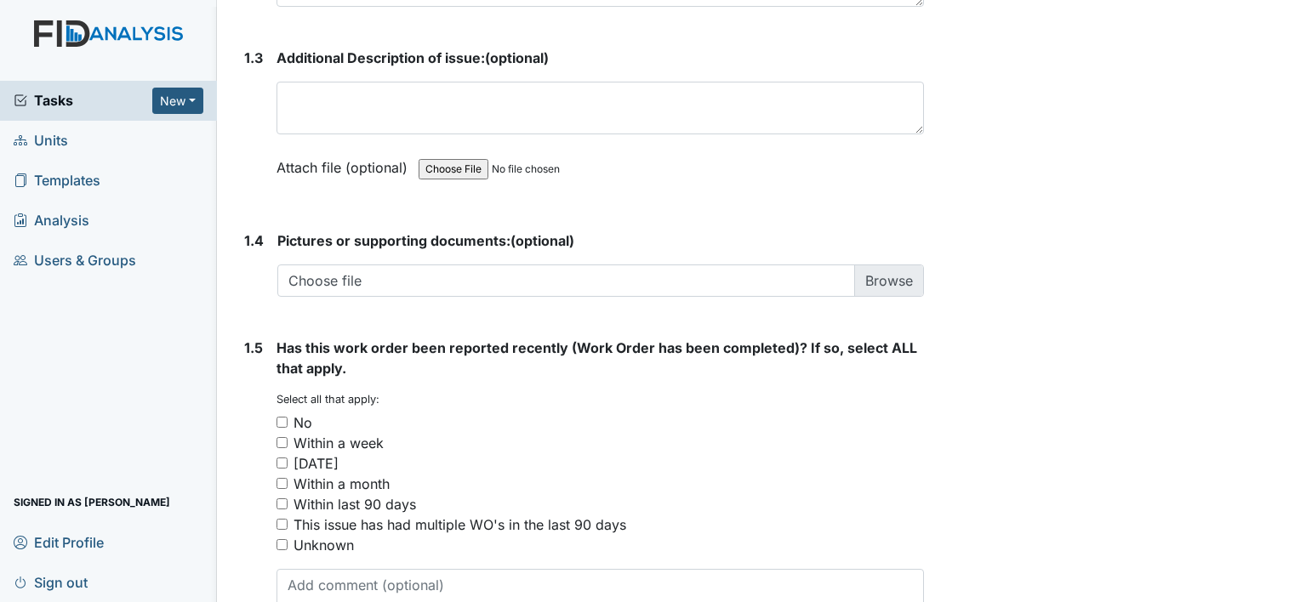
scroll to position [1157, 0]
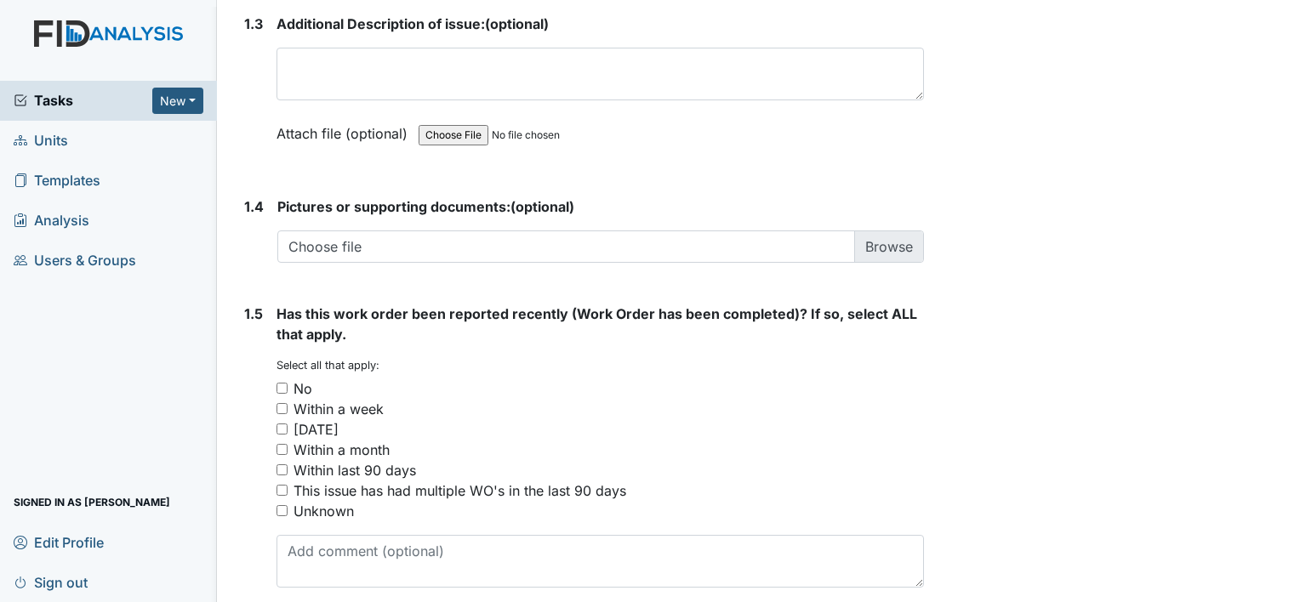
click at [280, 388] on input "No" at bounding box center [281, 388] width 11 height 11
checkbox input "true"
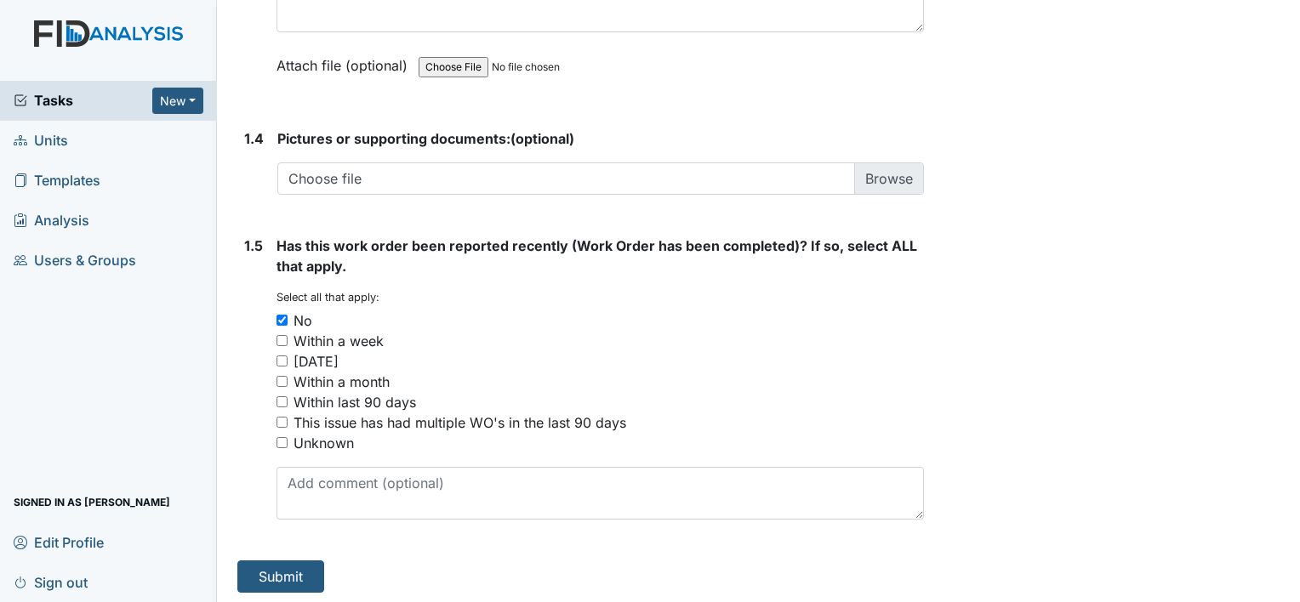
scroll to position [1226, 0]
click at [287, 572] on button "Submit" at bounding box center [280, 575] width 87 height 32
